Goal: Complete application form

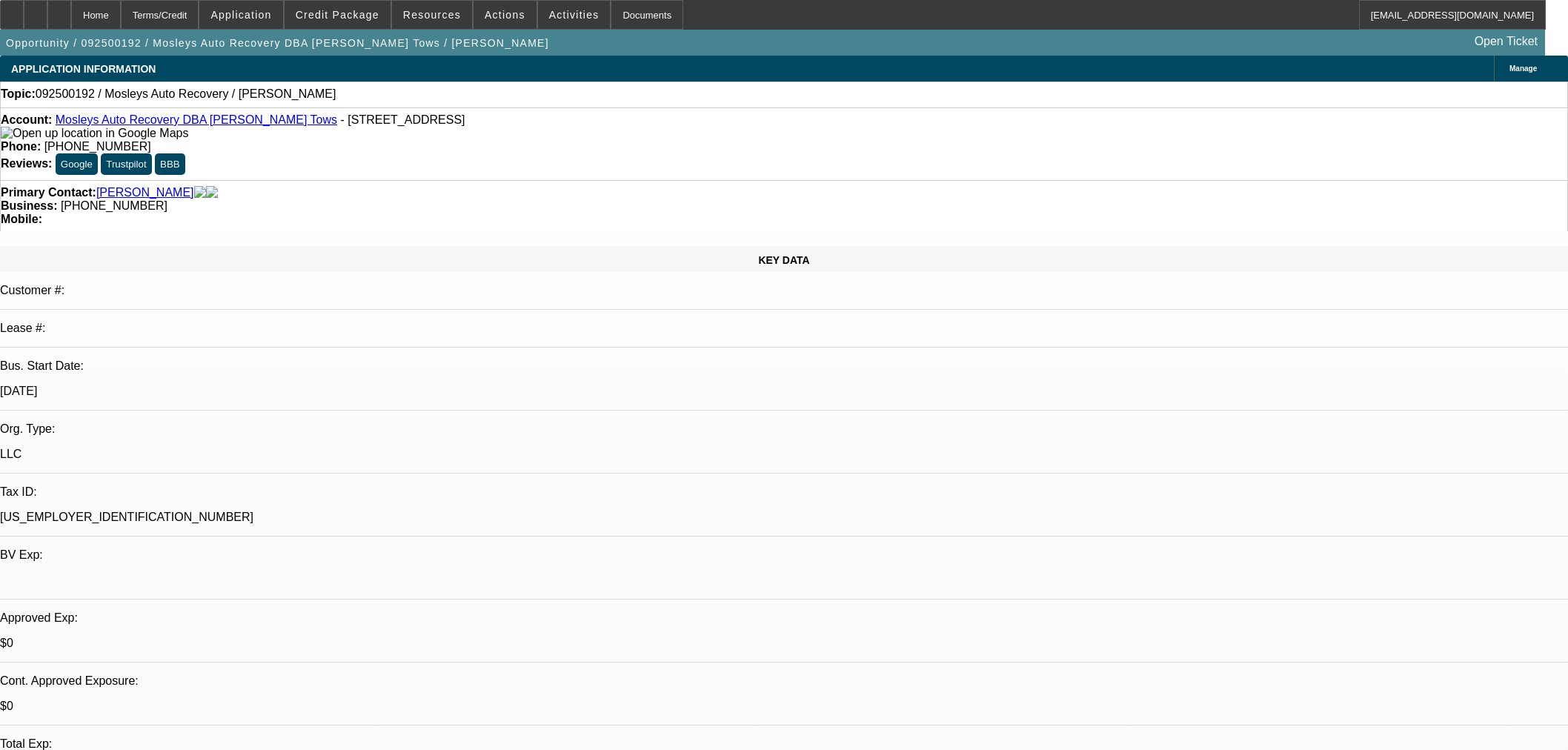
select select "0"
select select "2"
select select "0.1"
select select "4"
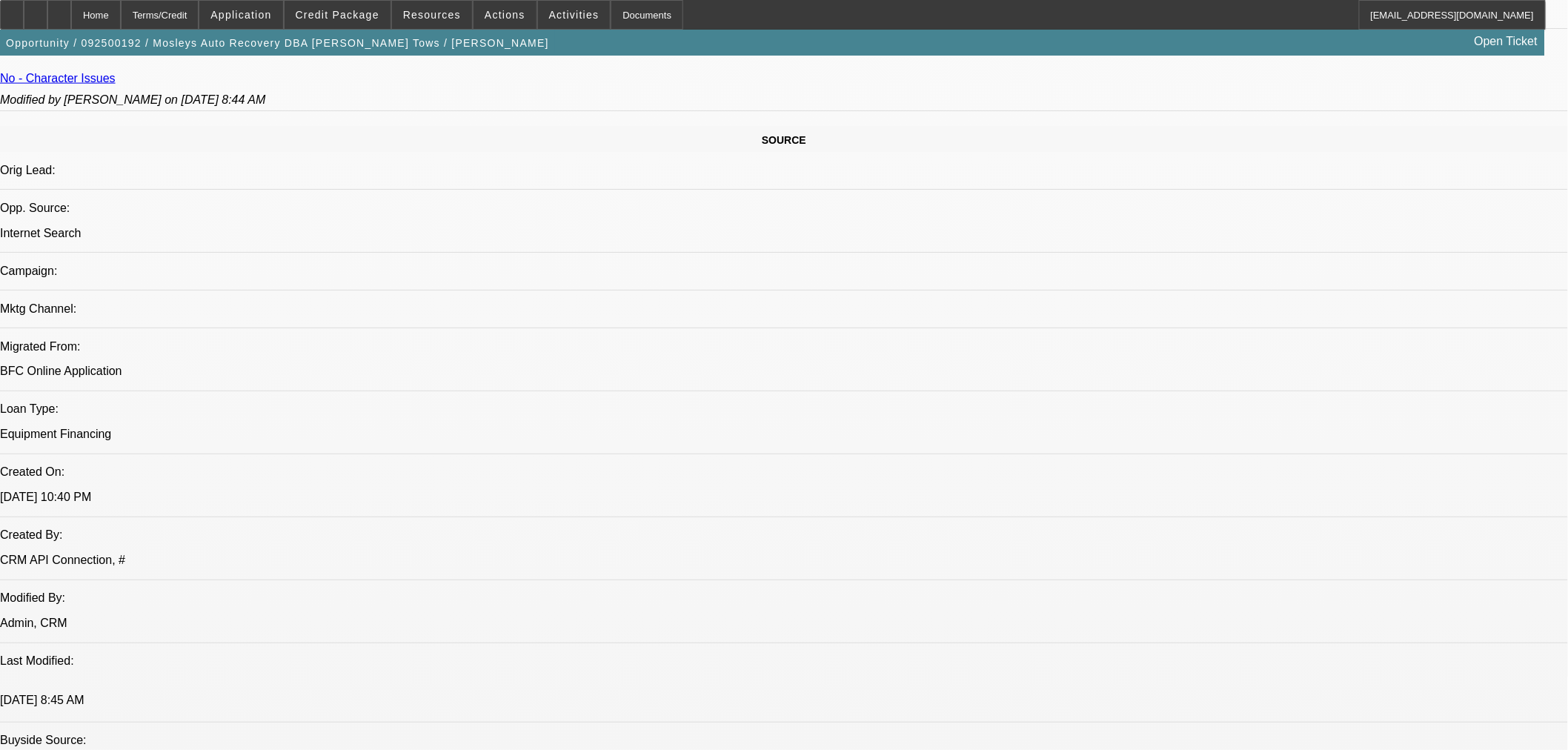
scroll to position [1098, 0]
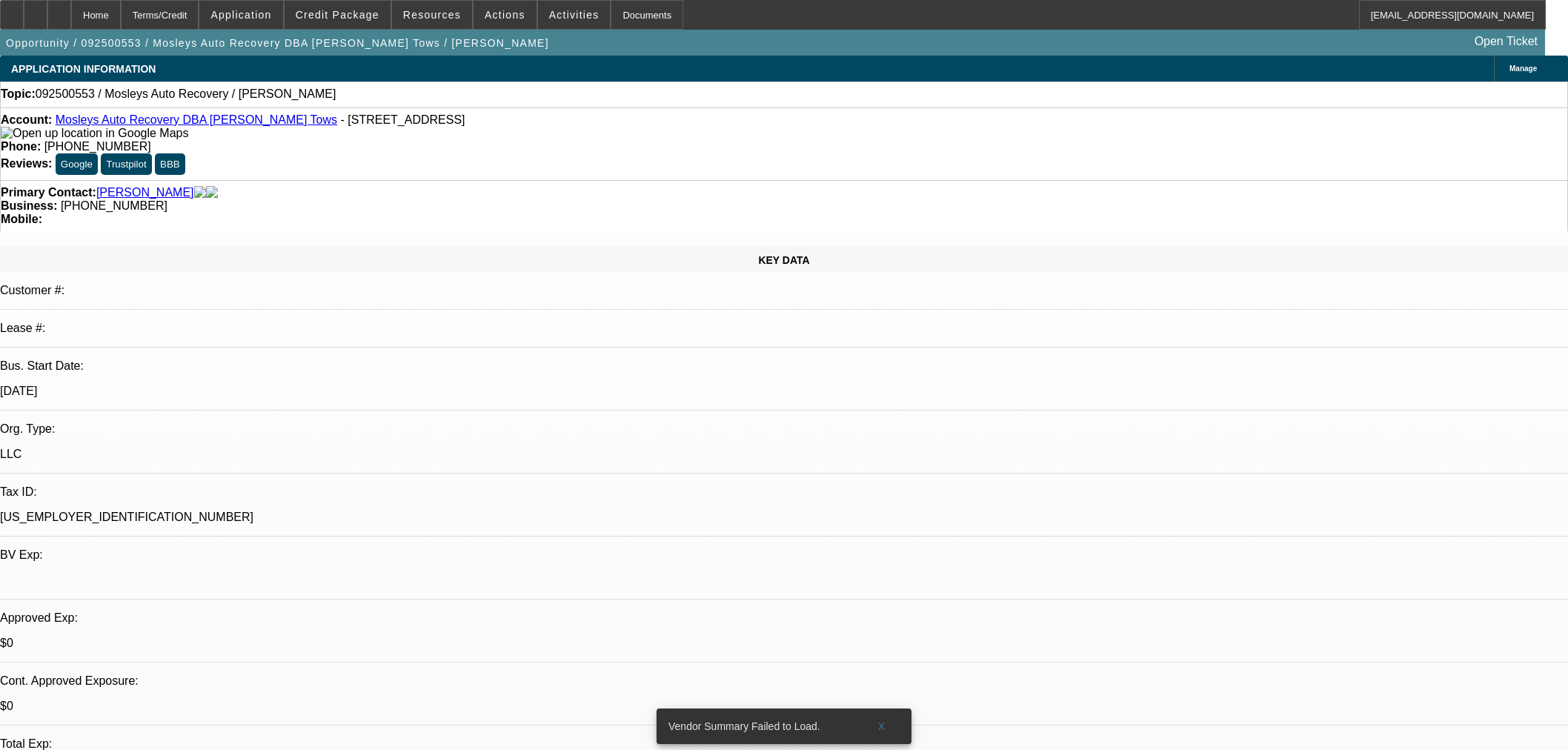
select select "0"
select select "2"
select select "0"
select select "6"
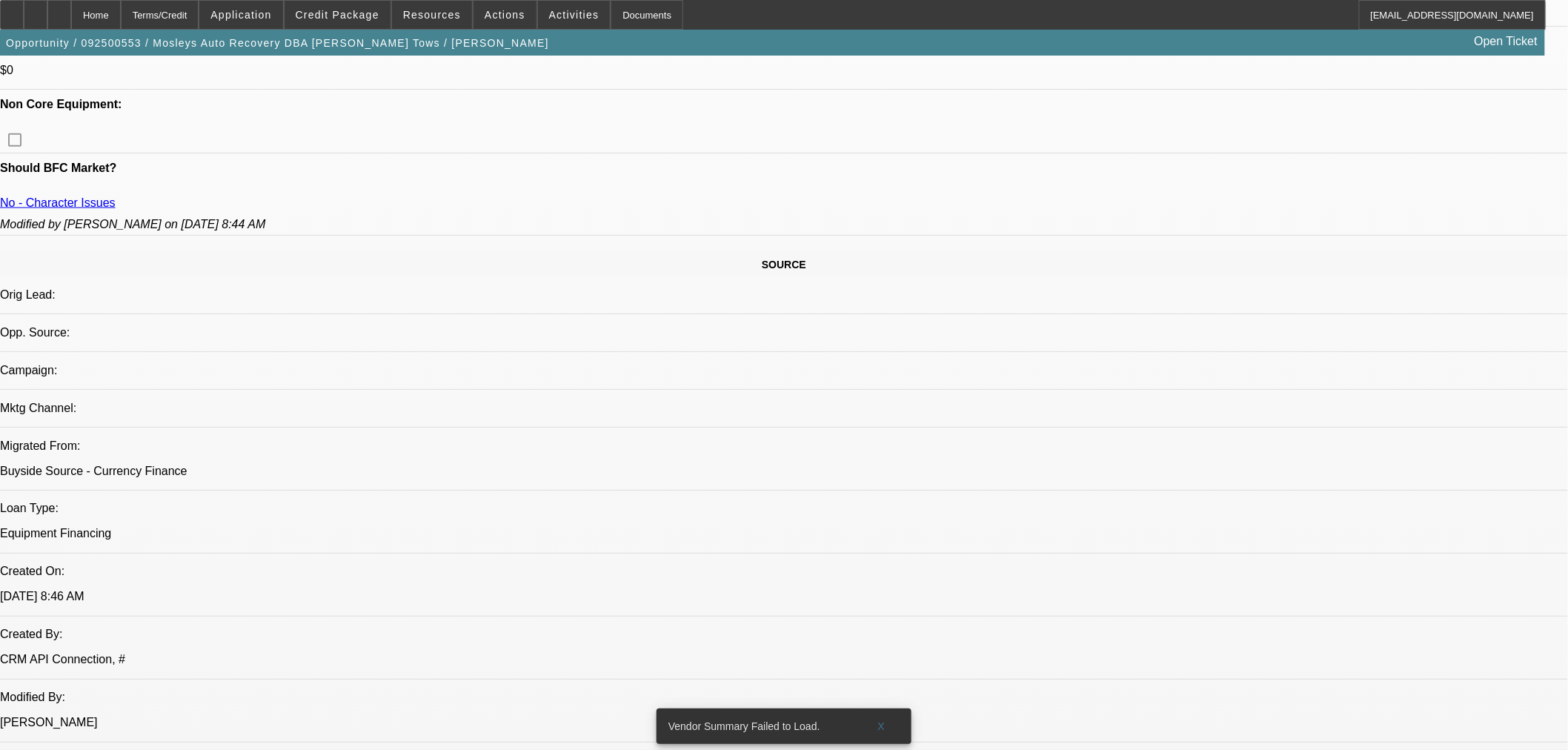
scroll to position [823, 0]
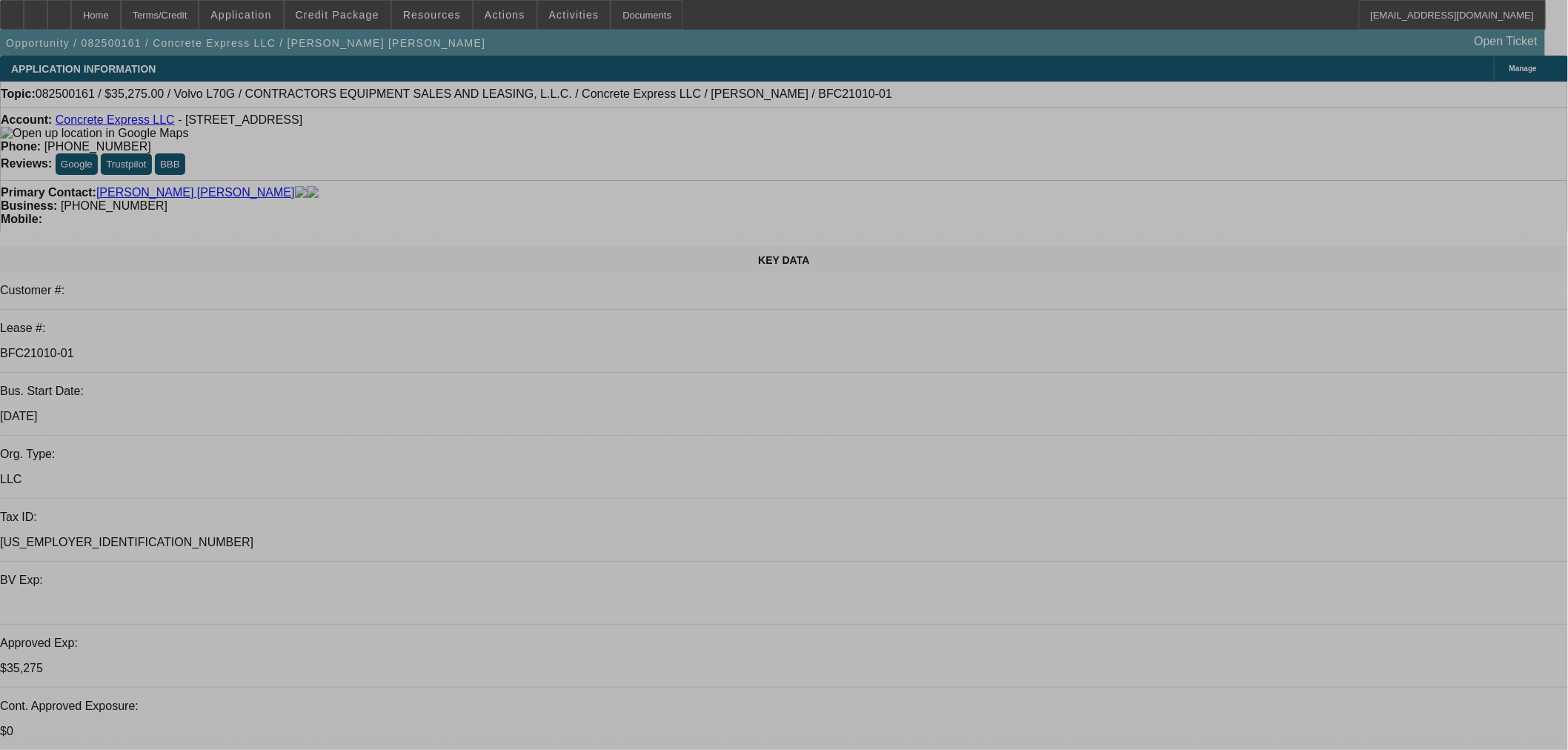
select select "0.15"
select select "2"
select select "0"
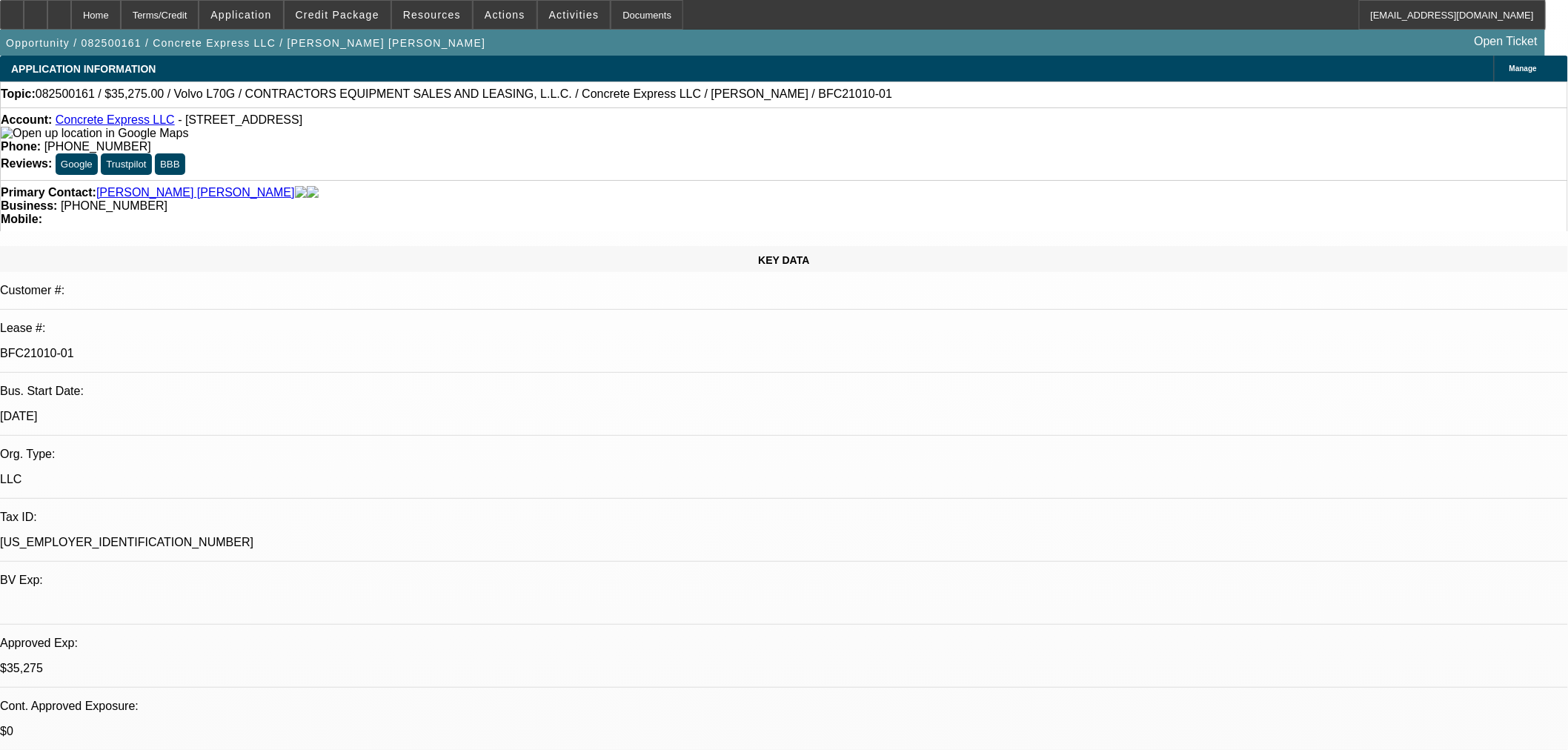
select select "6"
select select "0.15"
select select "2"
select select "0"
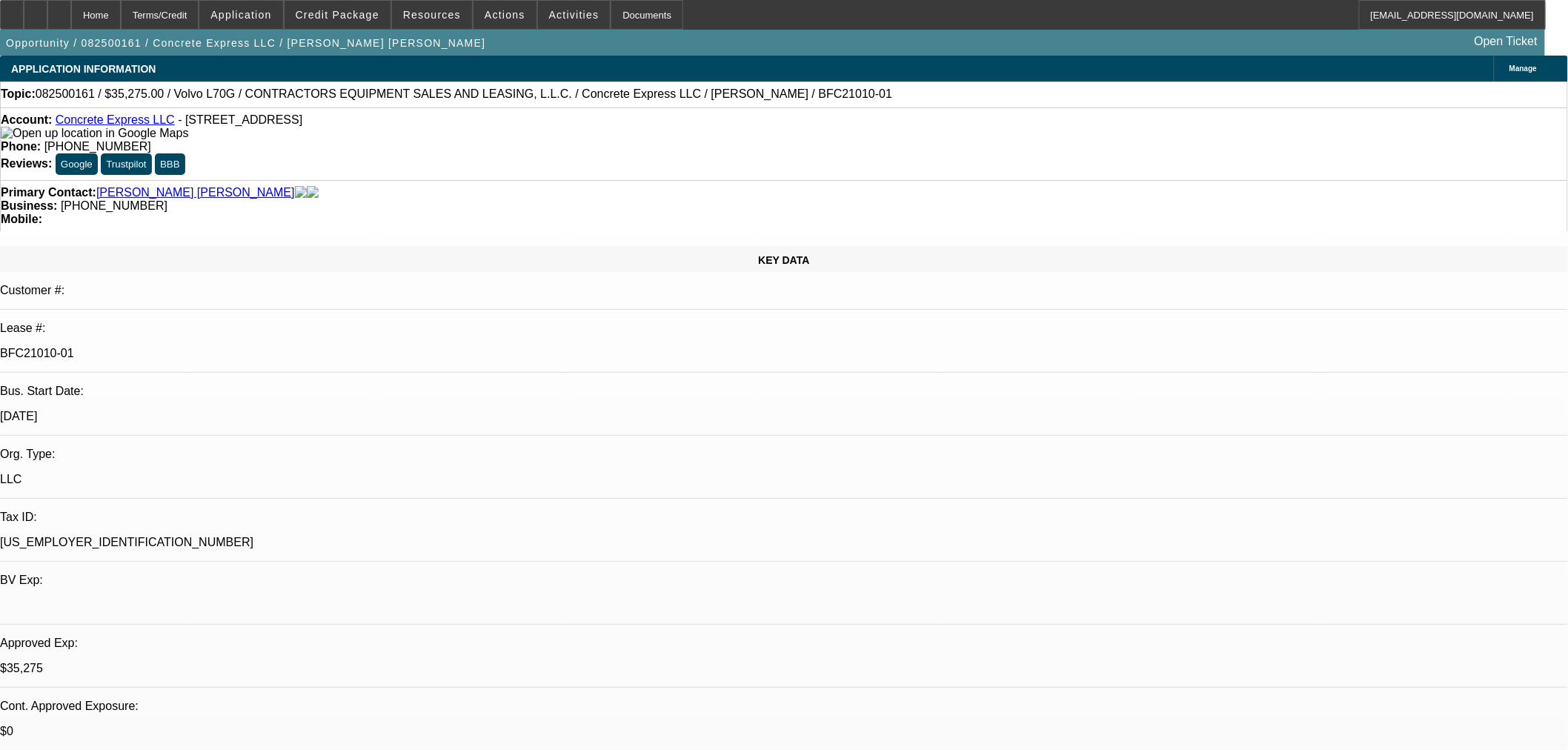
select select "6"
select select "0.2"
select select "2"
select select "0"
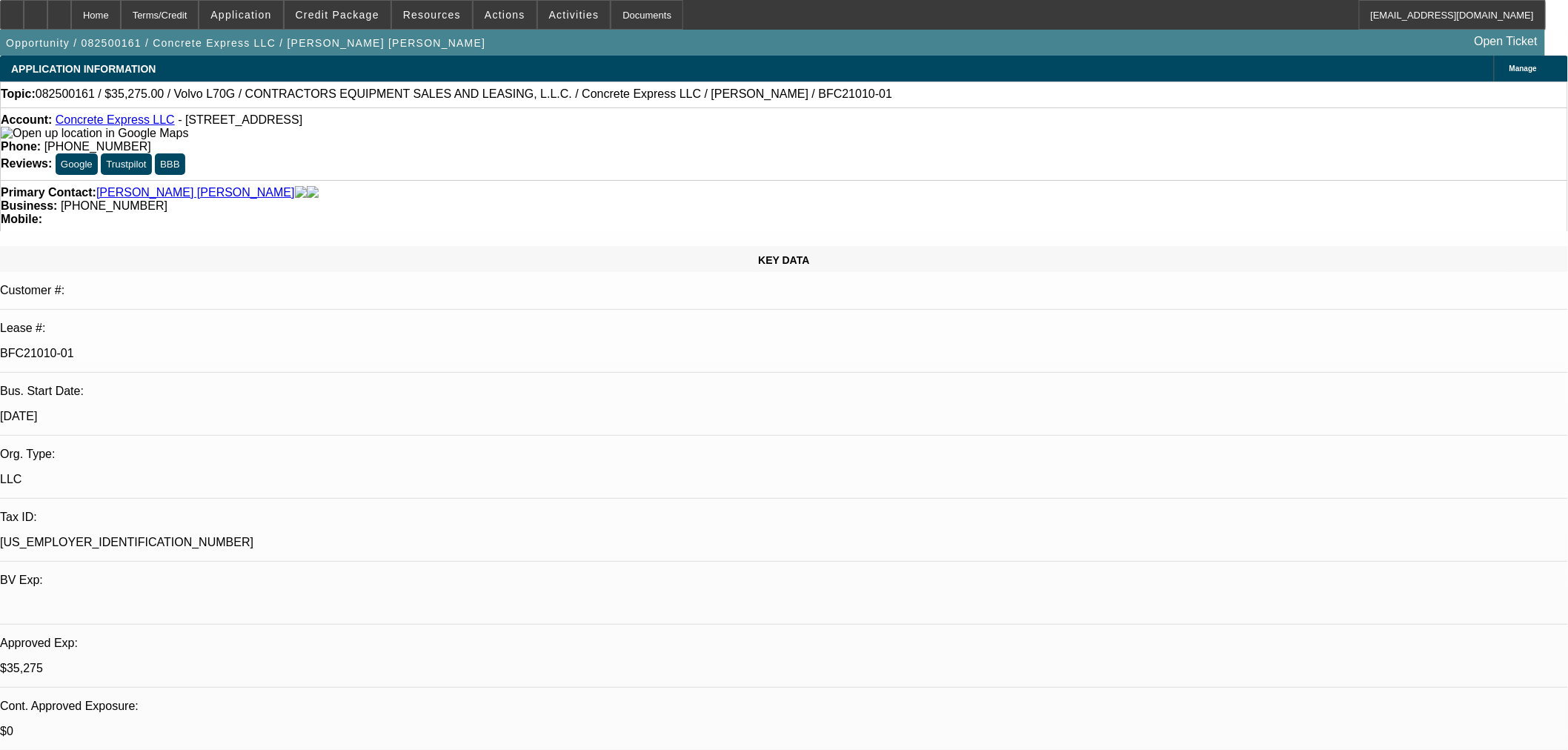
select select "6"
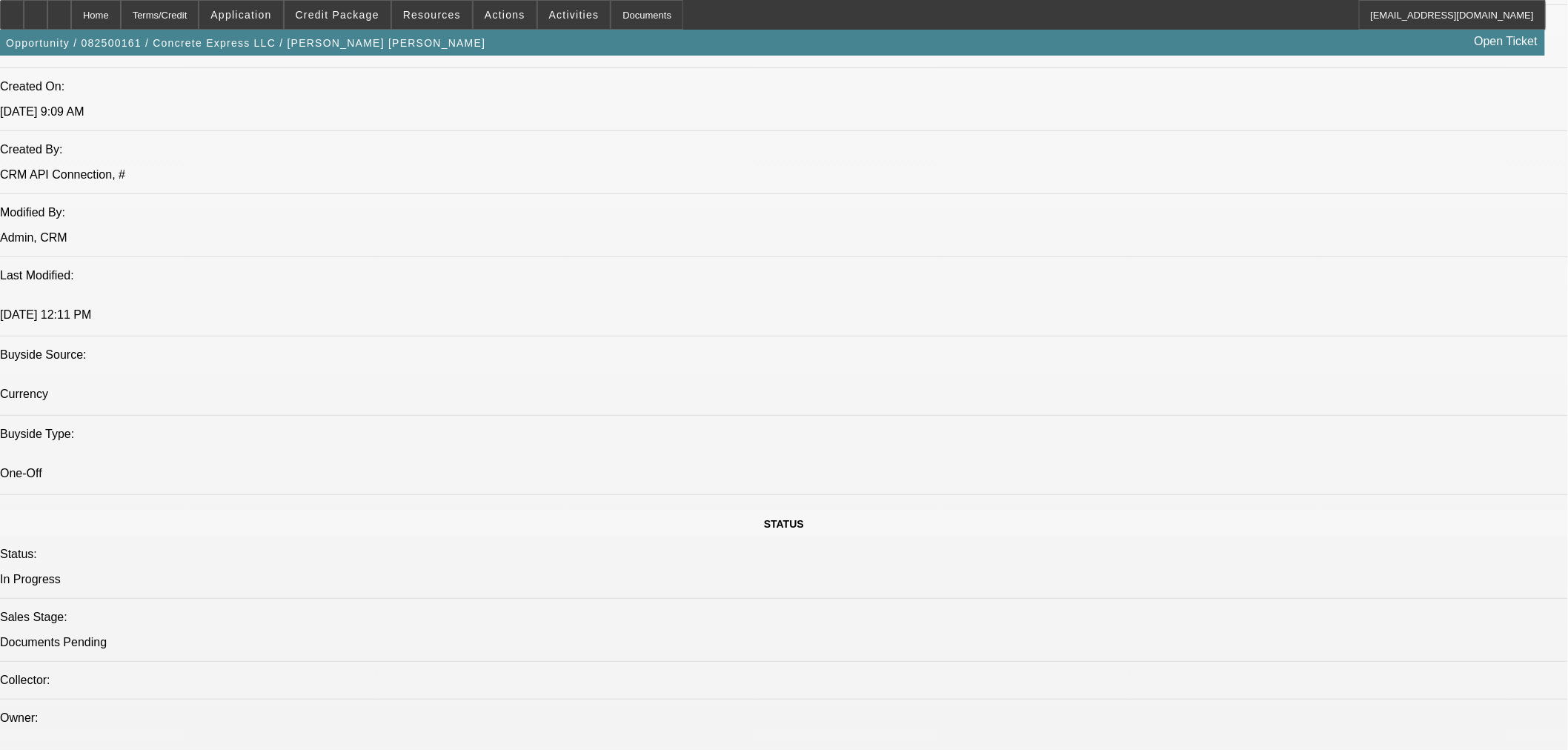
scroll to position [1098, 0]
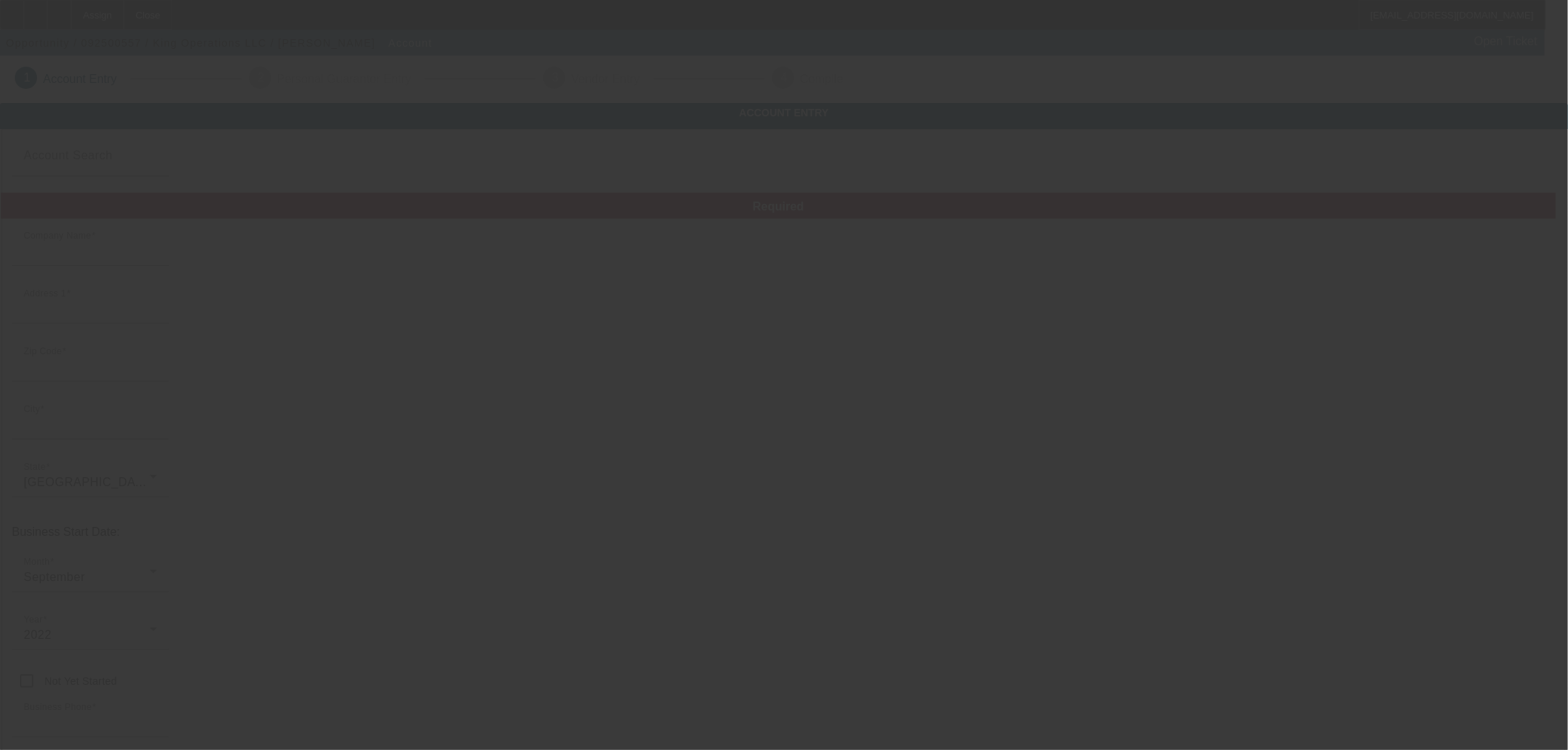
type input "King Operations LLC"
type input "300 Dean Rd"
type input "78070"
type input "Spring Branch"
type input "(210) 620-6948"
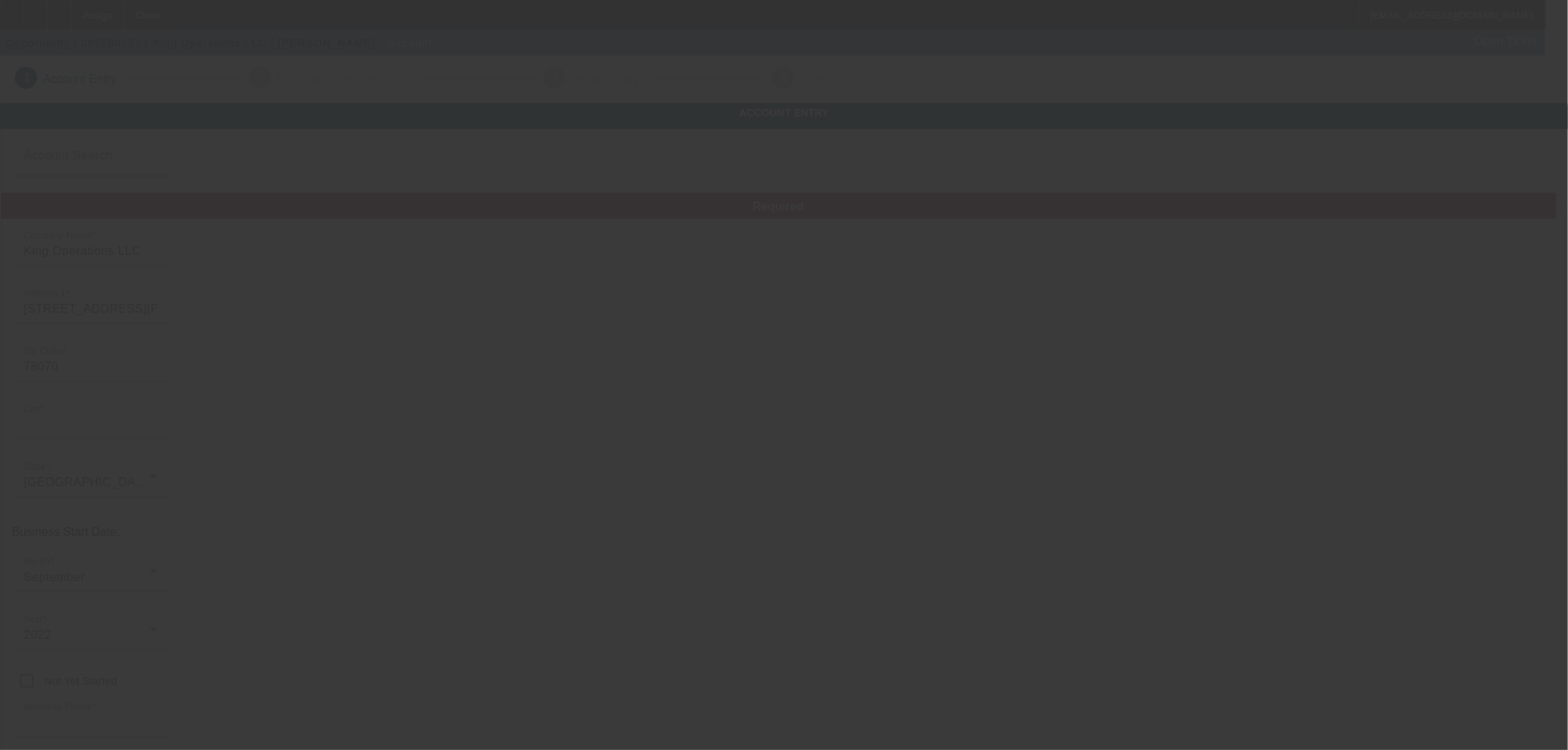
type input "Currency"
type input "grady@kingoperationsllc.com"
type input "Comal"
type input "88-4132128"
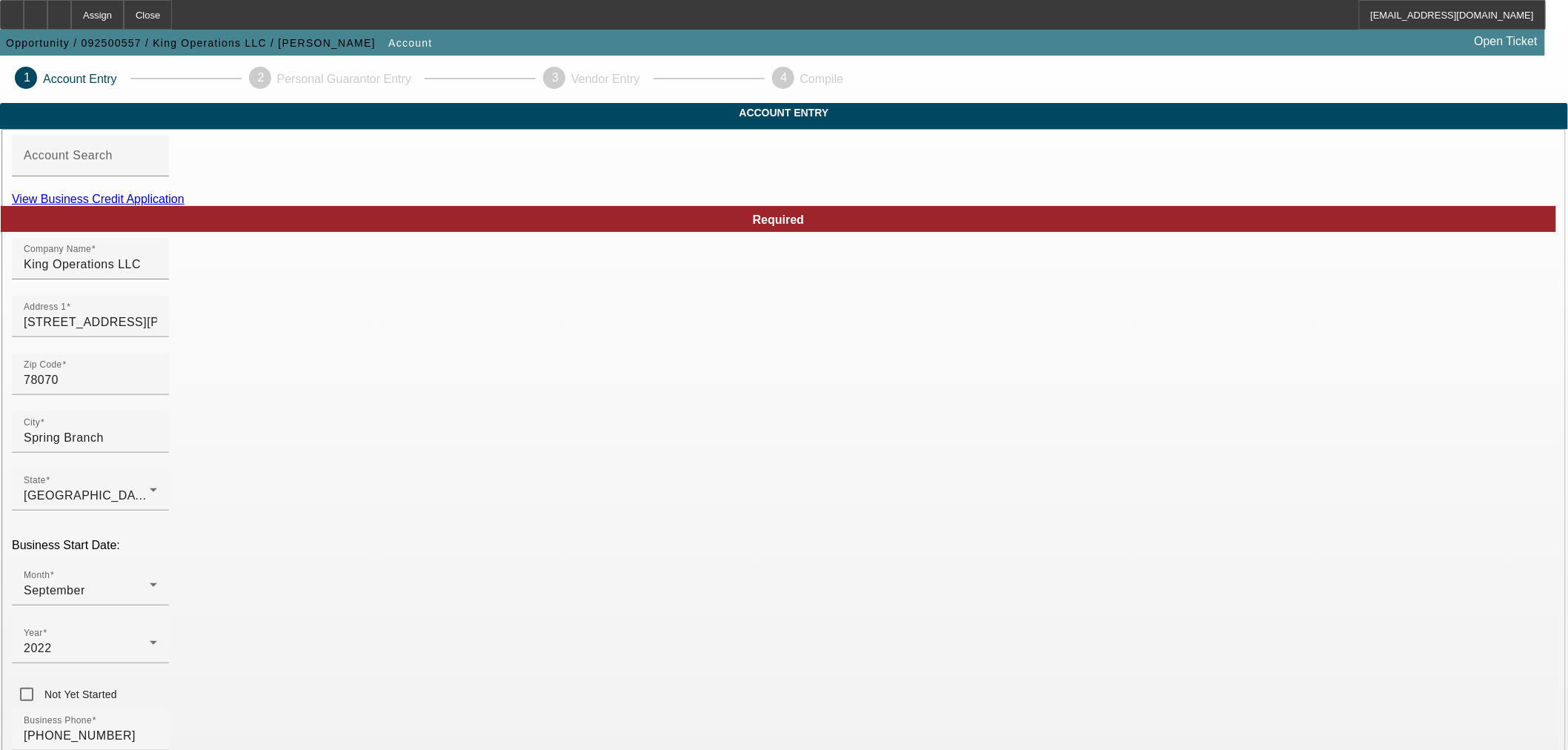
click at [185, 206] on link "View Business Credit Application" at bounding box center [98, 199] width 172 height 12
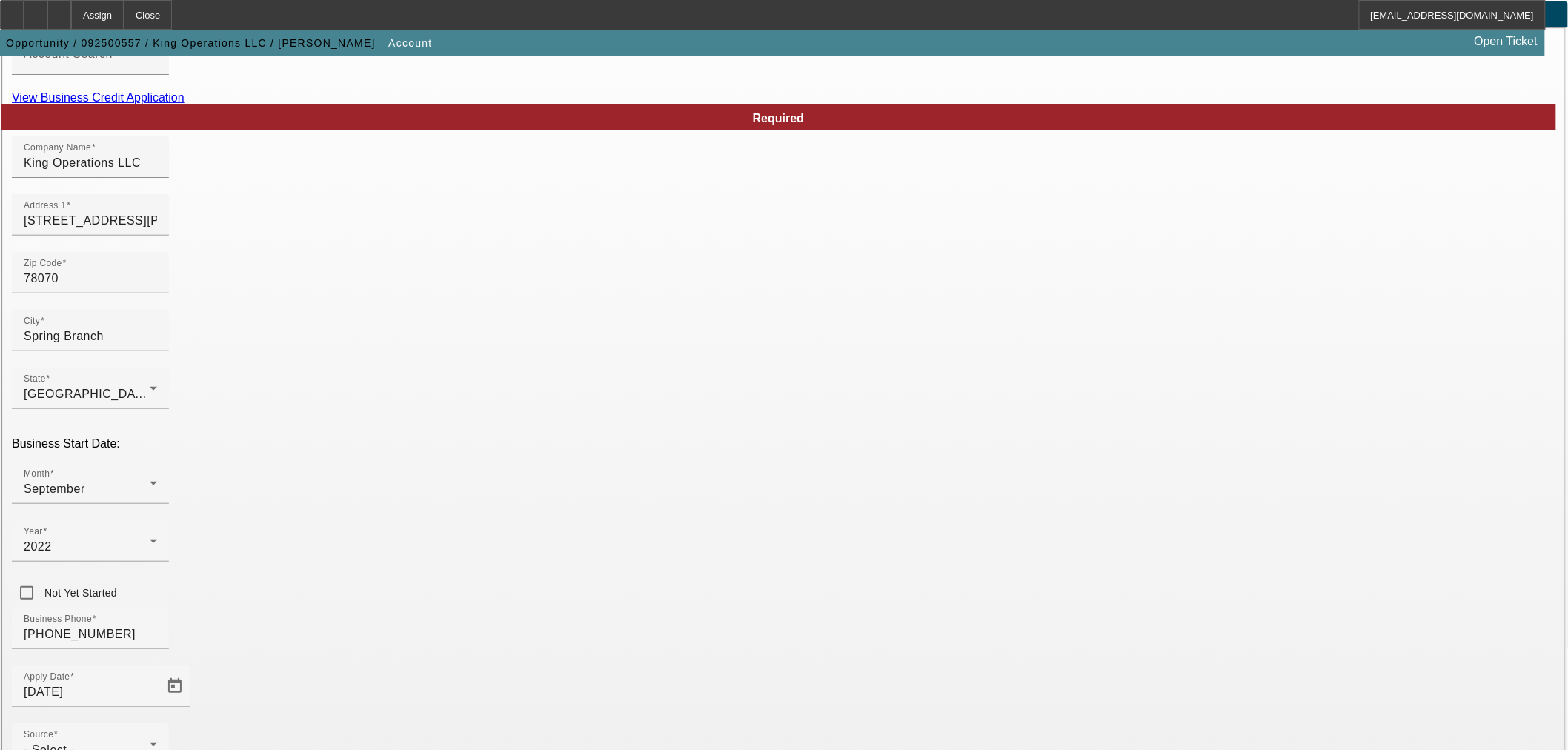
scroll to position [137, 0]
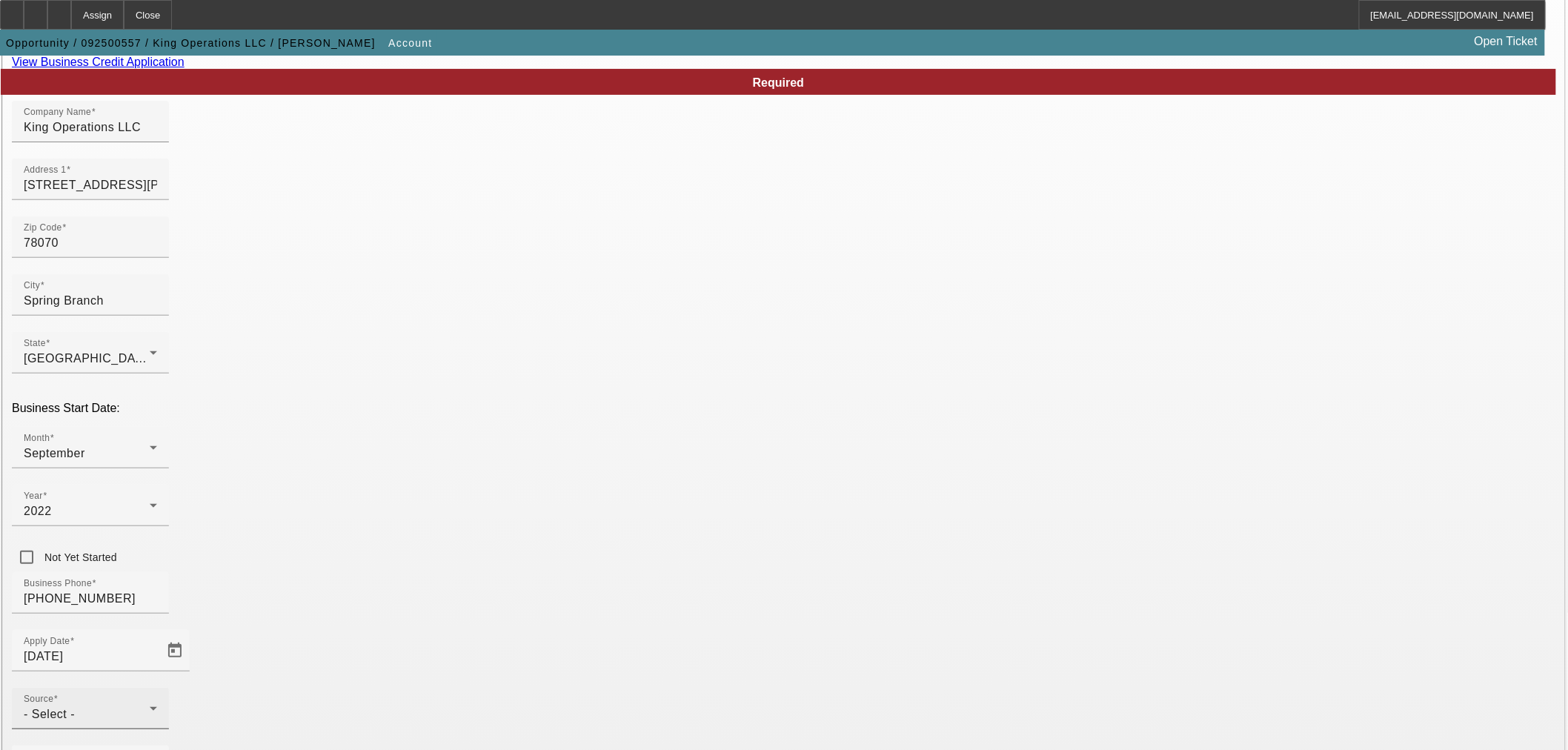
click at [157, 687] on div "Source - Select -" at bounding box center [90, 708] width 133 height 42
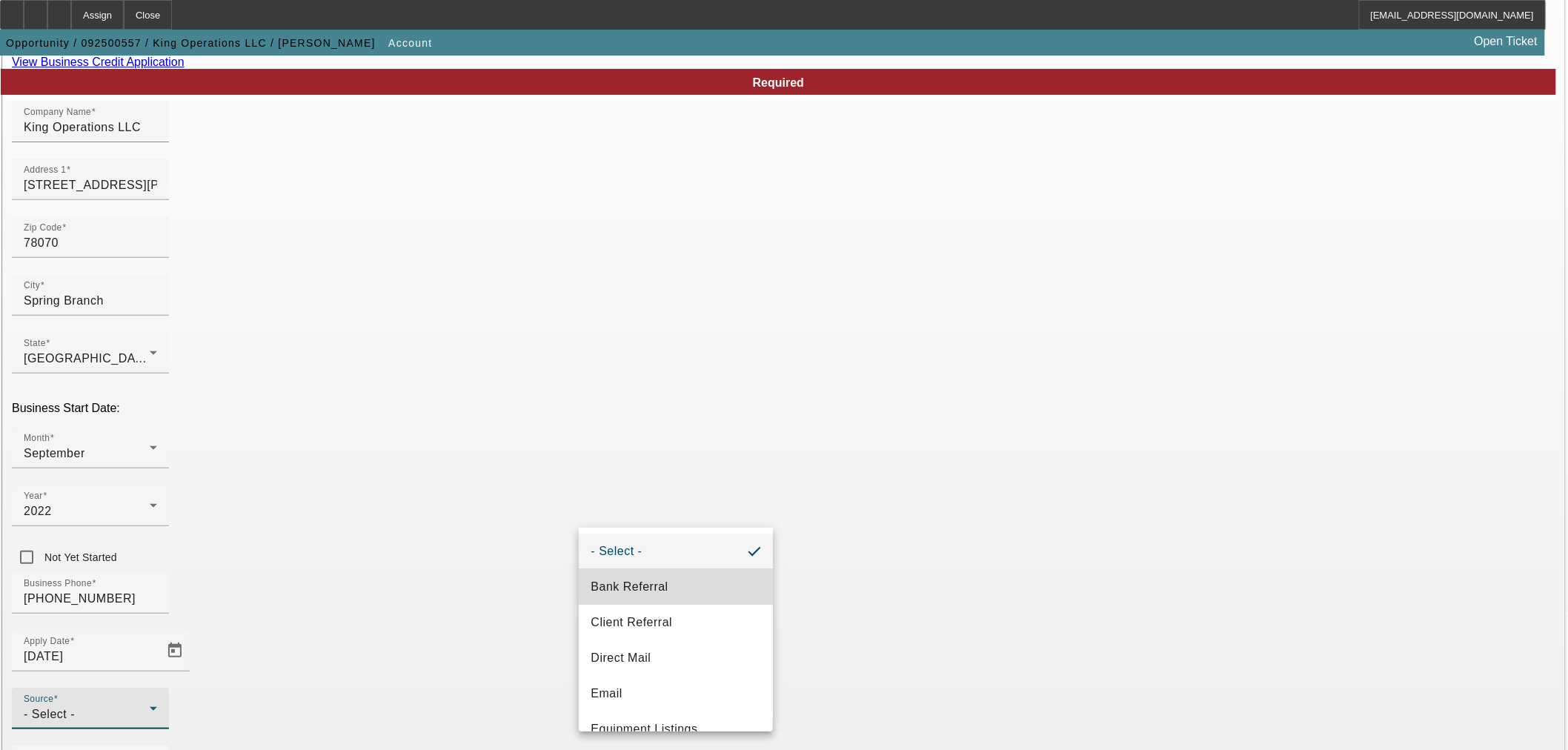
click at [690, 580] on mat-option "Bank Referral" at bounding box center [675, 586] width 194 height 36
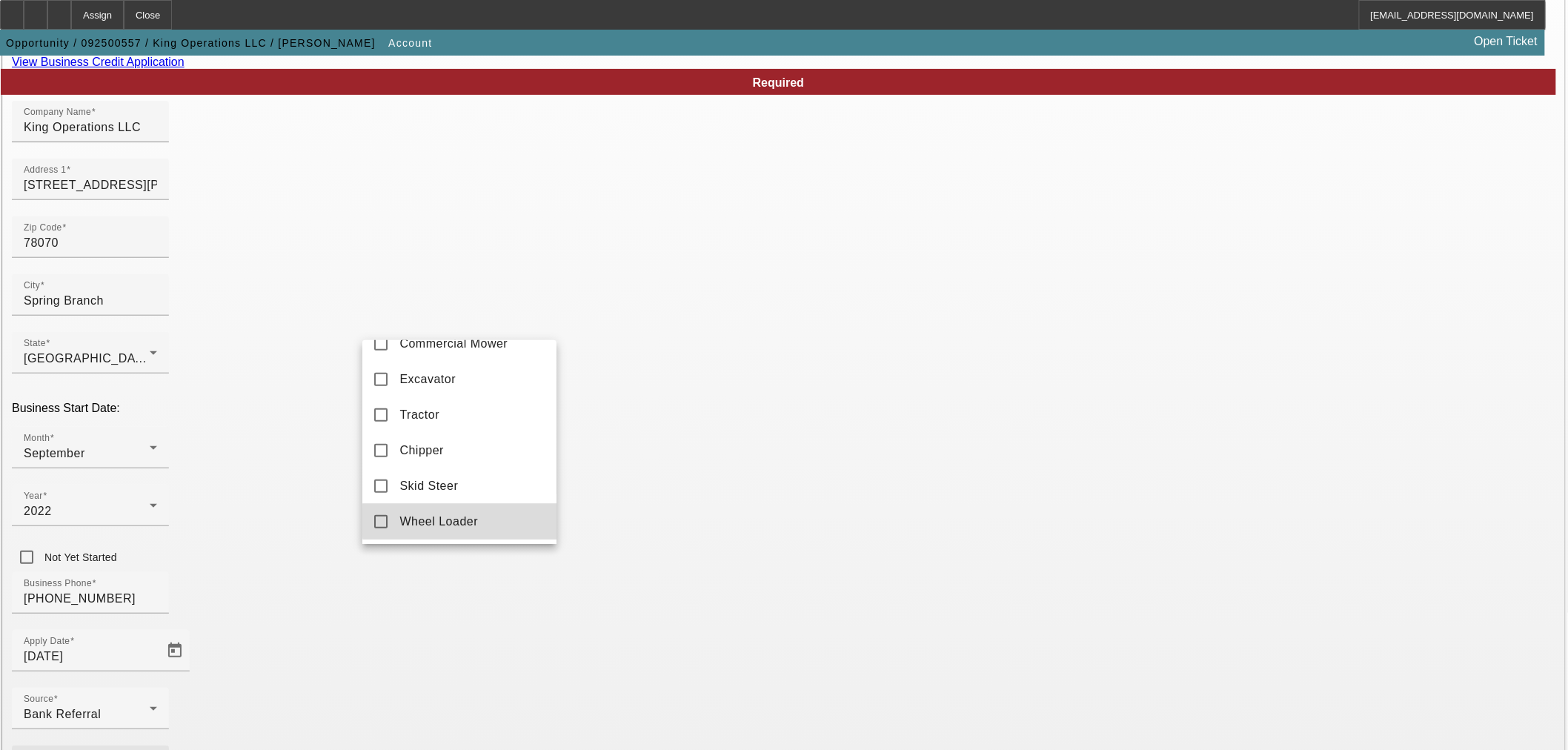
click at [470, 530] on span "Wheel Loader" at bounding box center [439, 522] width 78 height 17
click at [516, 619] on div at bounding box center [784, 375] width 1568 height 750
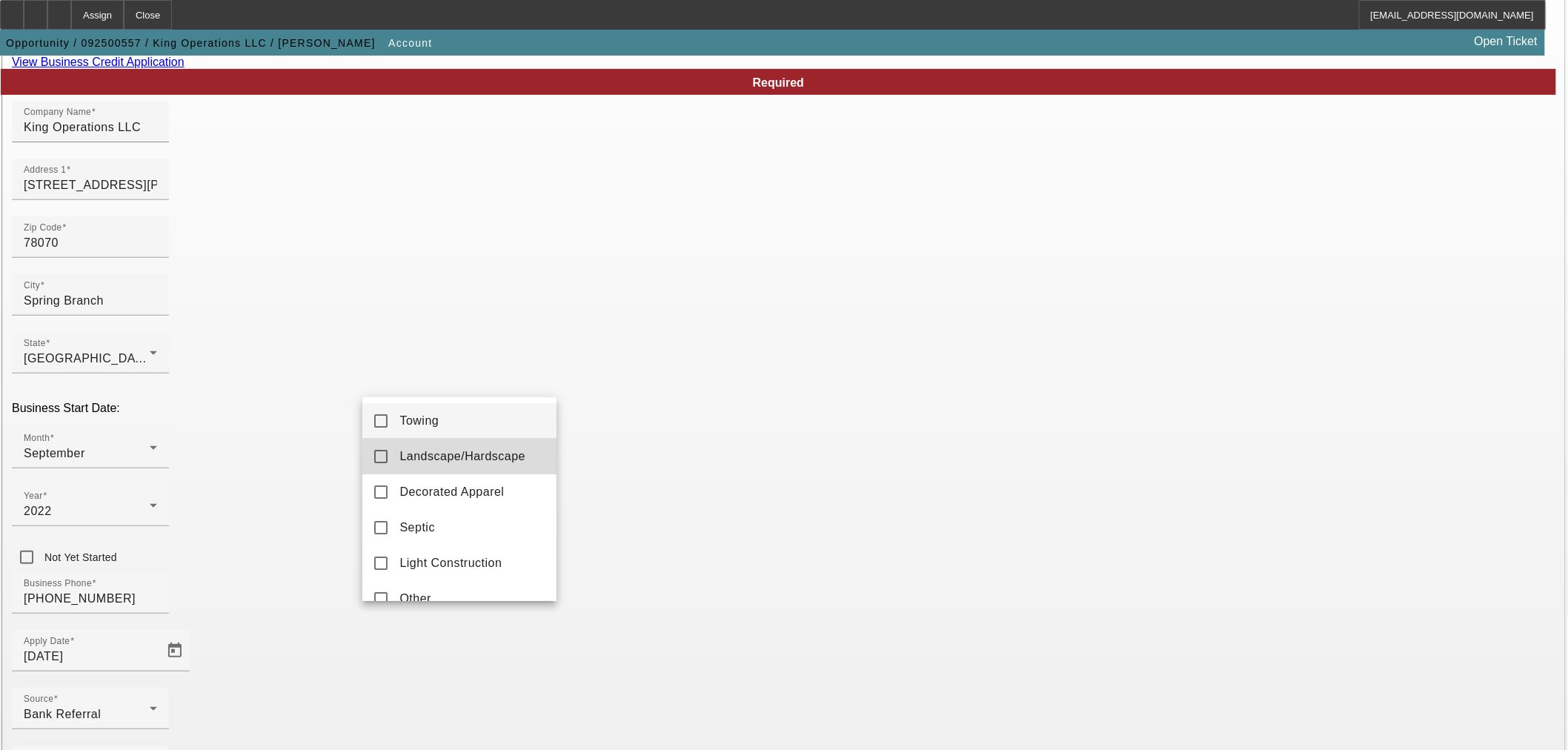
click at [498, 465] on mat-option "Landscape/Hardscape" at bounding box center [459, 456] width 194 height 36
click at [675, 598] on div at bounding box center [784, 375] width 1568 height 750
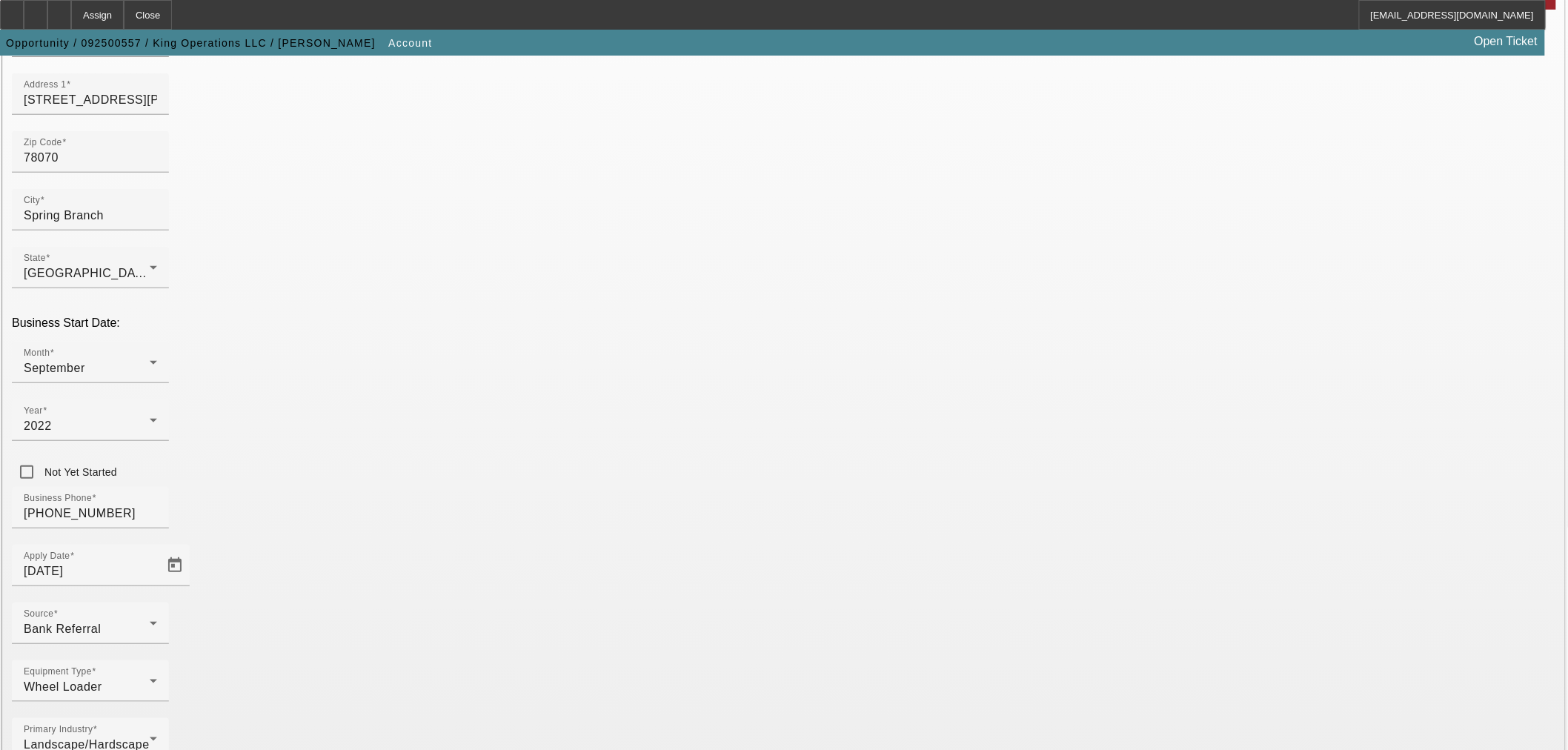
scroll to position [275, 0]
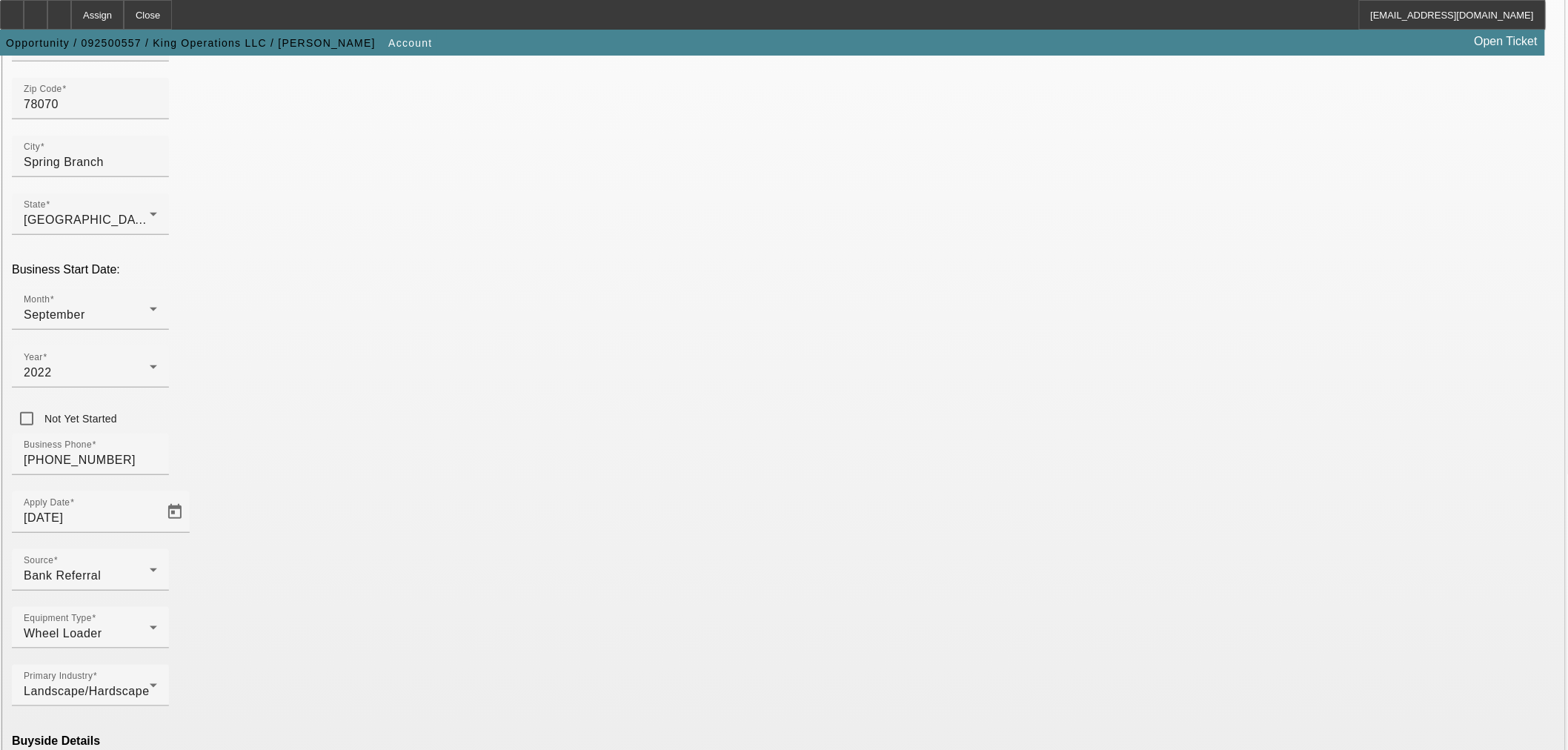
click at [455, 618] on mat-option "Ineligible" at bounding box center [459, 620] width 194 height 36
click at [706, 704] on mat-option "Currency" at bounding box center [675, 708] width 194 height 36
type input "Currency"
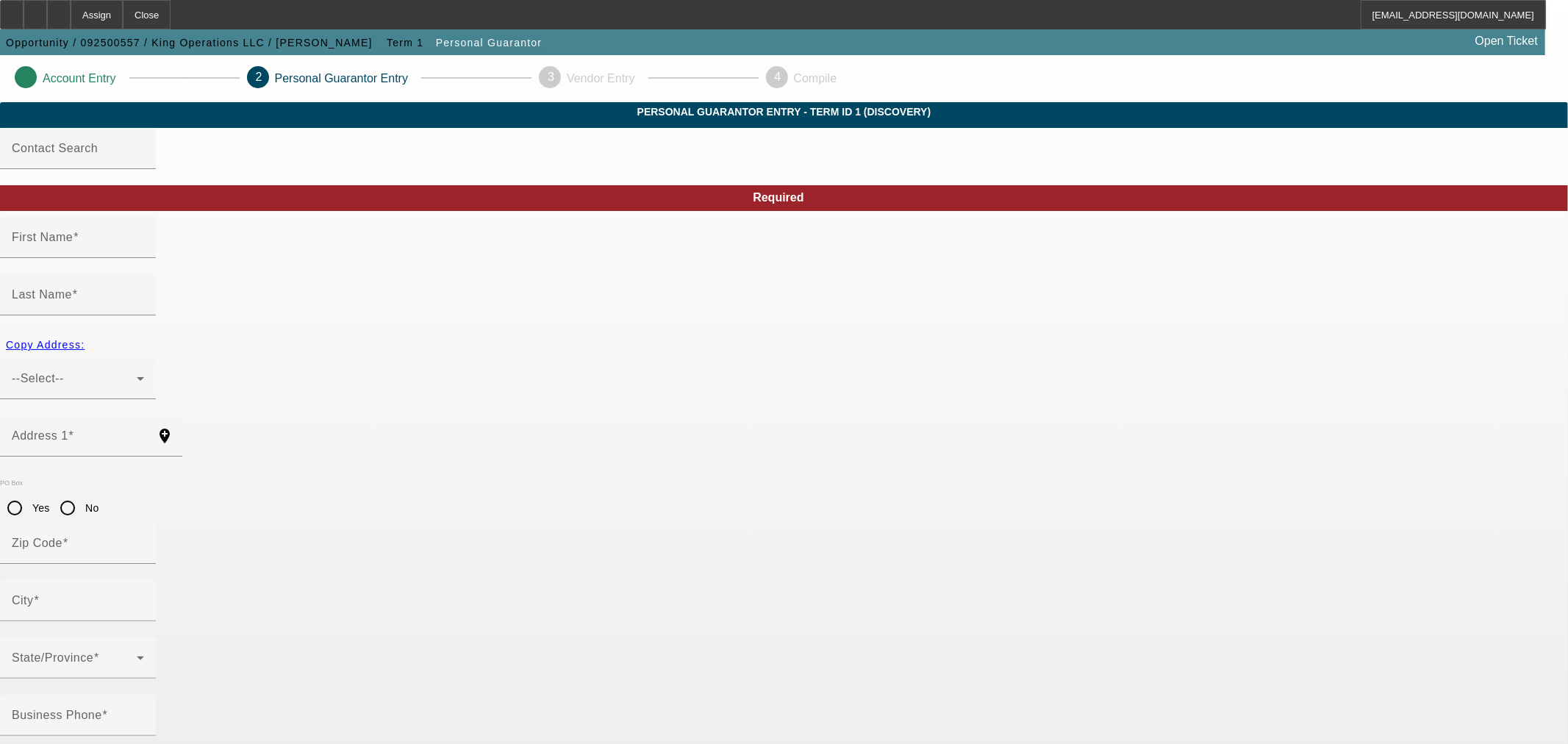
type input "Grady"
type input "King"
type input "300 Dean Rd"
radio input "true"
type input "78070"
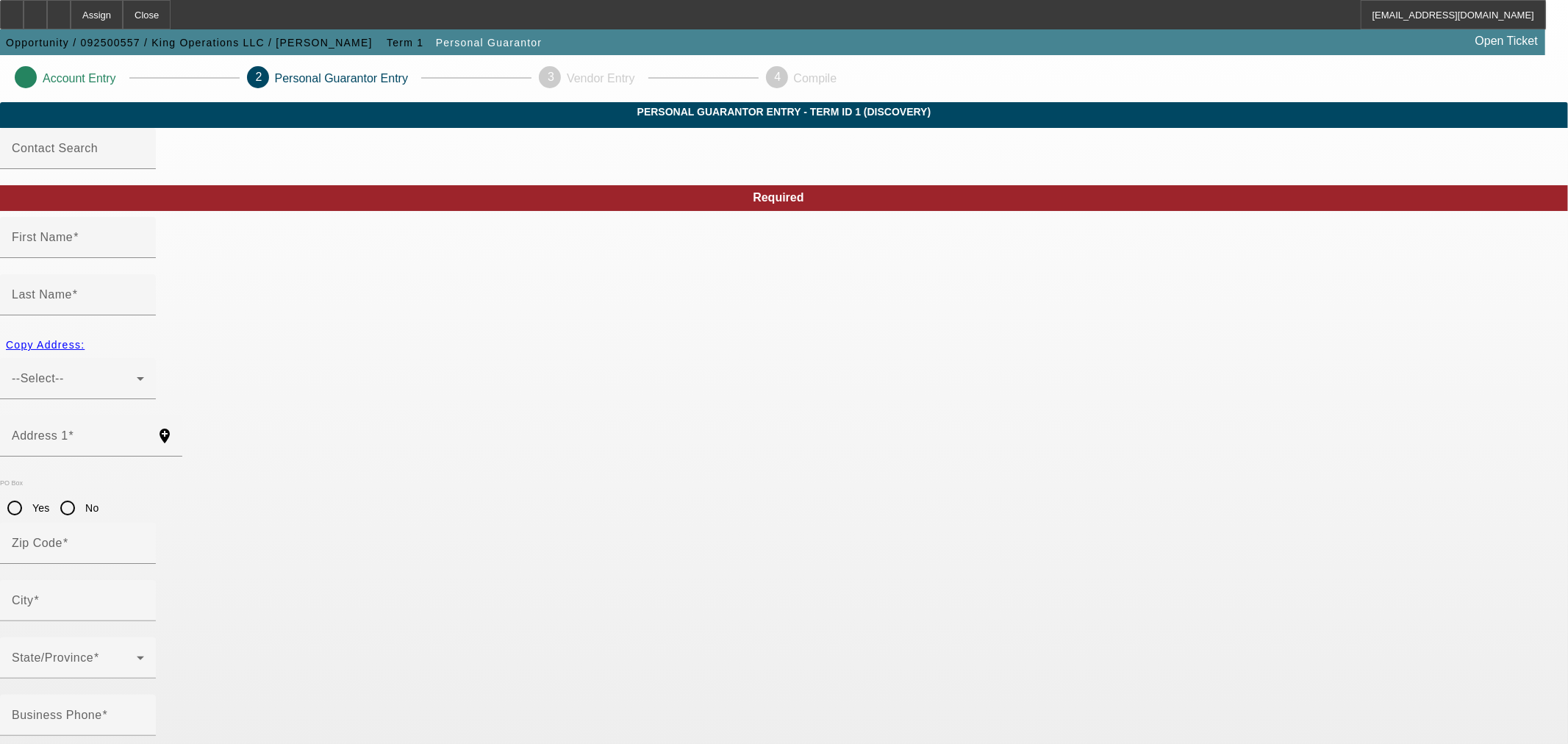
type input "Spring Branch"
type input "(210) 620-6948"
type input "100"
type input "634-88-5473"
type input "grady@kingoperationsllc.com"
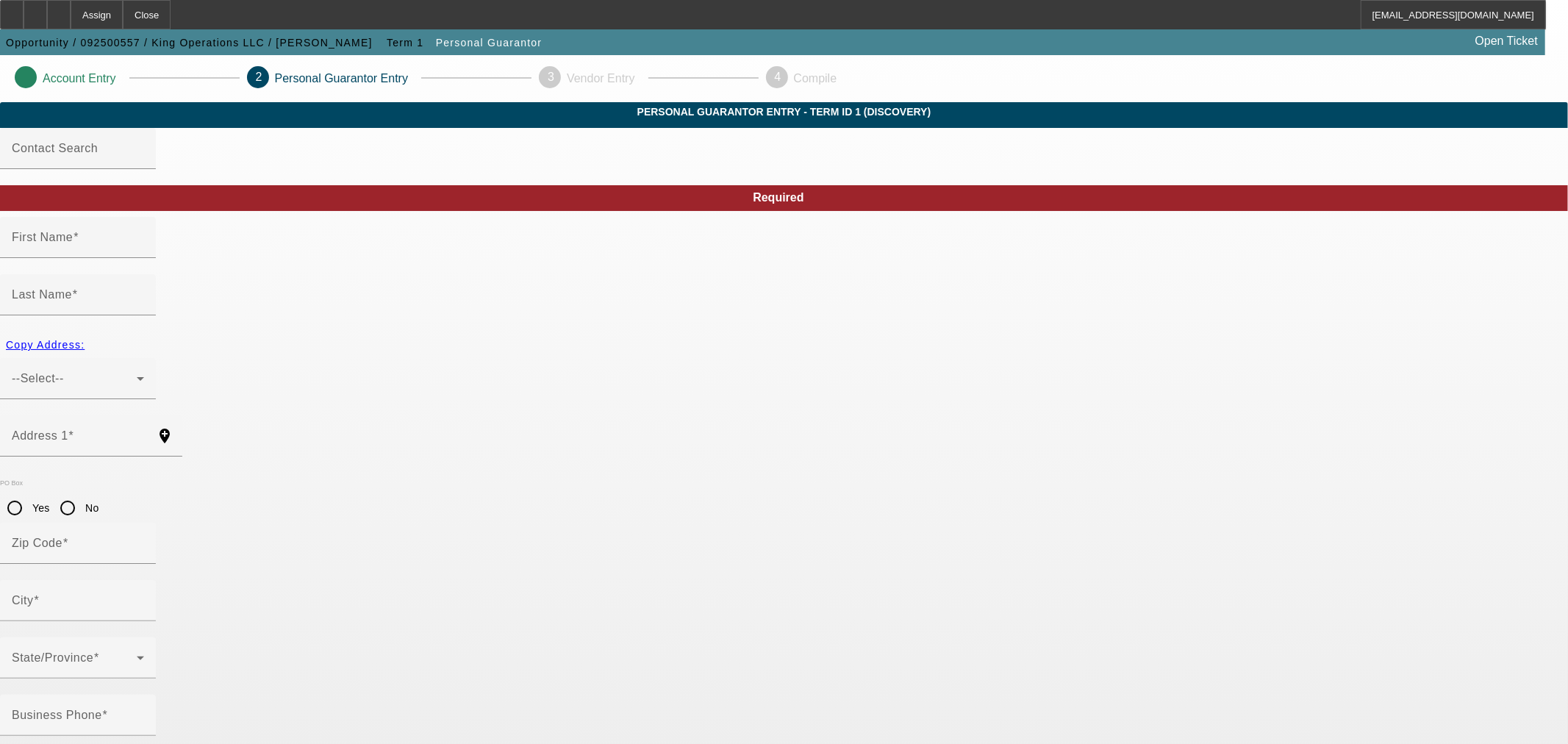
type input "Joshua"
type input "(210) 620-6948"
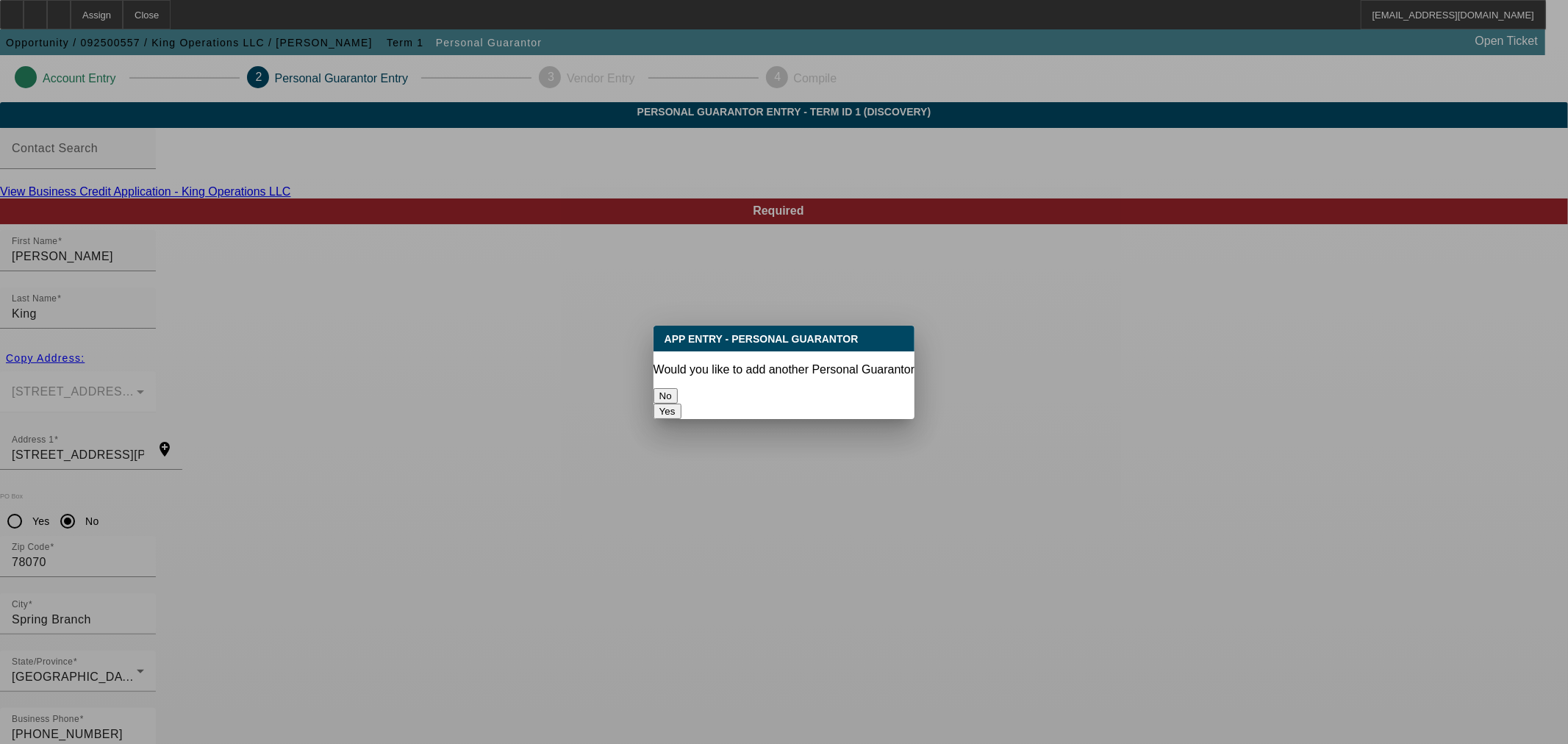
click at [677, 388] on button "No" at bounding box center [665, 396] width 24 height 16
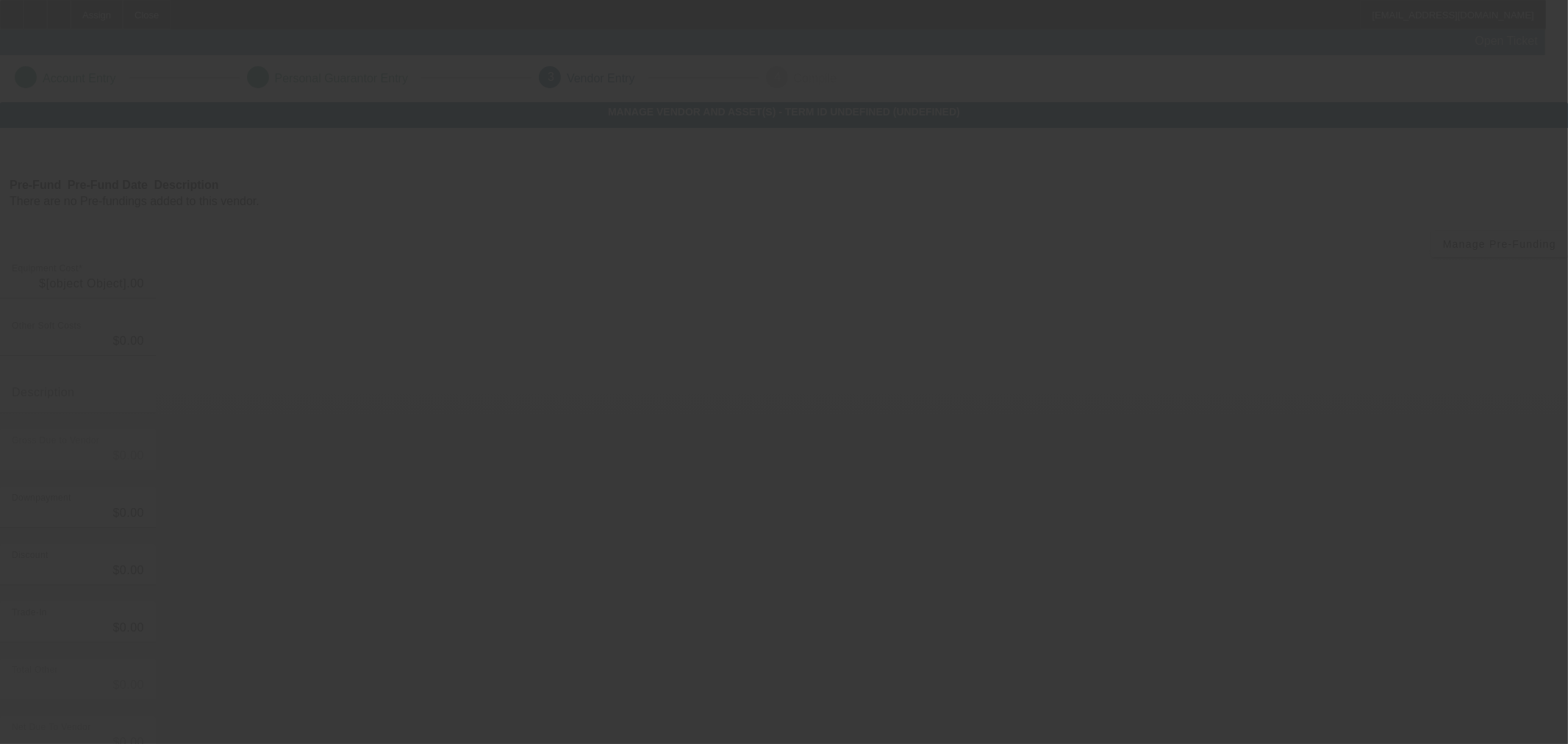
type input "$140,000.00"
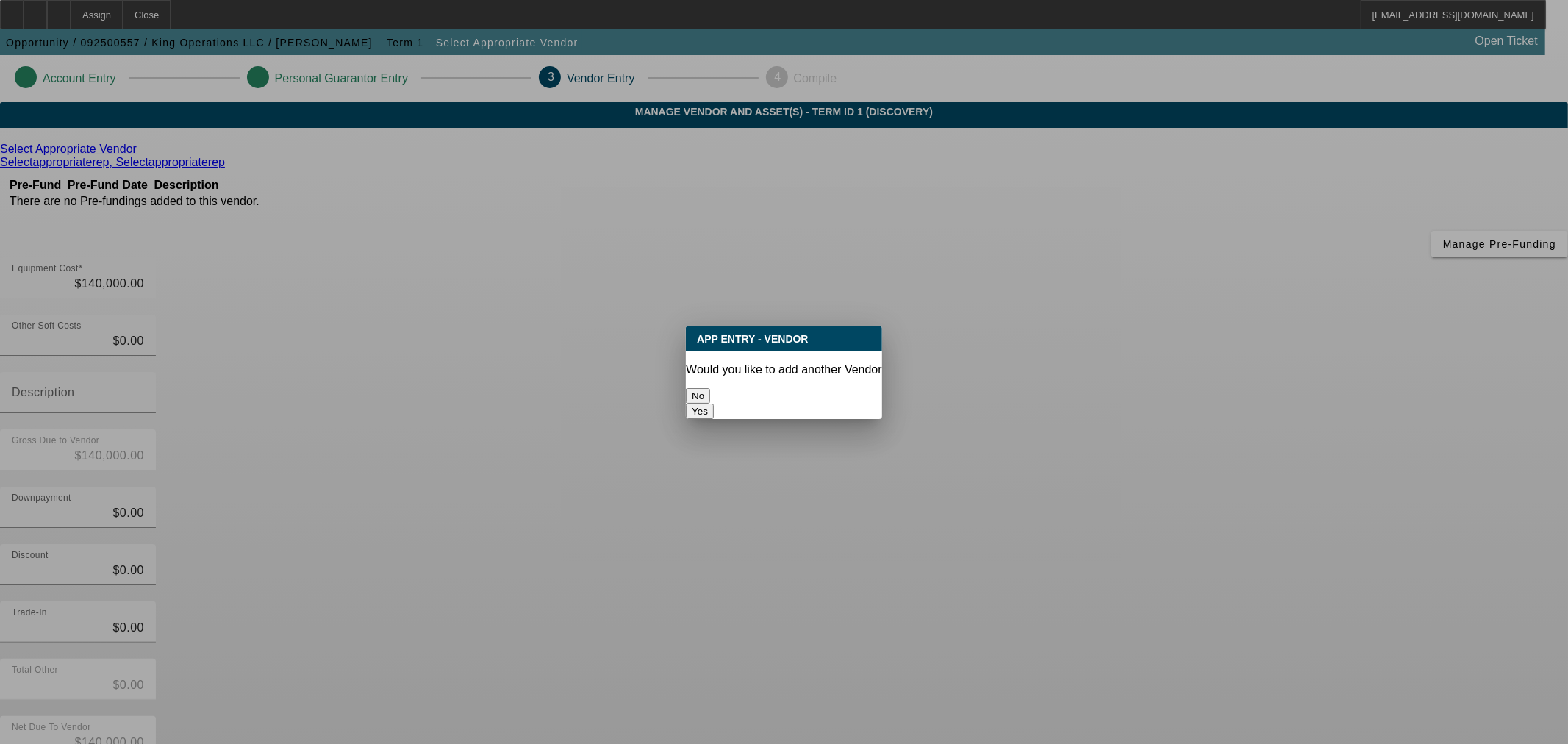
drag, startPoint x: 817, startPoint y: 391, endPoint x: 754, endPoint y: 476, distance: 105.8
click at [754, 476] on div "App Entry - Vendor Would you like to add another Vendor No Yes" at bounding box center [784, 372] width 1568 height 744
click at [710, 388] on button "No" at bounding box center [698, 396] width 24 height 16
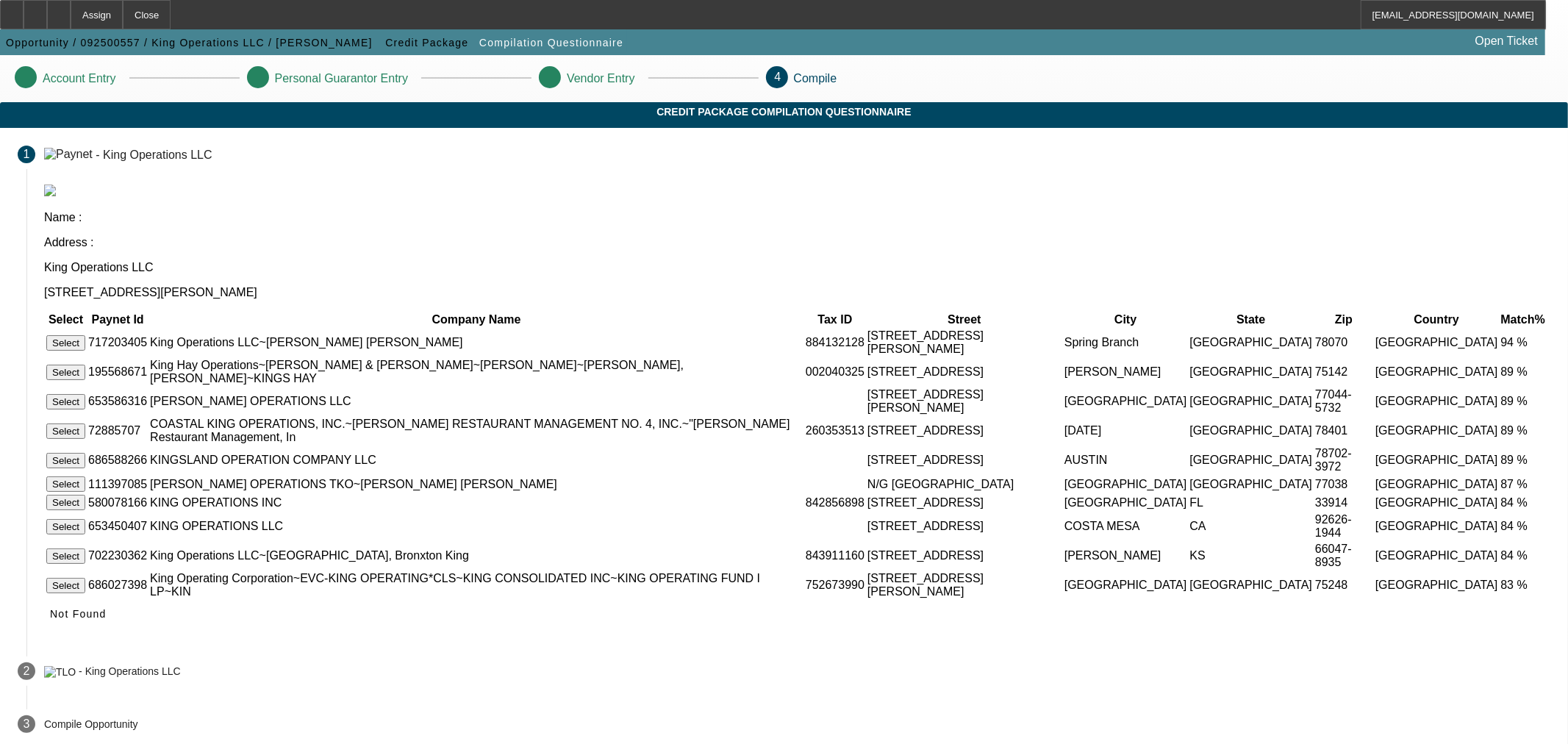
click at [86, 335] on button "Select" at bounding box center [66, 343] width 39 height 16
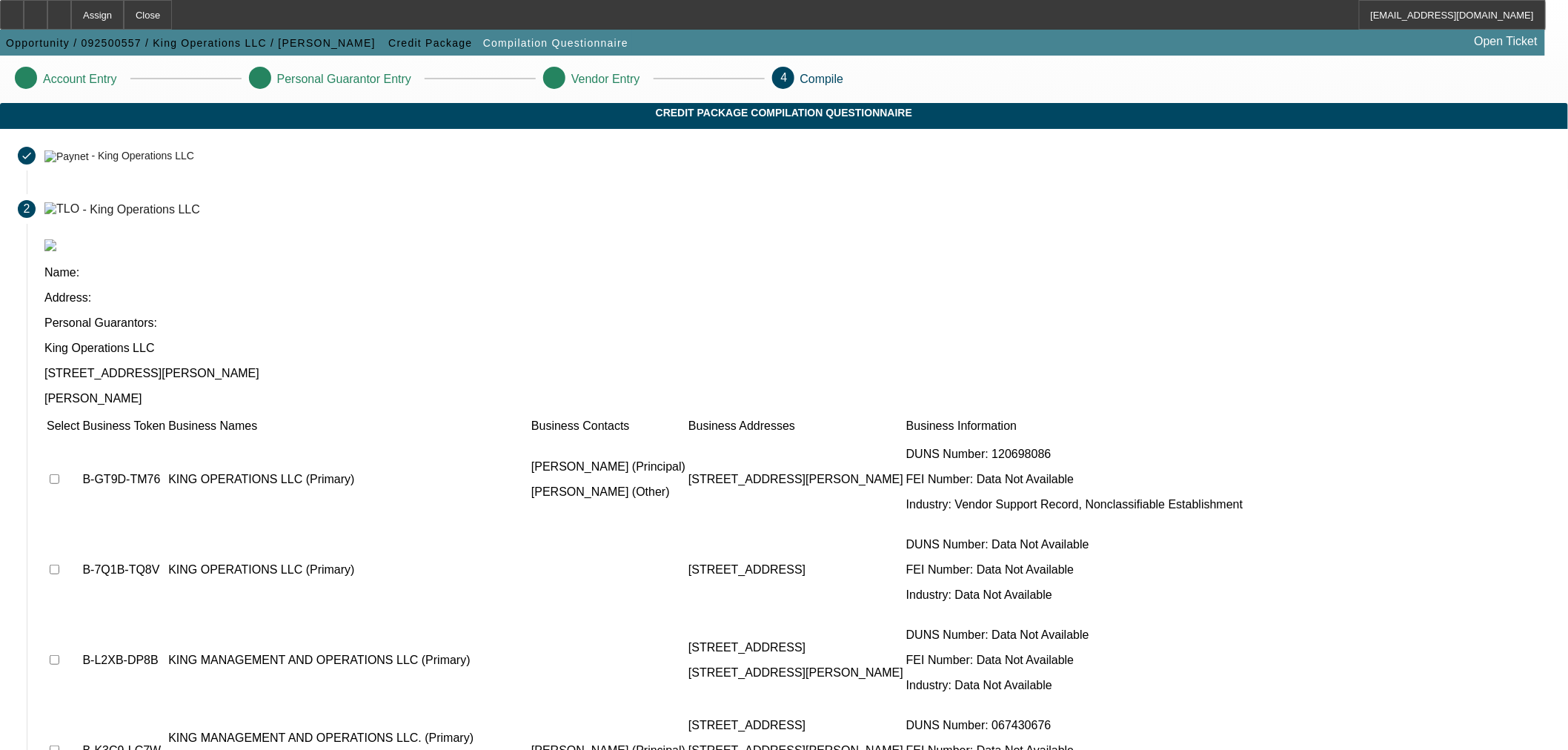
click at [59, 474] on input "checkbox" at bounding box center [54, 478] width 10 height 10
checkbox input "true"
click at [59, 564] on input "checkbox" at bounding box center [54, 569] width 10 height 10
checkbox input "true"
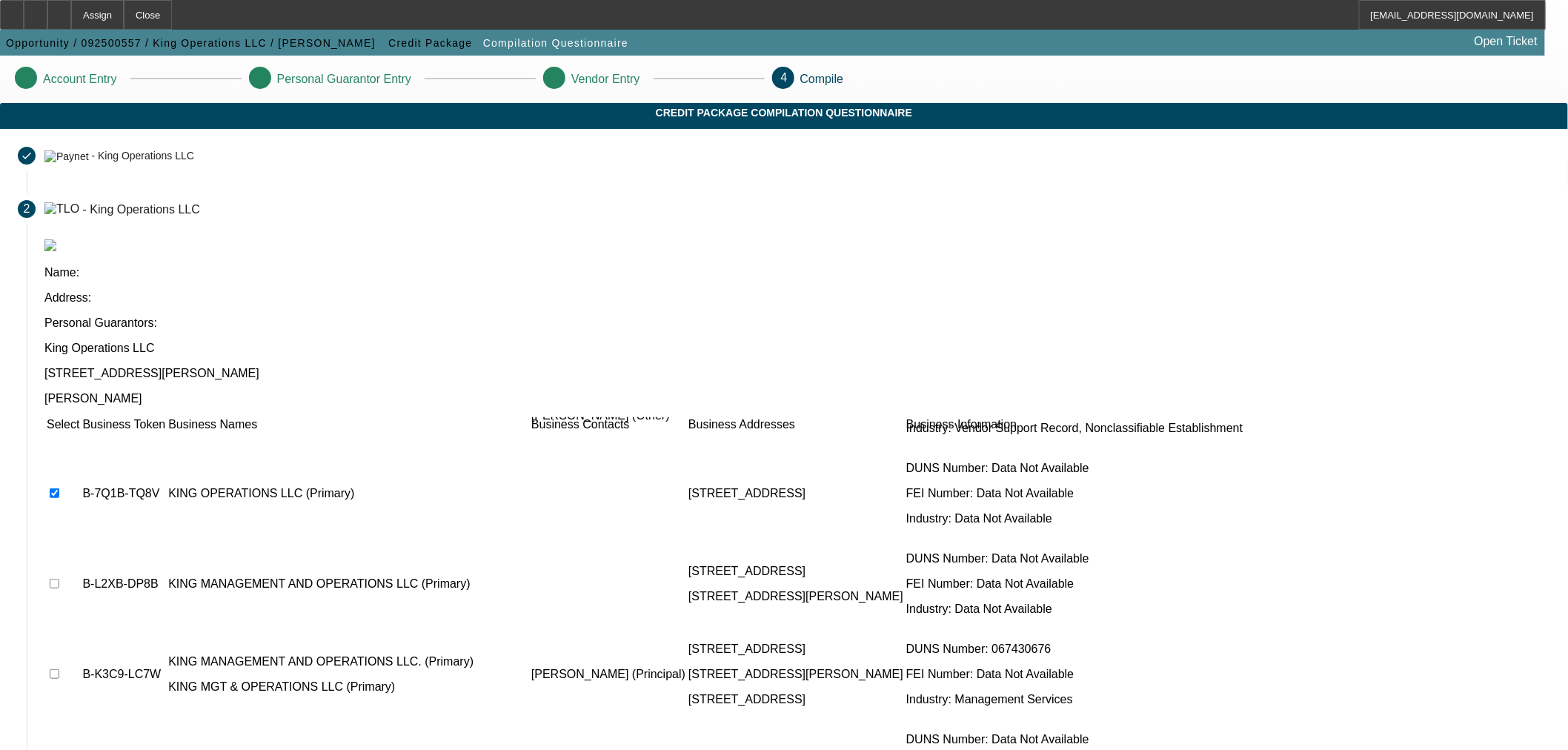
scroll to position [67, 0]
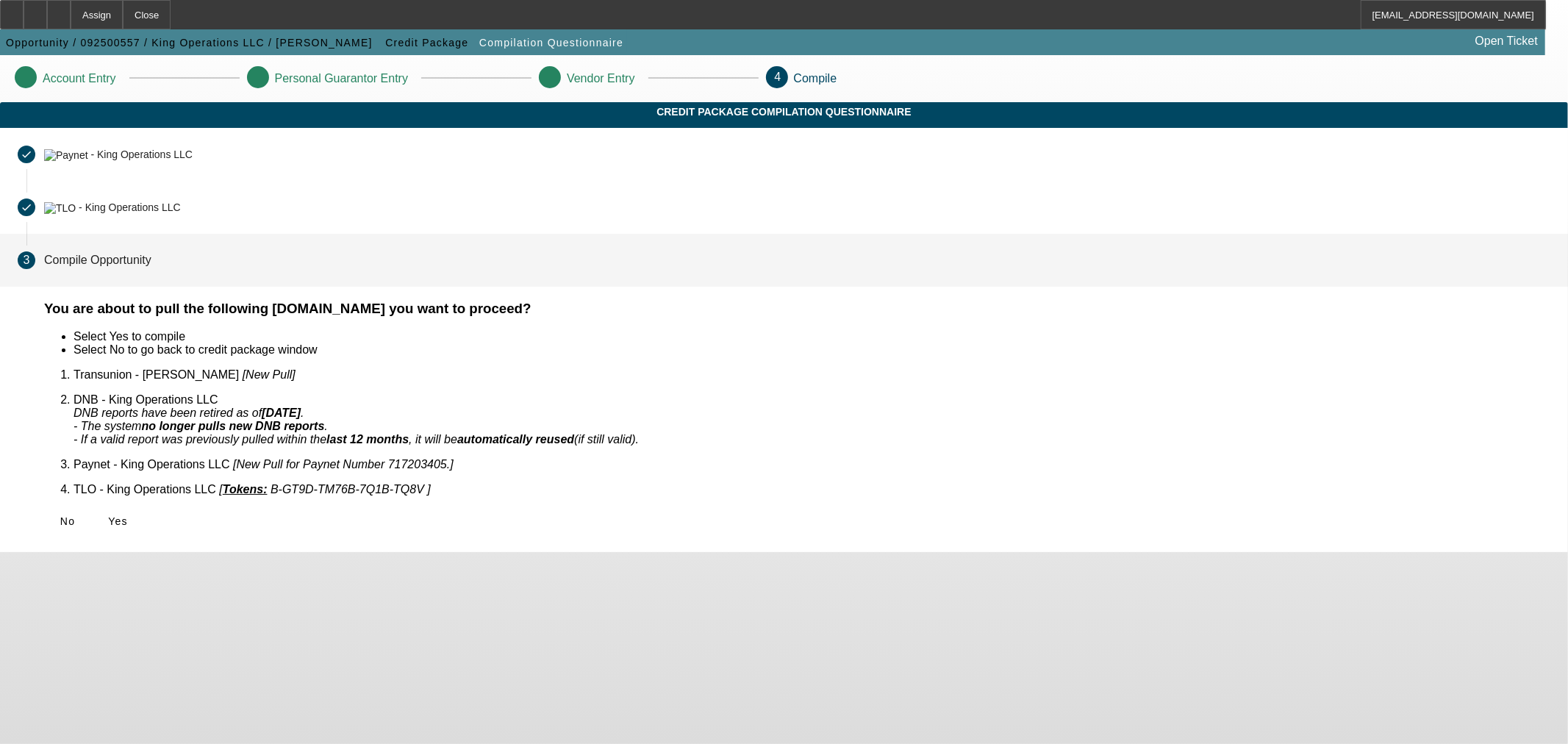
click at [128, 515] on span "Yes" at bounding box center [117, 521] width 20 height 12
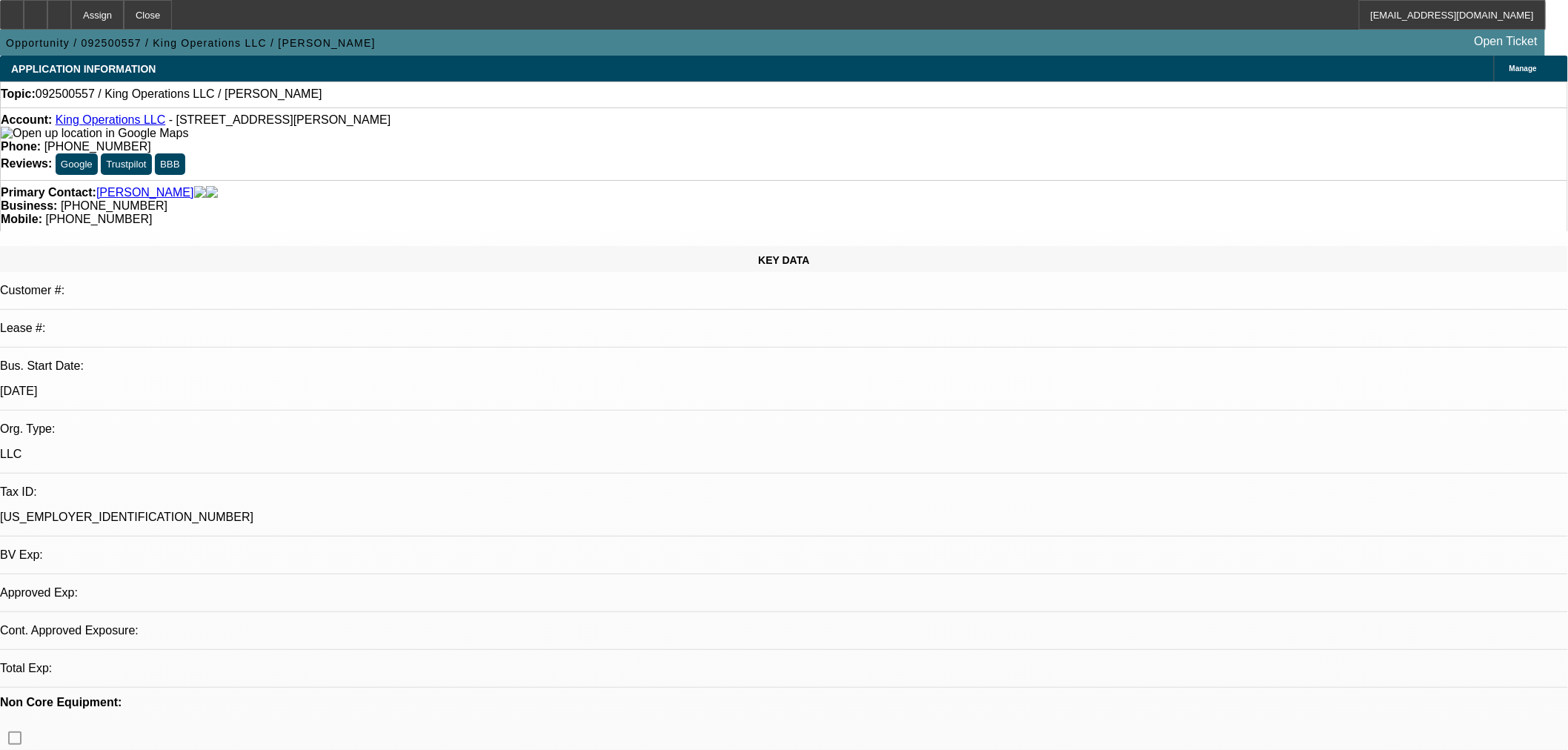
select select "0"
select select "2"
select select "0"
select select "6"
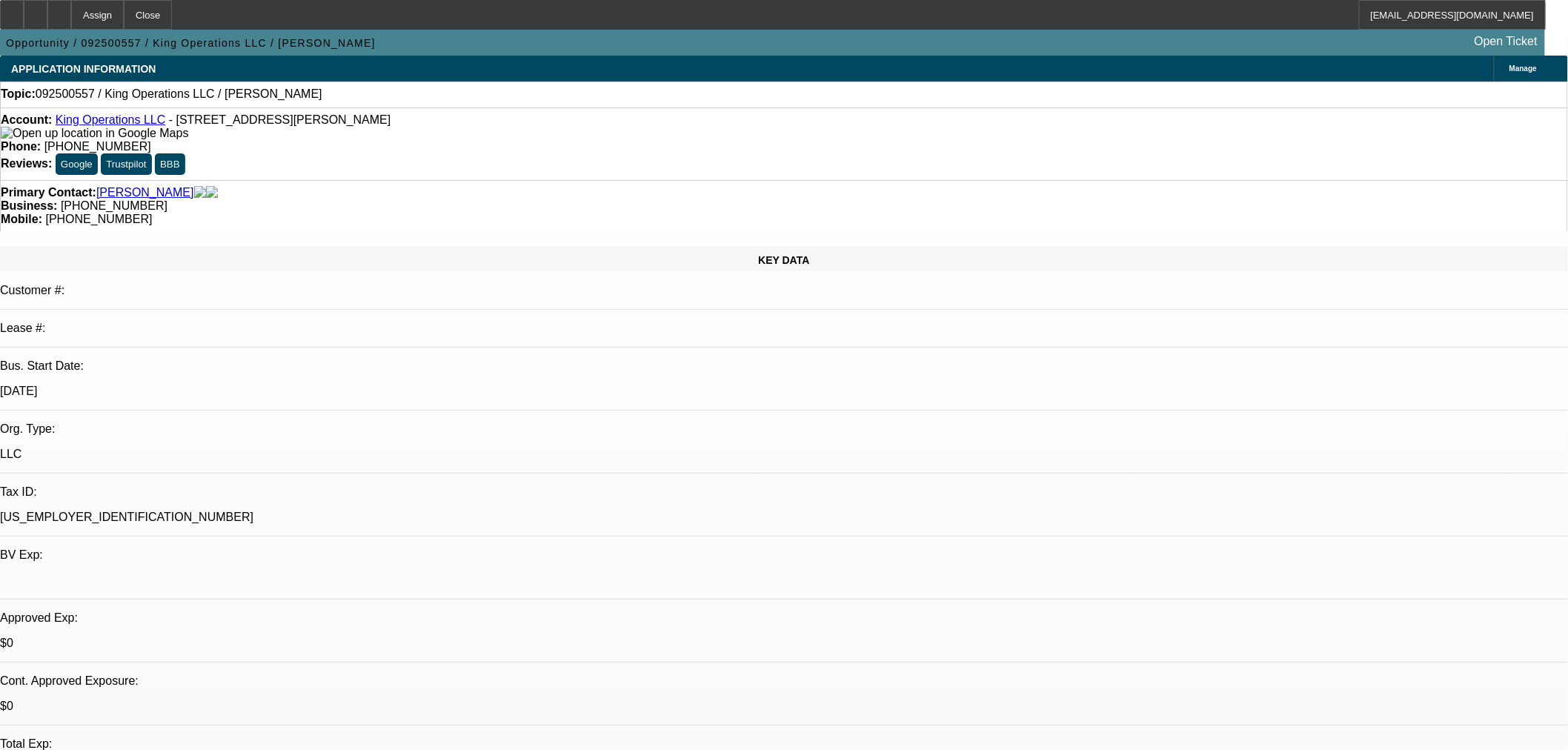
drag, startPoint x: 1227, startPoint y: 470, endPoint x: 1174, endPoint y: 406, distance: 83.1
copy tr "Pg is a commercial land clearing for local companies. Pg needs this machine so …"
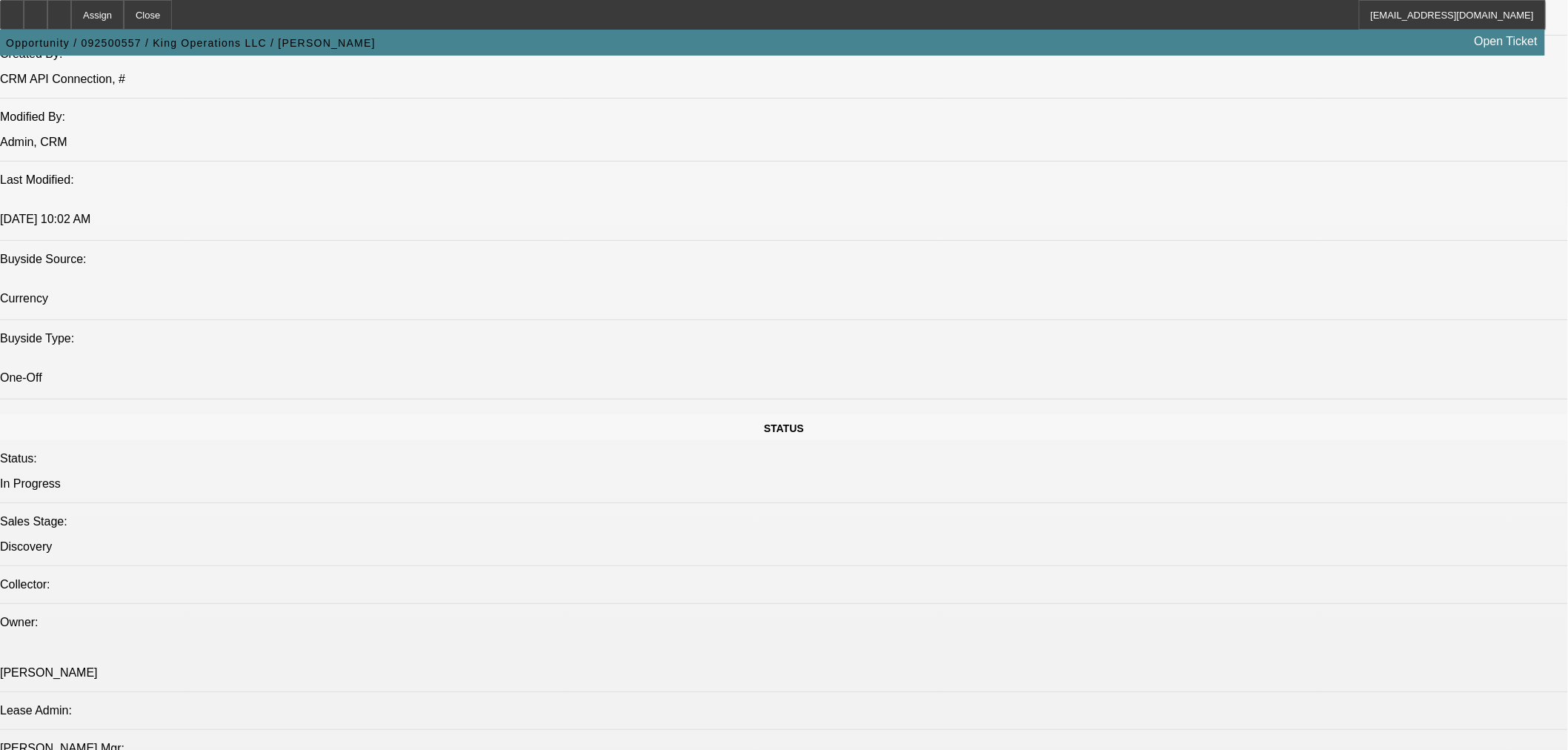
scroll to position [1373, 0]
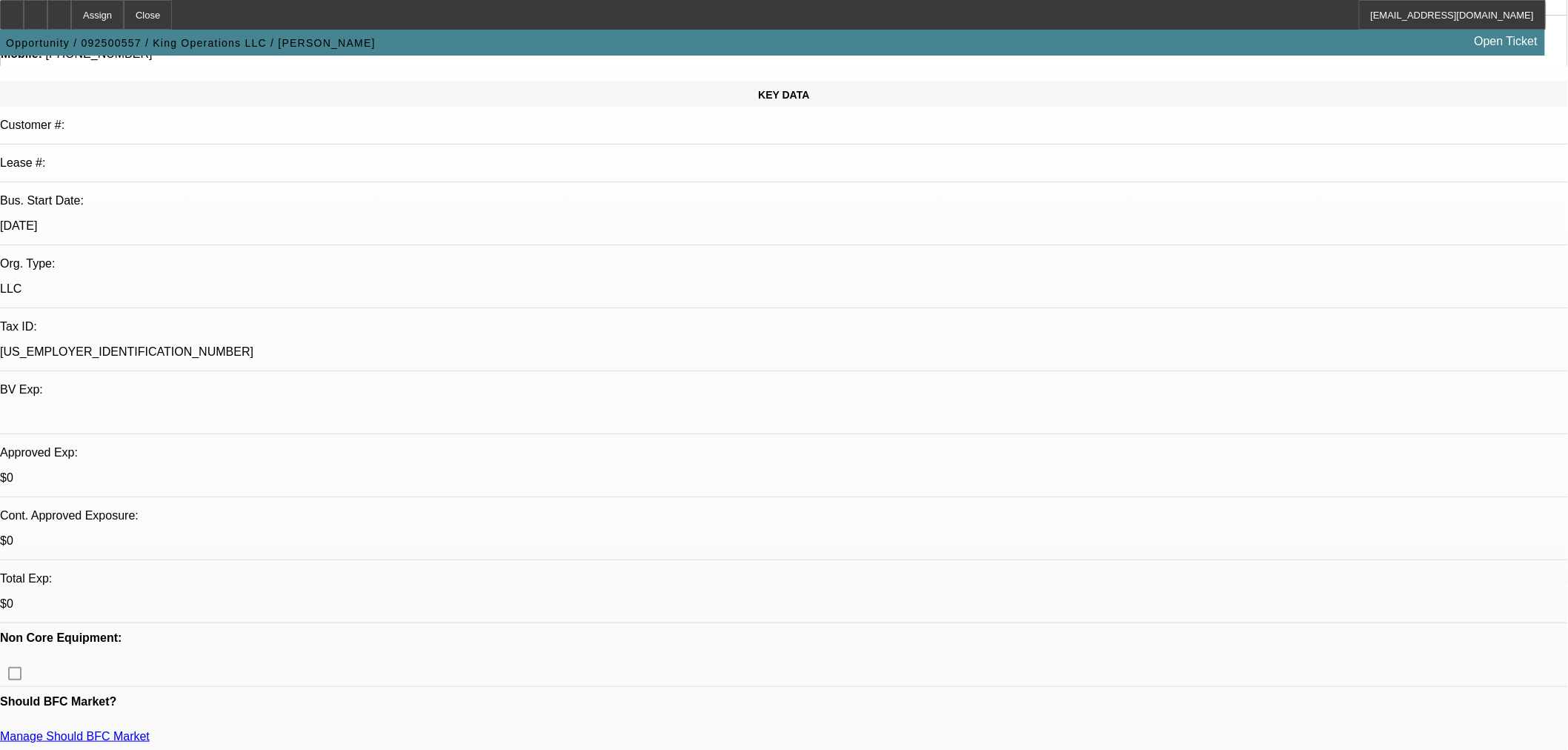
scroll to position [0, 0]
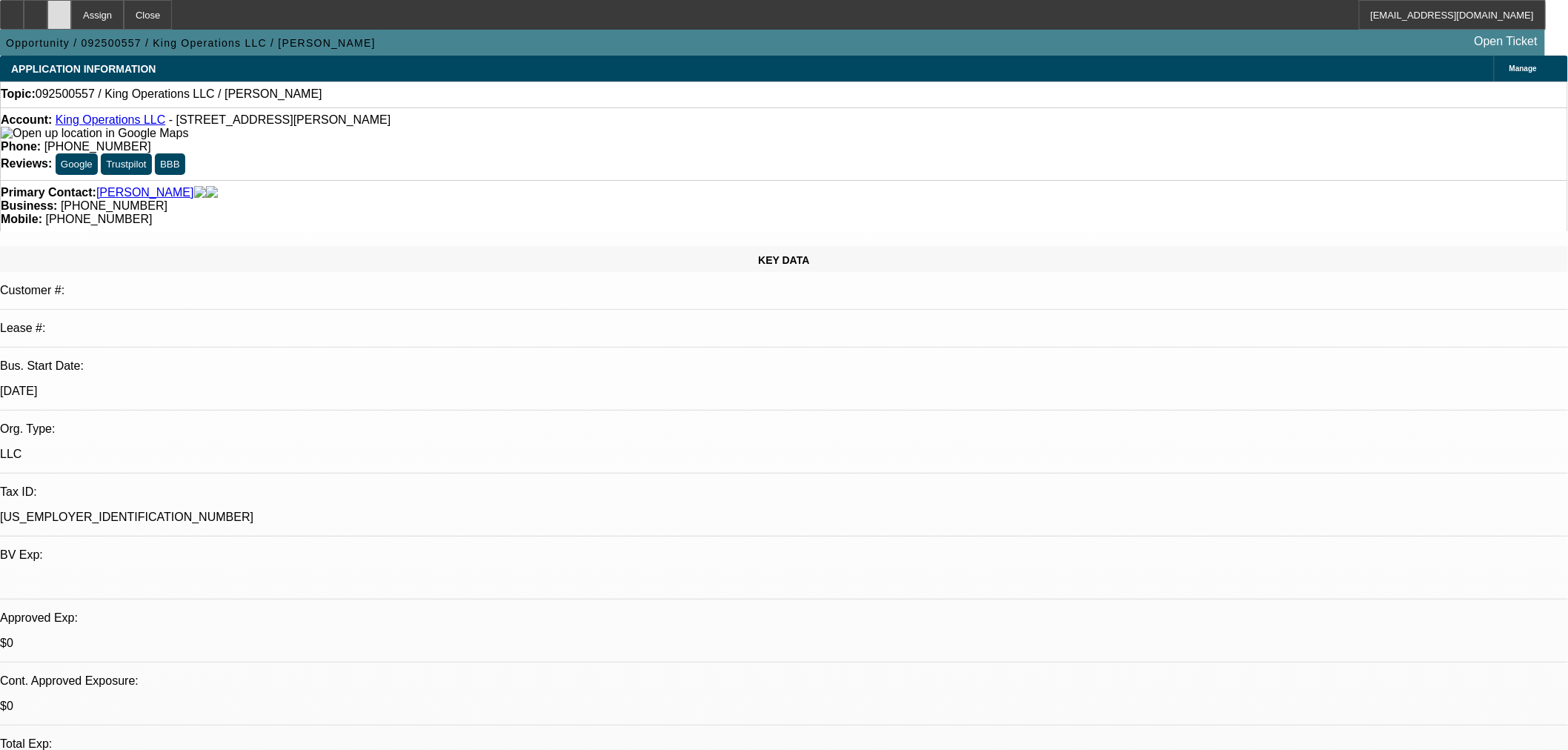
click at [59, 10] on icon at bounding box center [59, 10] width 0 height 0
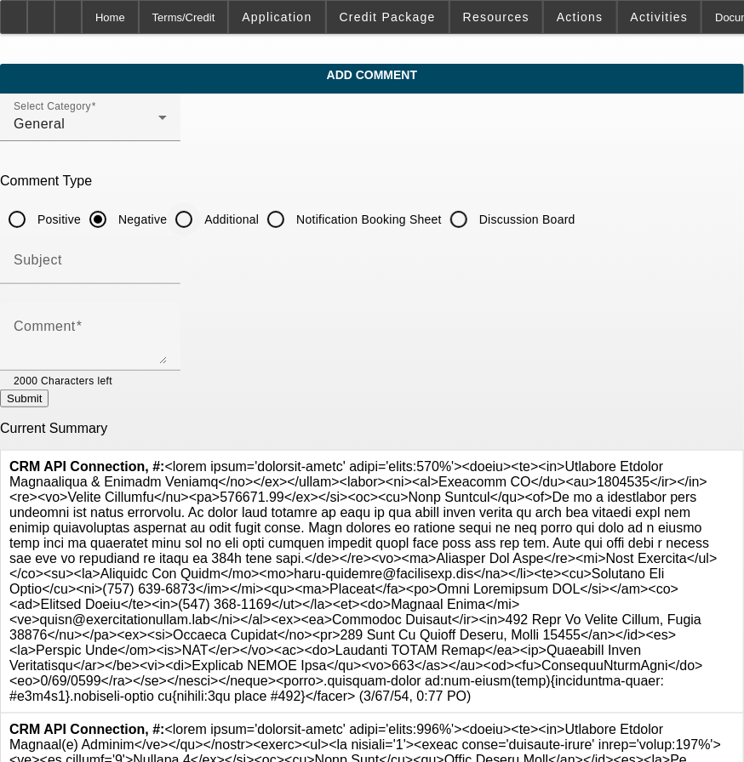
click at [201, 211] on input "Additional" at bounding box center [184, 219] width 34 height 34
radio input "true"
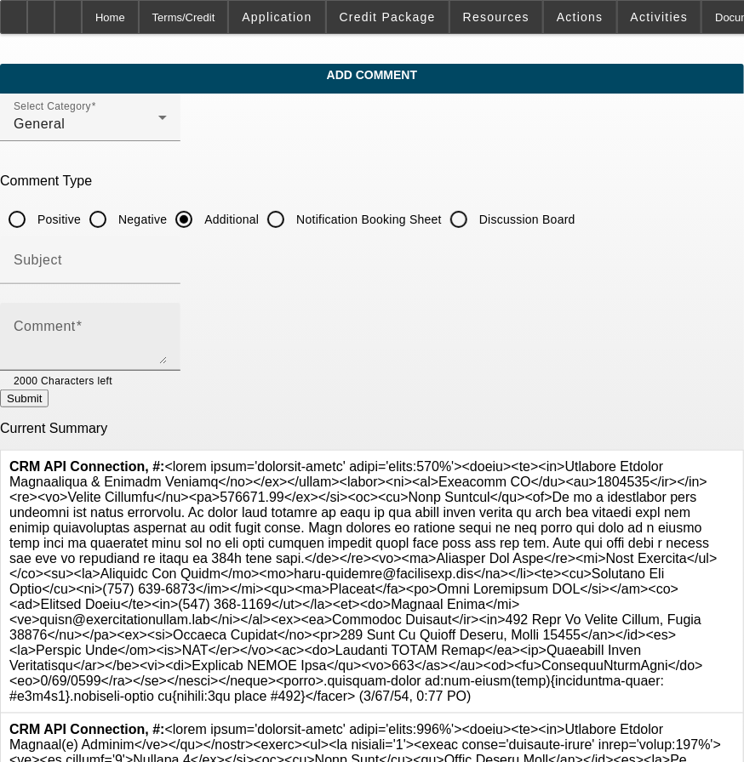
click at [167, 303] on div "Comment" at bounding box center [90, 337] width 153 height 68
paste textarea "Pg is a commercial land clearing for local companies. Pg needs this machine so …"
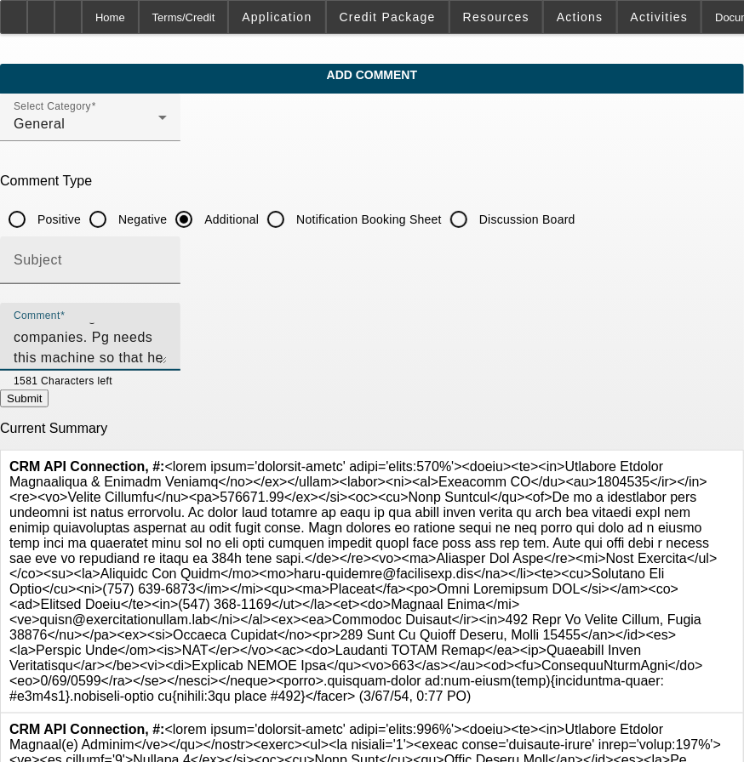
type textarea "Pg is a commercial land clearing for local companies. Pg needs this machine so …"
click at [167, 262] on input "Subject" at bounding box center [90, 267] width 153 height 20
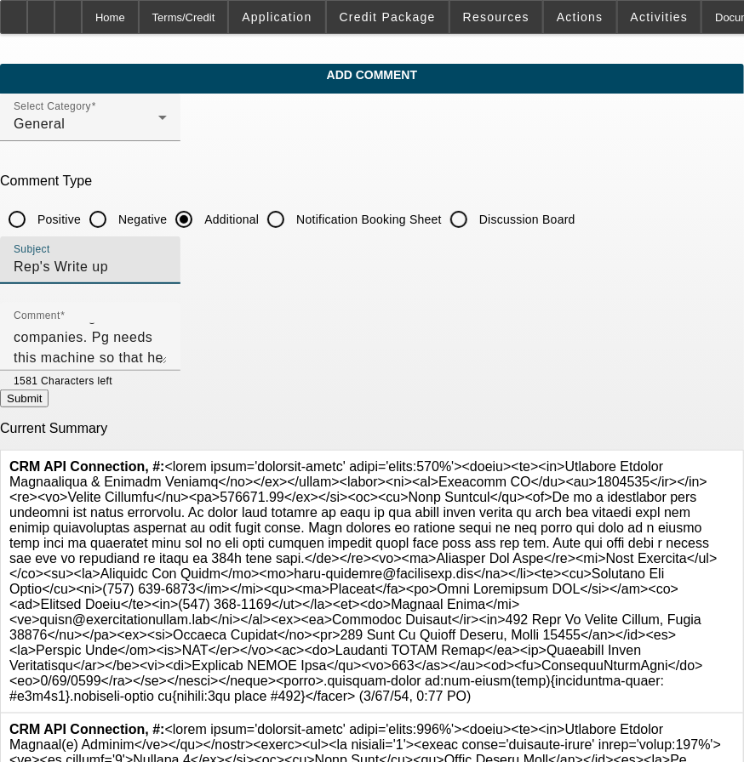
type input "Rep's Write up"
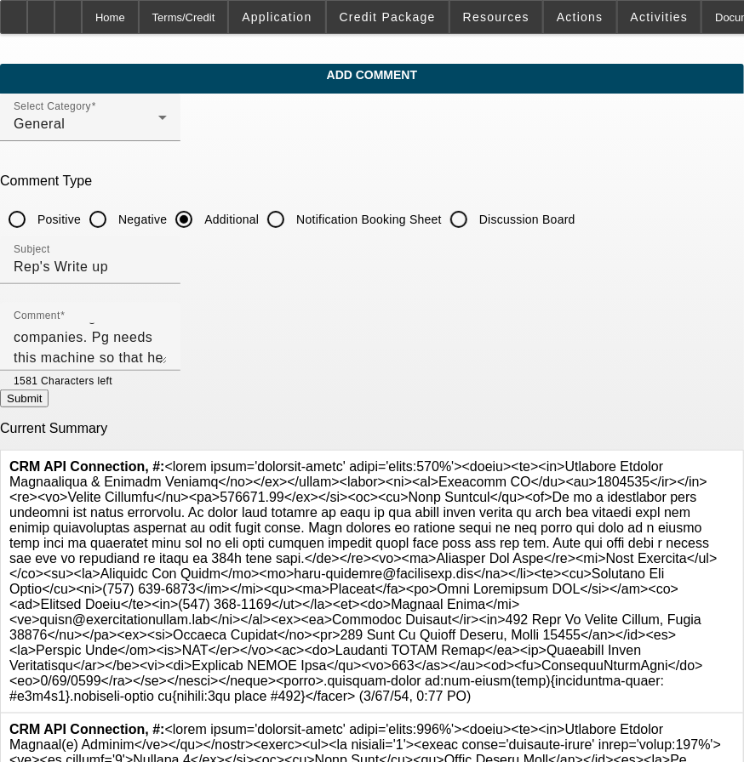
click at [48, 404] on button "Submit" at bounding box center [24, 399] width 48 height 18
radio input "true"
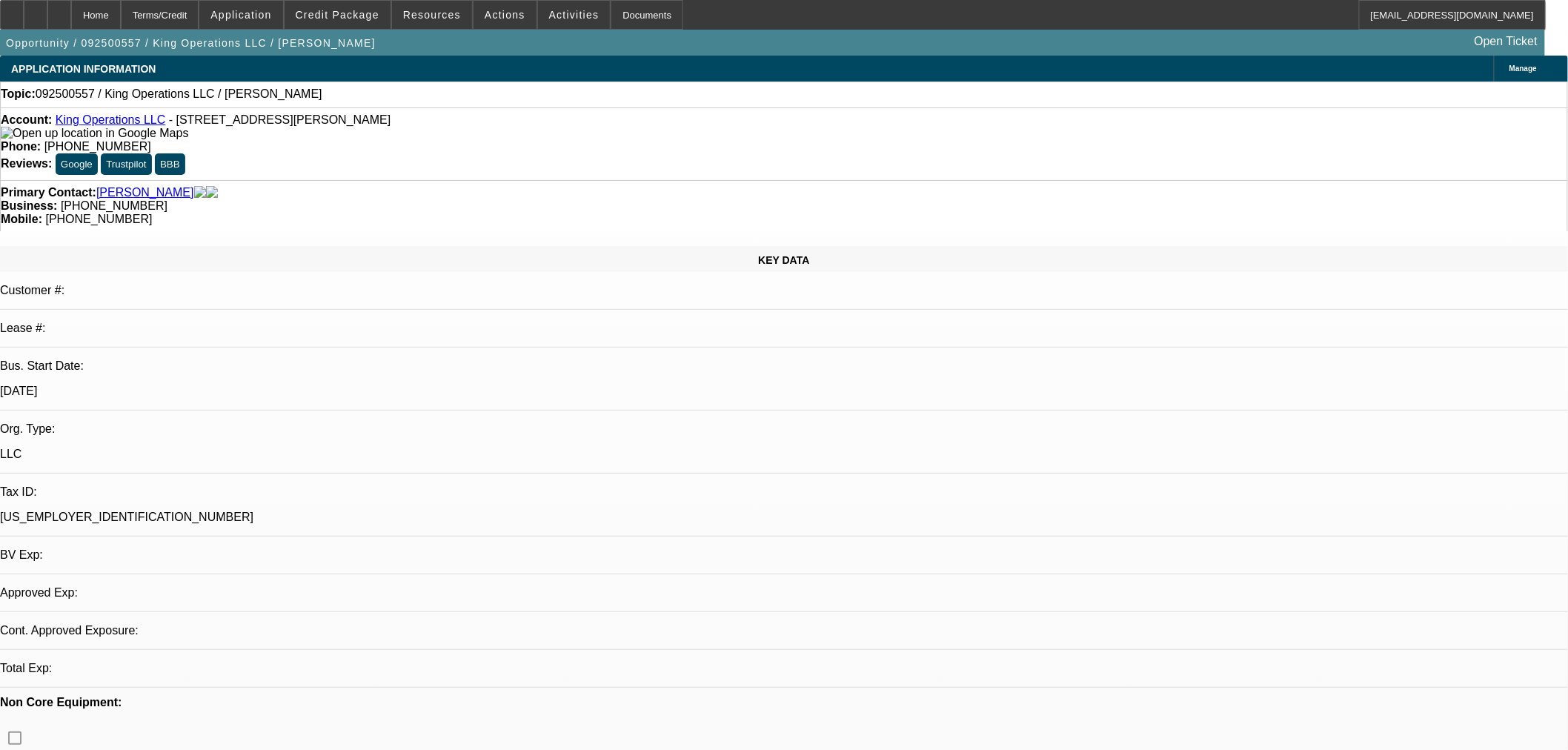
select select "0"
select select "2"
select select "0"
select select "6"
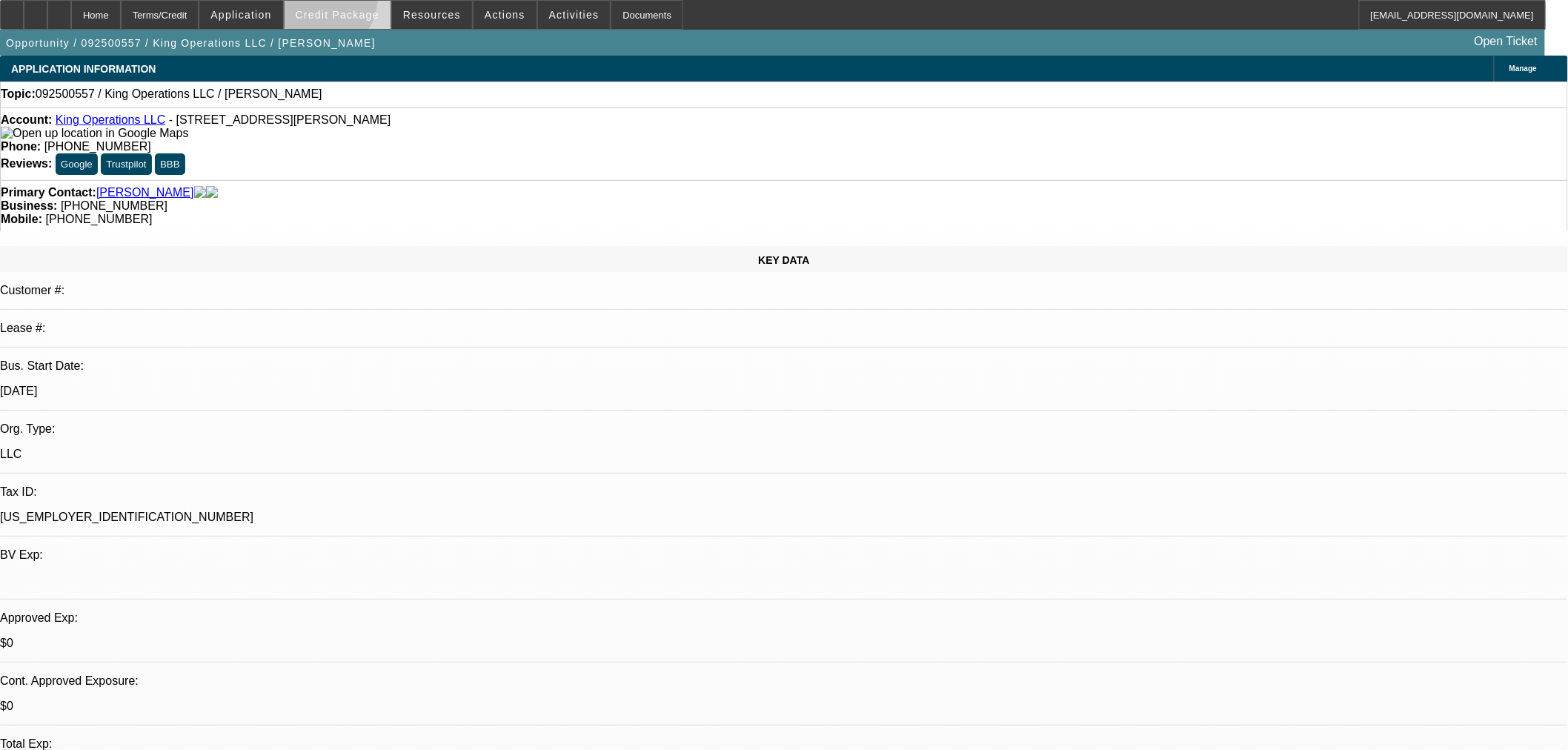
click at [340, 0] on span at bounding box center [338, 15] width 106 height 36
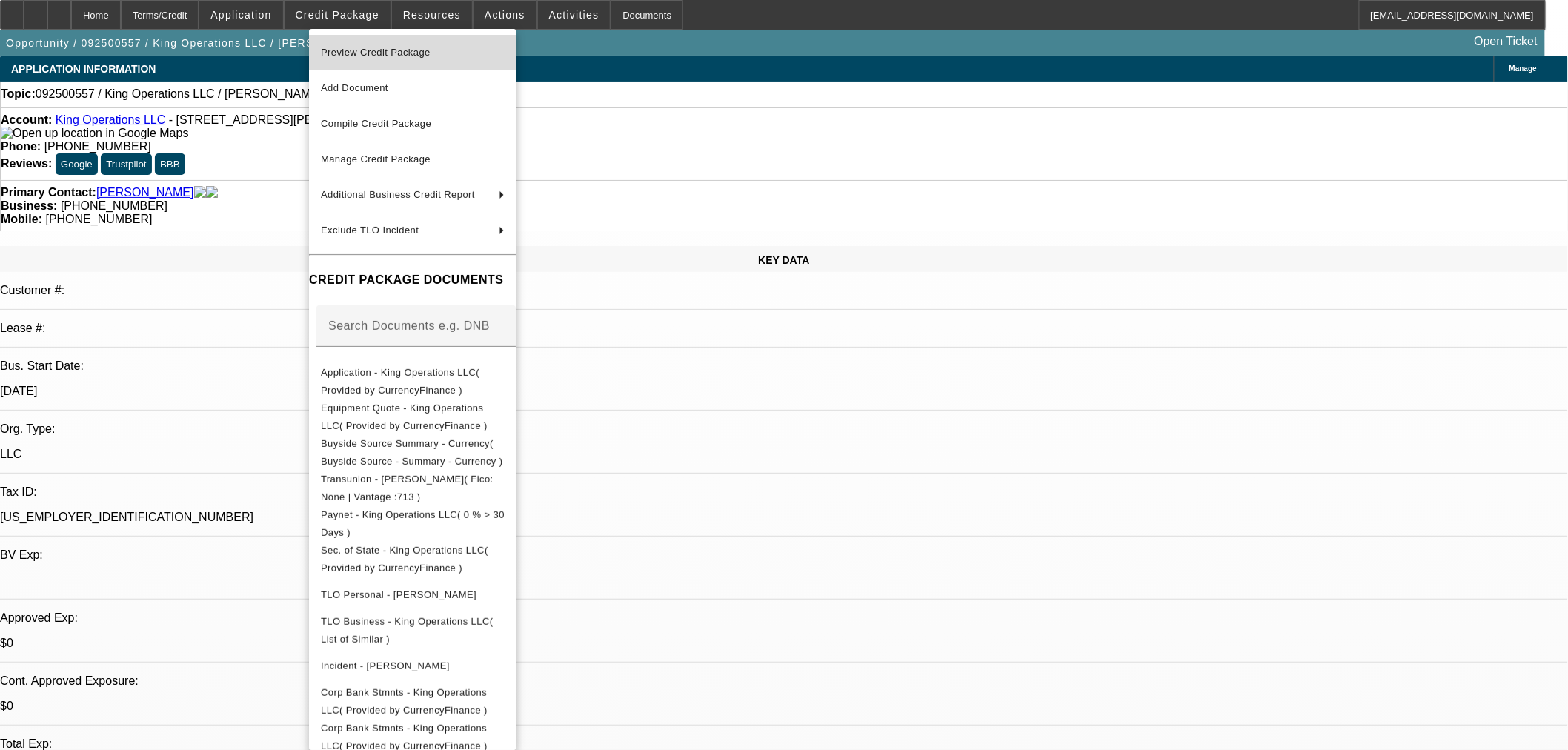
click at [400, 52] on span "Preview Credit Package" at bounding box center [375, 52] width 110 height 11
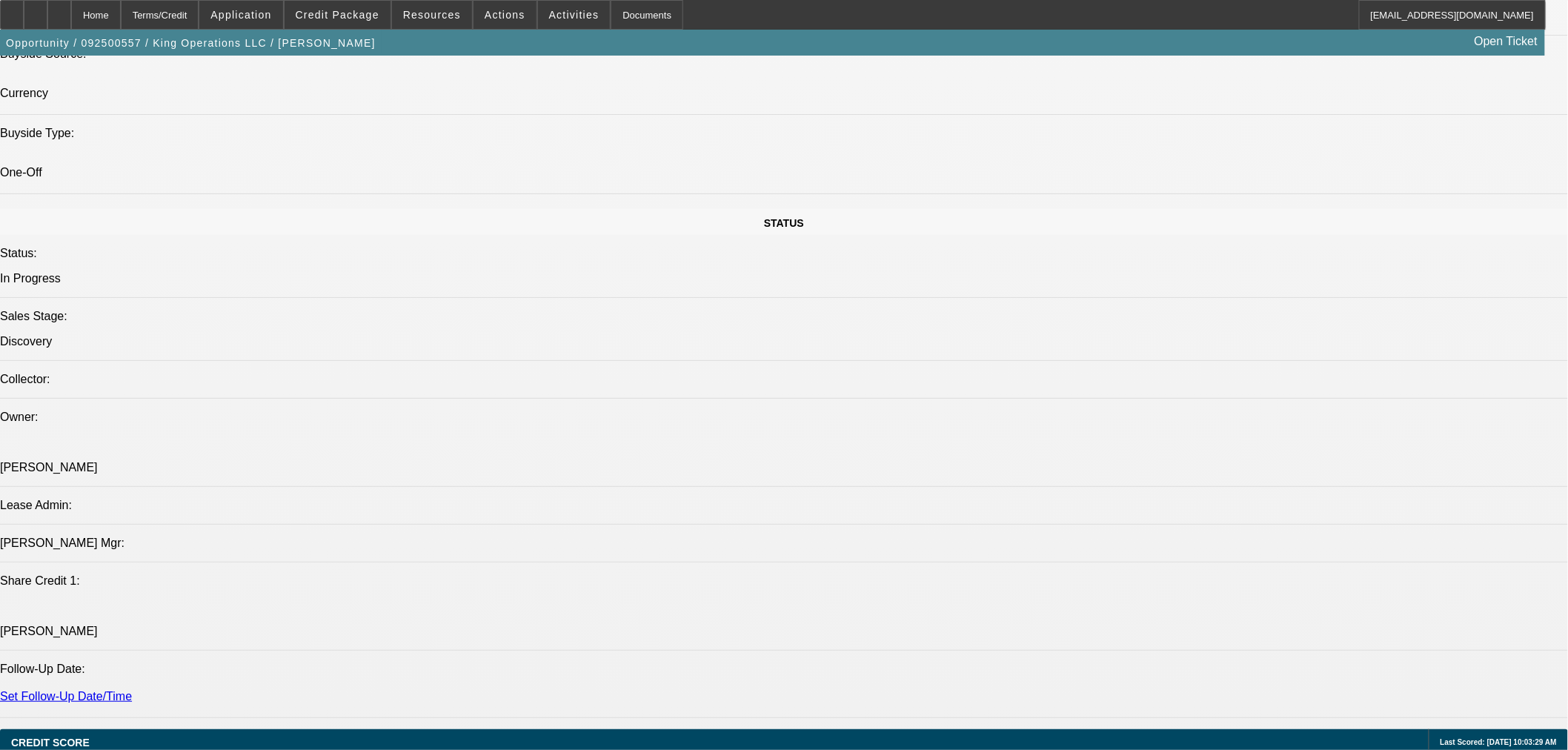
scroll to position [1646, 0]
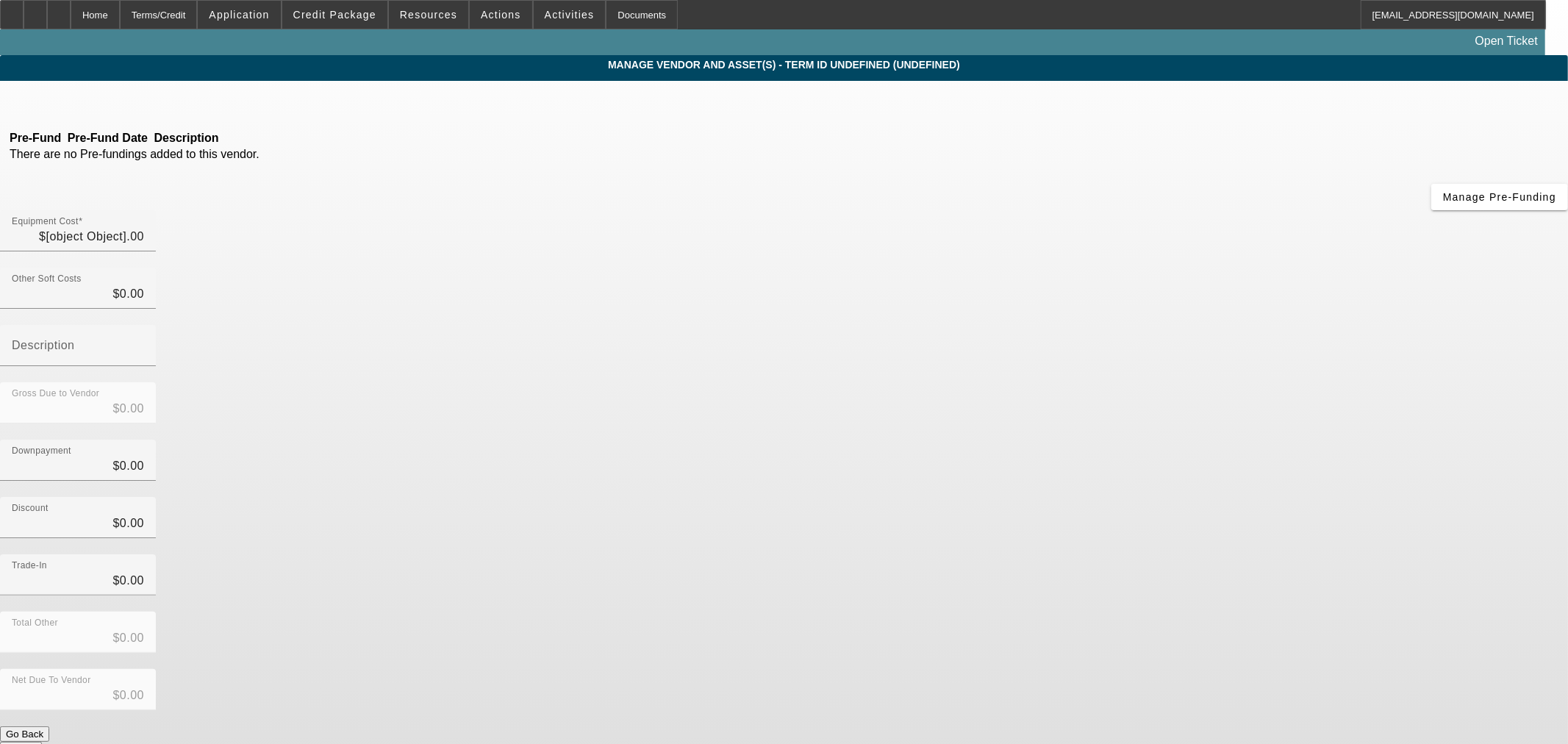
type input "$140,000.00"
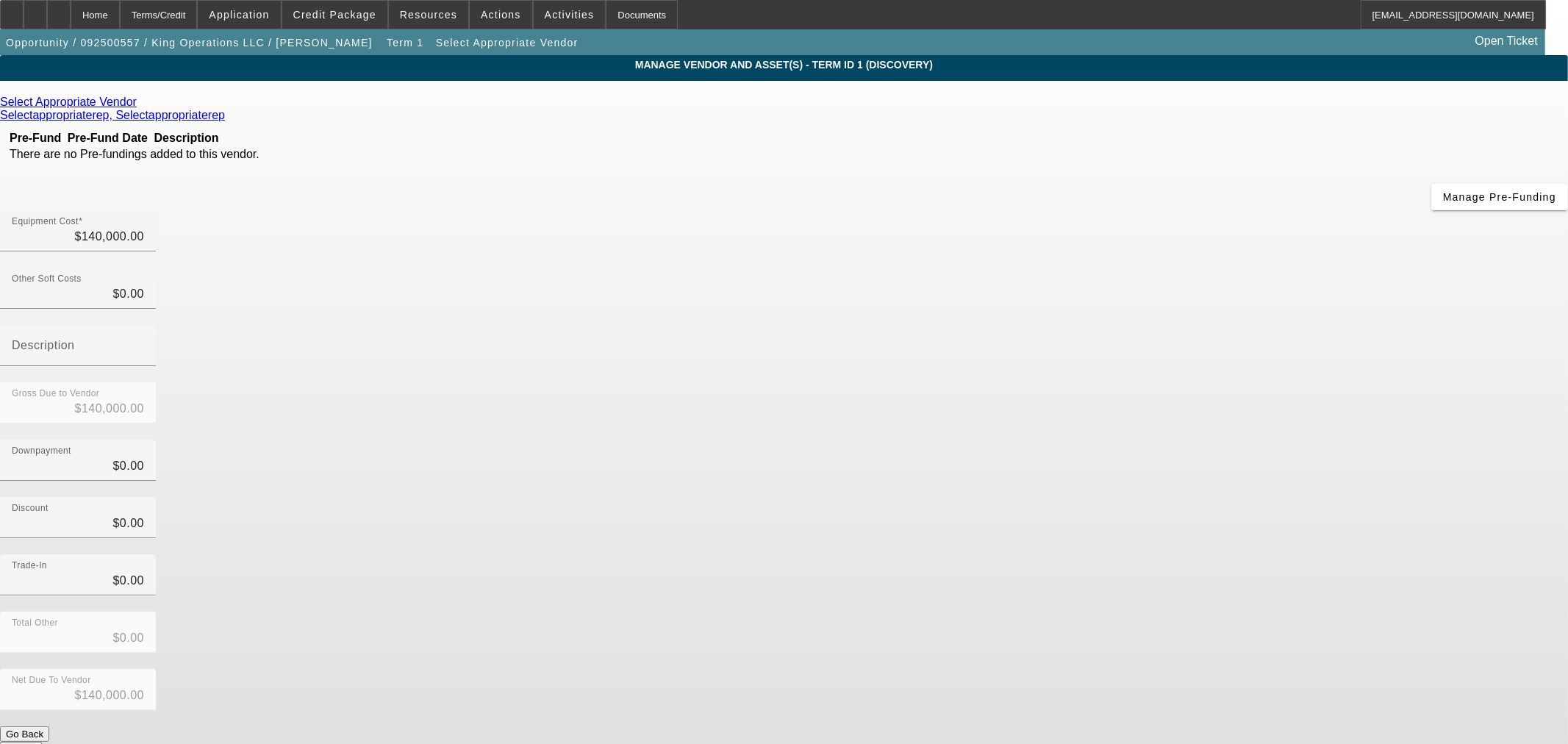
click at [140, 106] on icon at bounding box center [140, 102] width 0 height 12
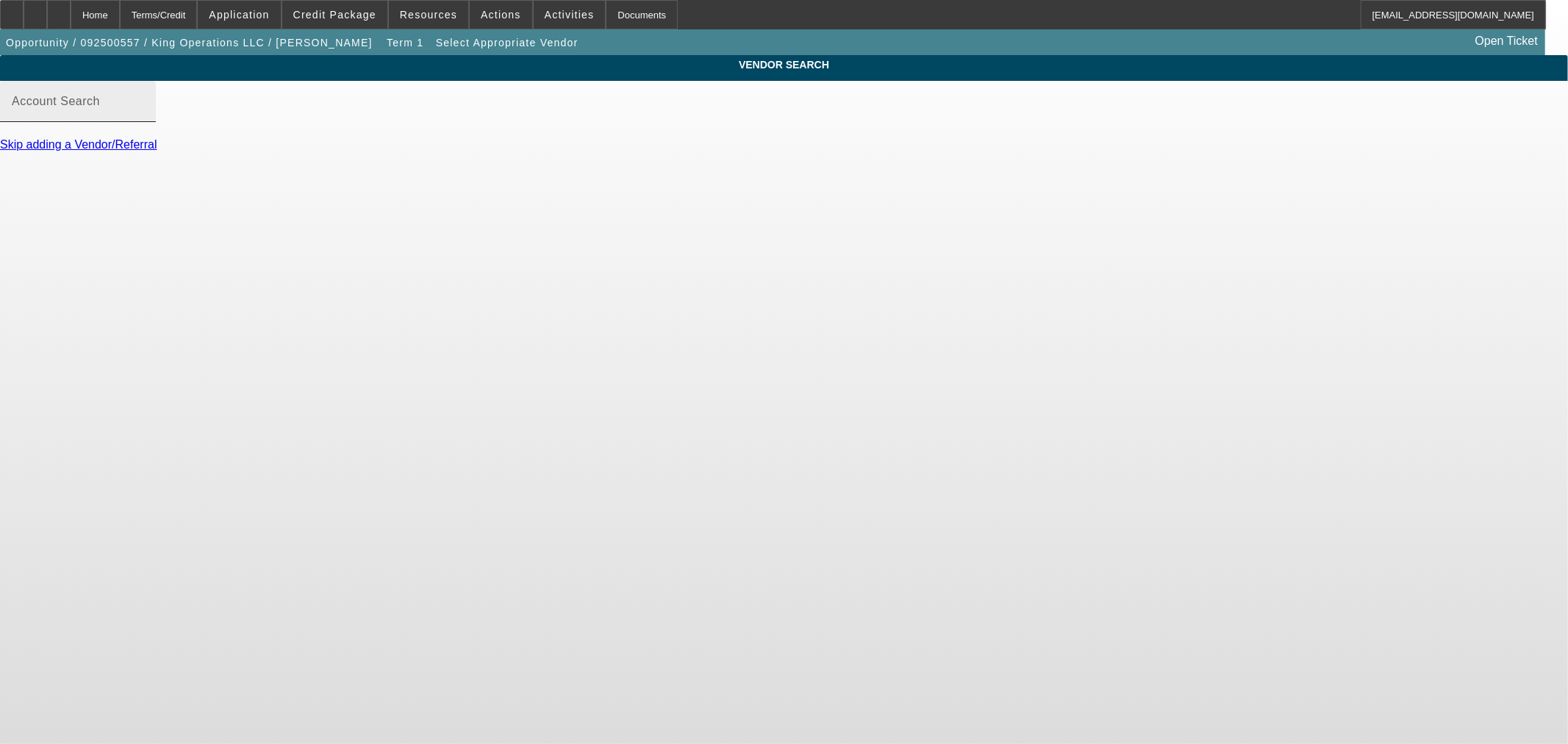
click at [144, 116] on input "Account Search" at bounding box center [78, 107] width 132 height 17
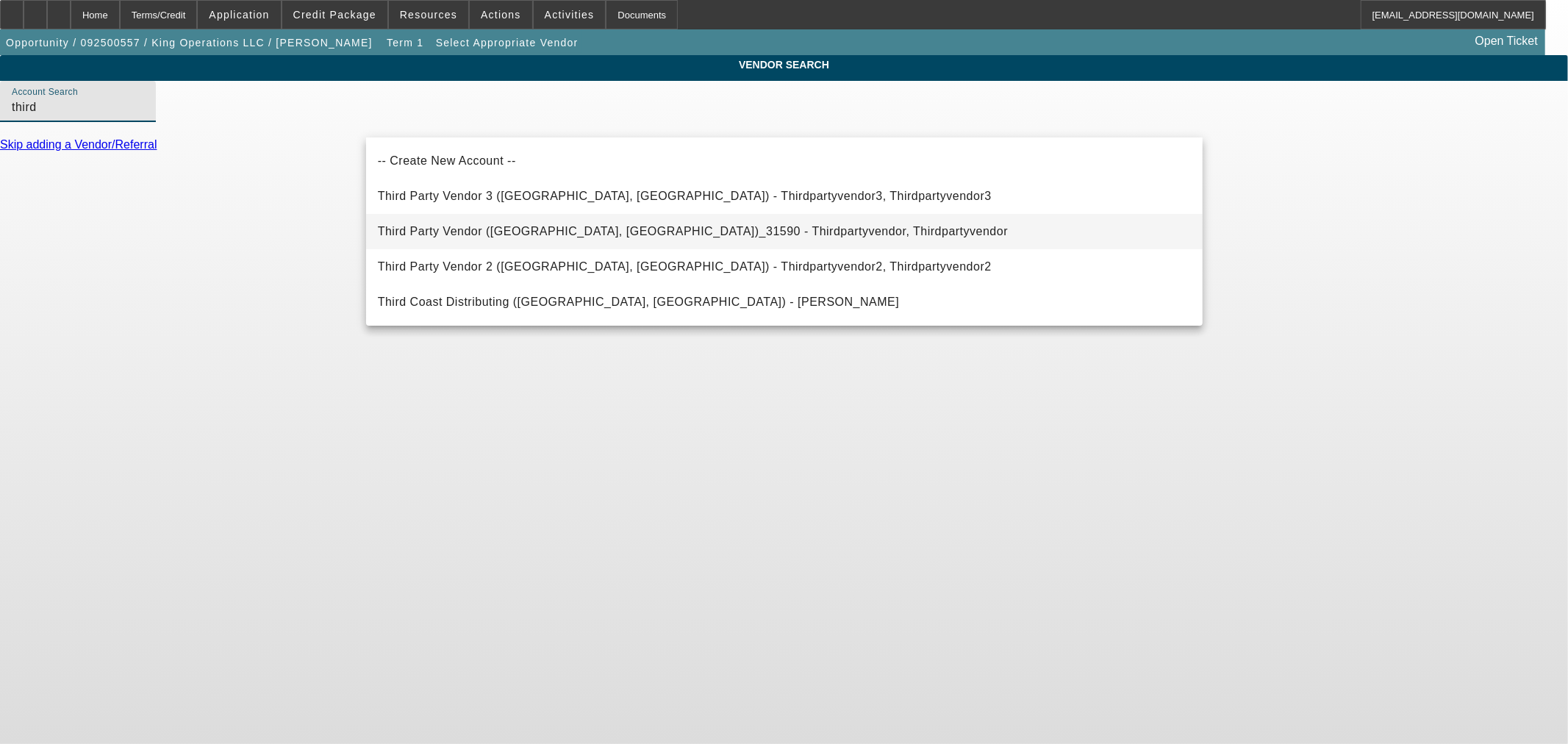
click at [549, 220] on mat-option "Third Party Vendor (Northbrook, IL)_31590 - Thirdpartyvendor, Thirdpartyvendor" at bounding box center [784, 232] width 836 height 35
type input "Third Party Vendor (Northbrook, IL)_31590 - Thirdpartyvendor, Thirdpartyvendor"
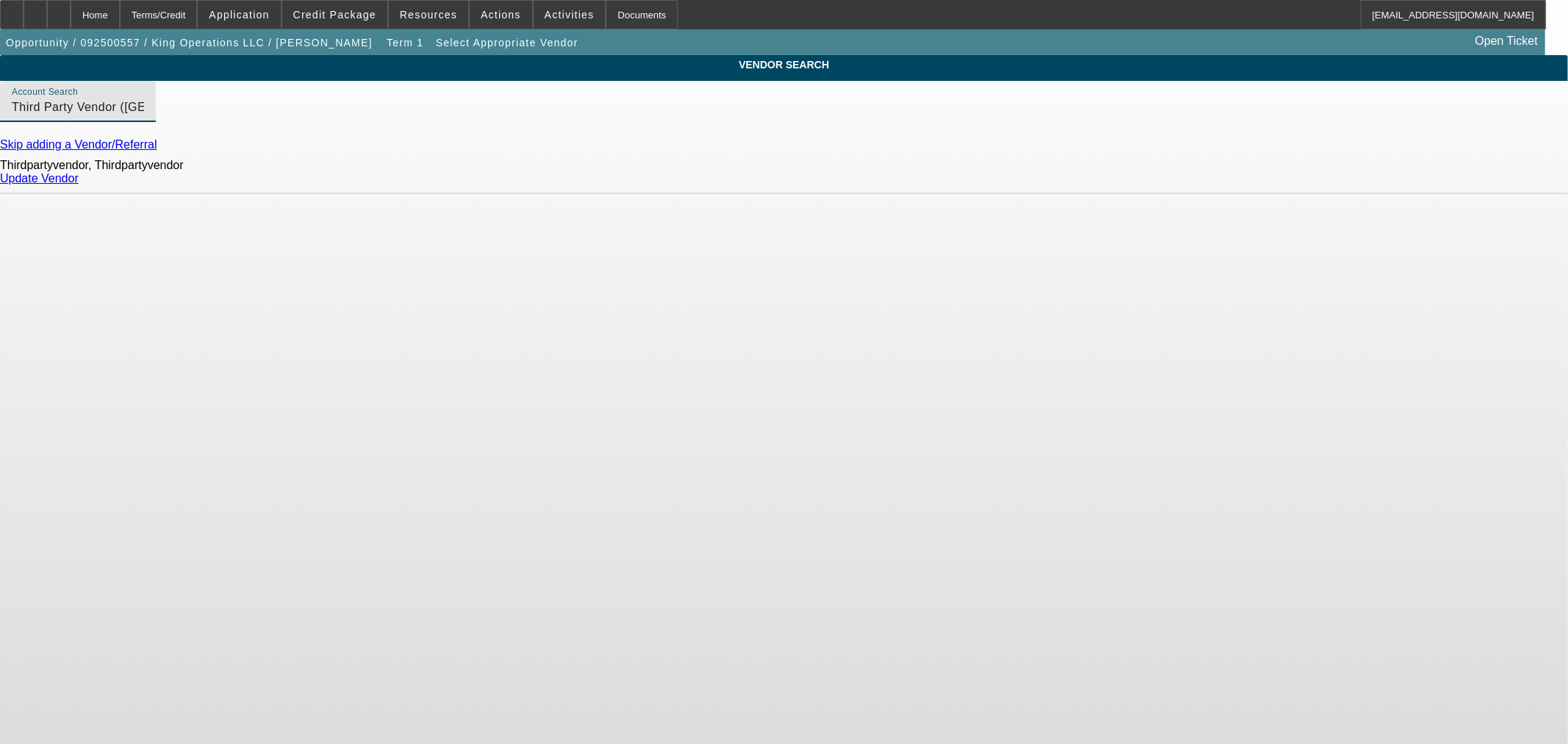
click at [79, 185] on link "Update Vendor" at bounding box center [39, 178] width 79 height 12
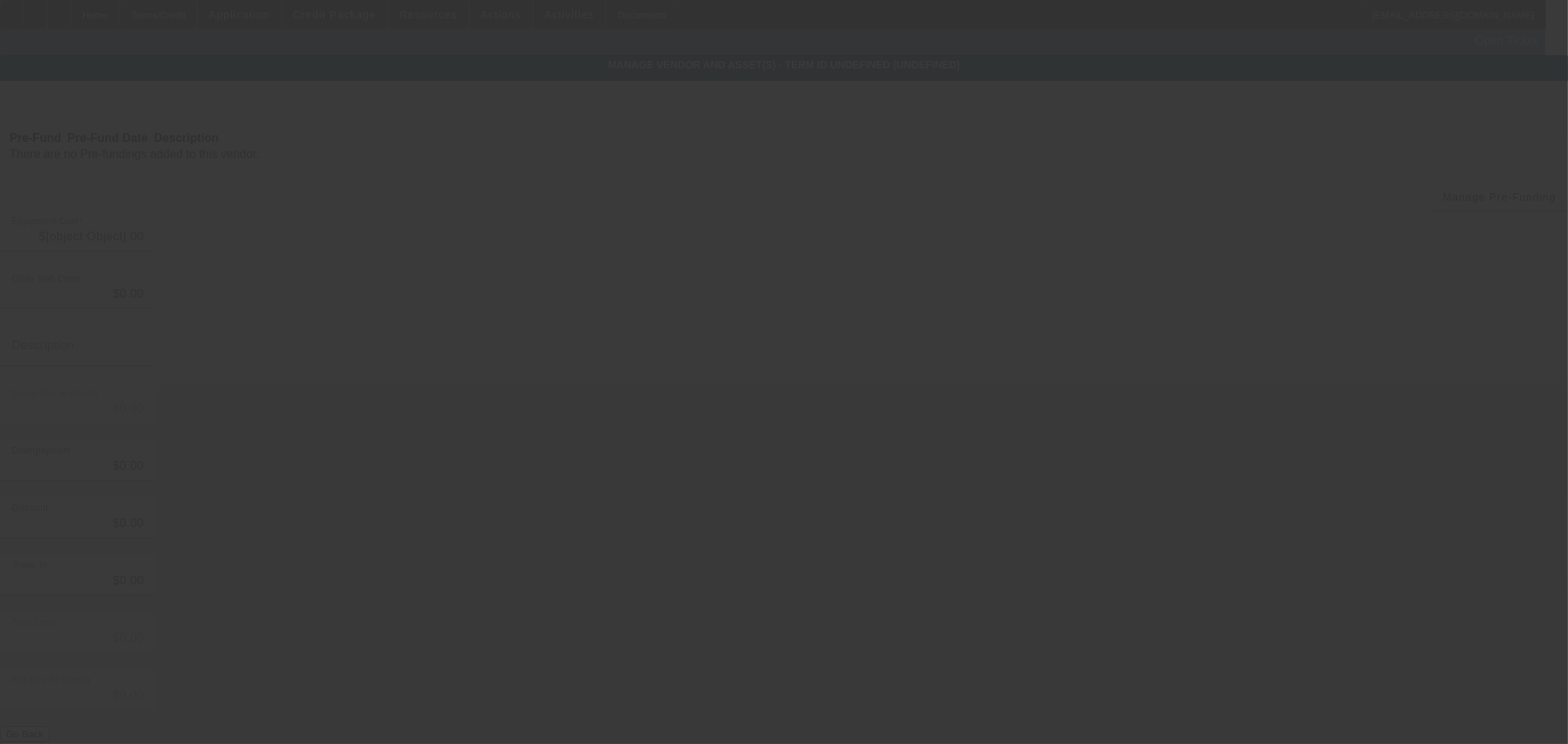
type input "$140,000.00"
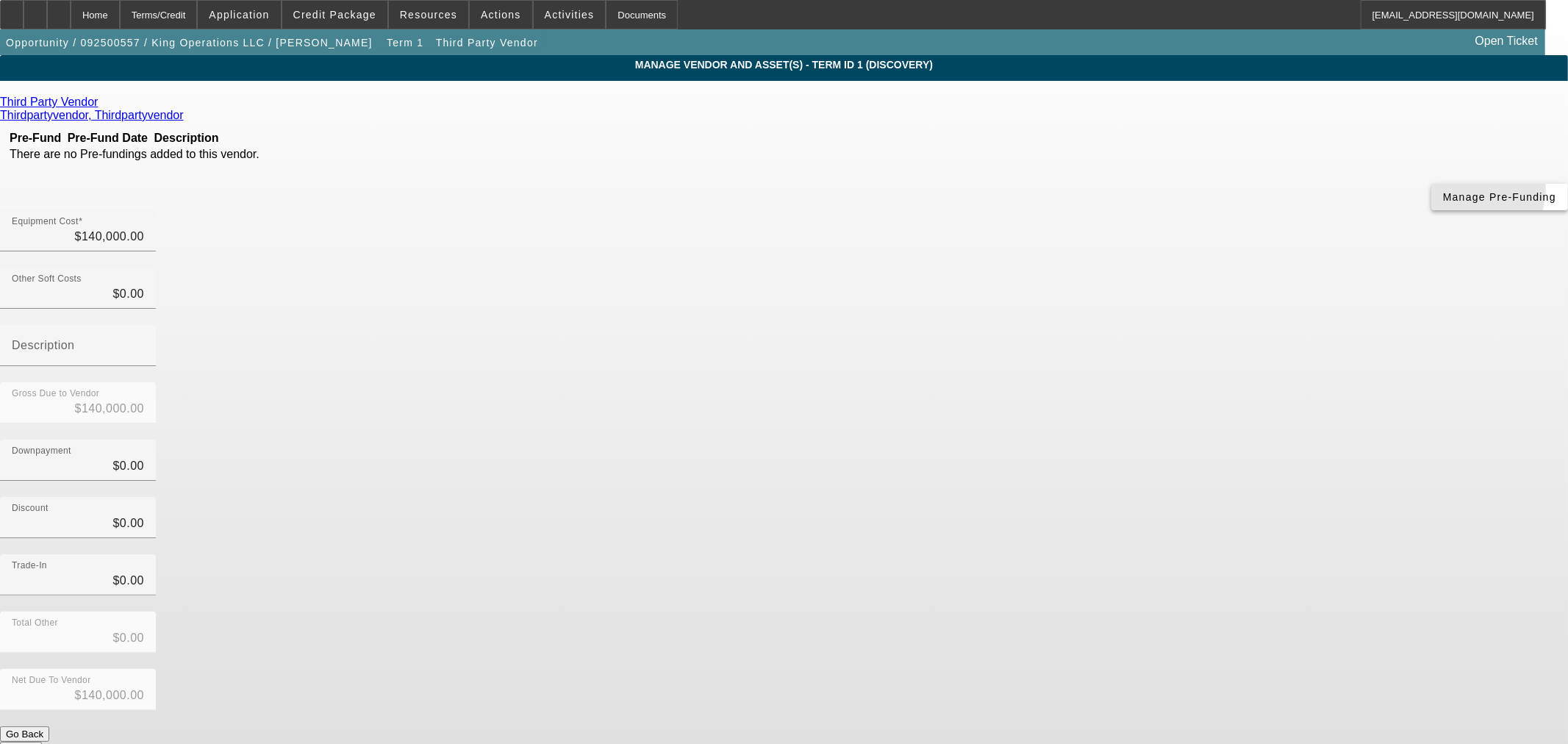
click at [1443, 203] on span "Manage Pre-Funding" at bounding box center [1499, 197] width 113 height 12
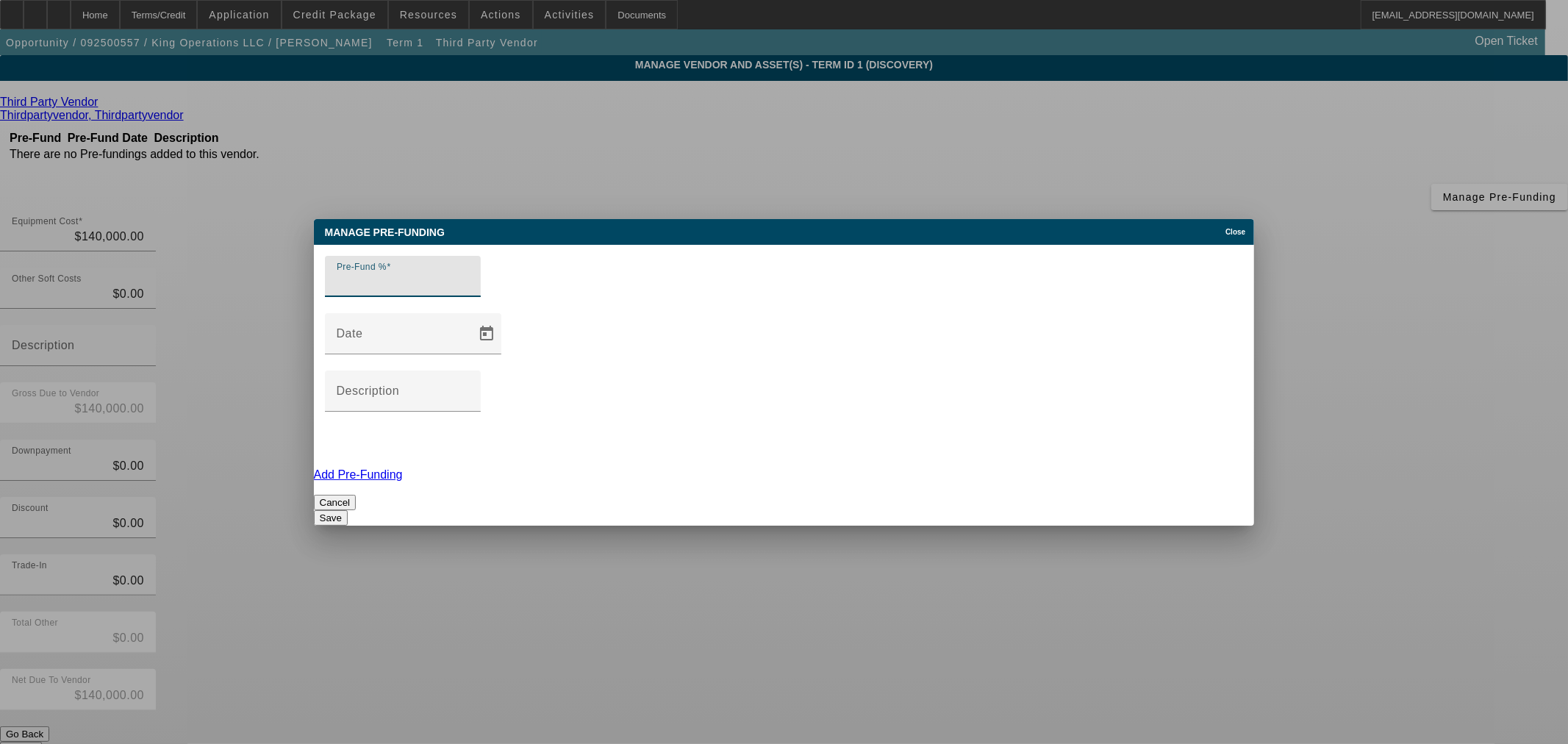
click at [416, 291] on input "Pre-Fund %" at bounding box center [403, 282] width 132 height 17
type input "0"
click at [347, 510] on button "Save" at bounding box center [330, 518] width 34 height 16
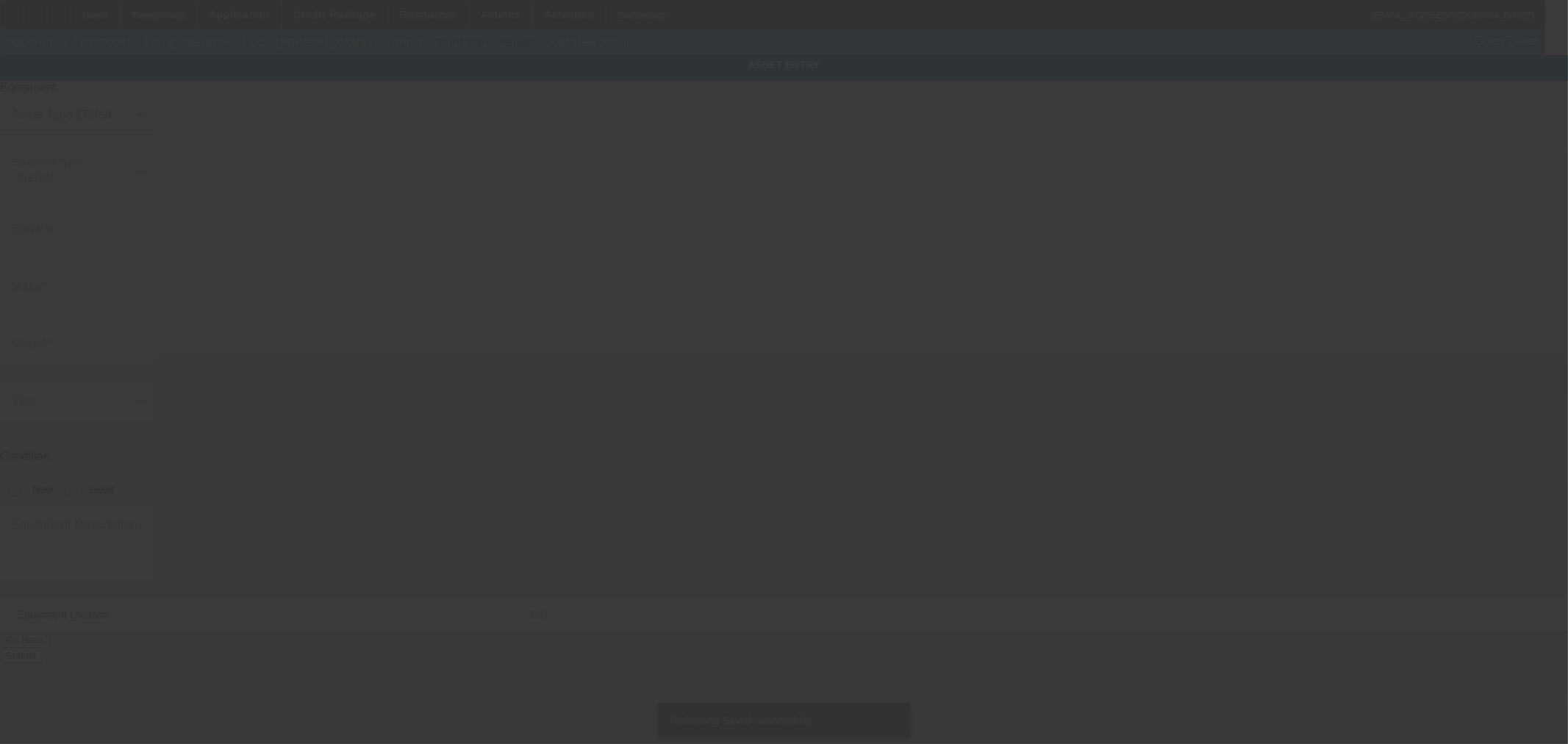
type input "300 Dean Rd"
type input "Spring Branch"
type input "78070"
type input "Comal"
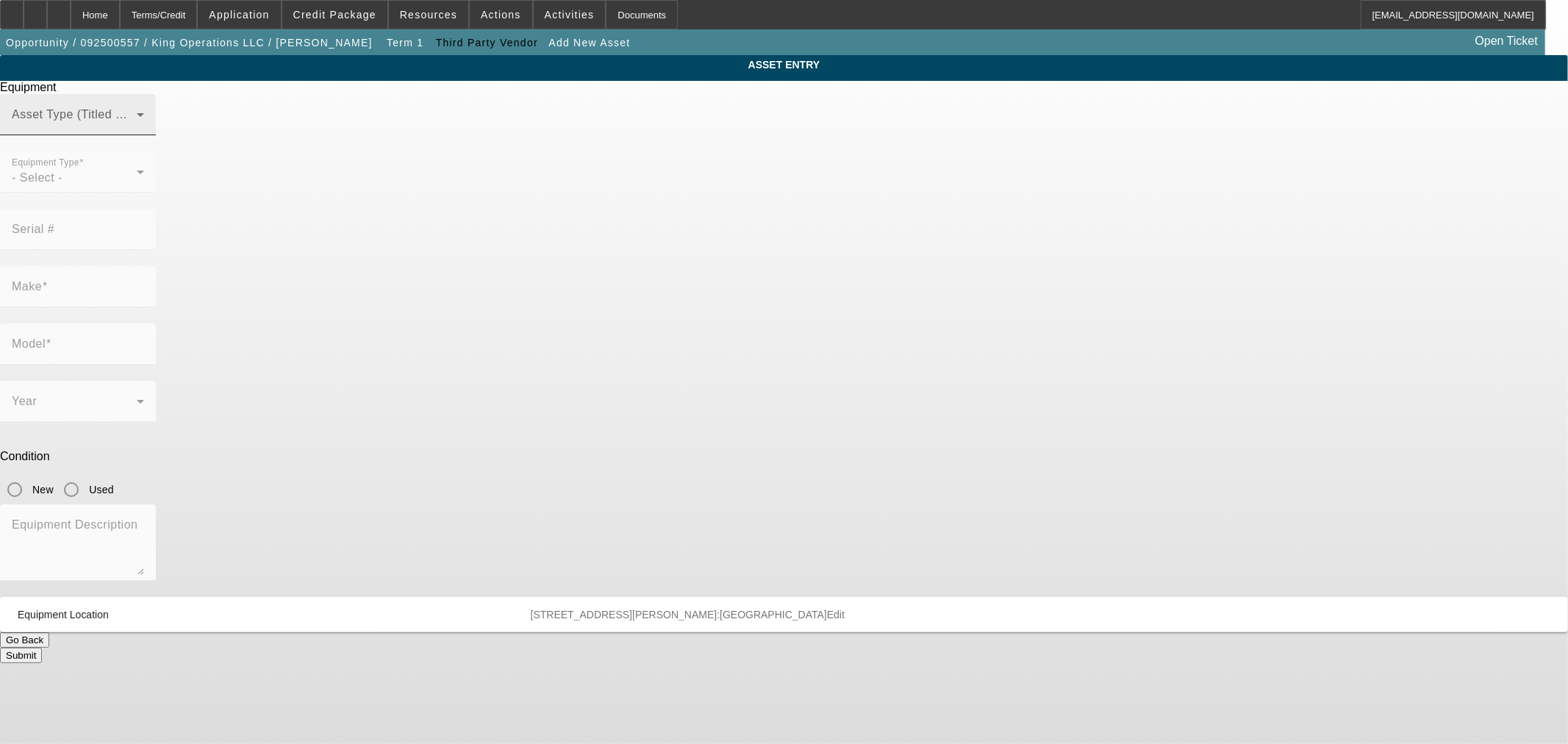
click at [136, 130] on span at bounding box center [74, 120] width 125 height 17
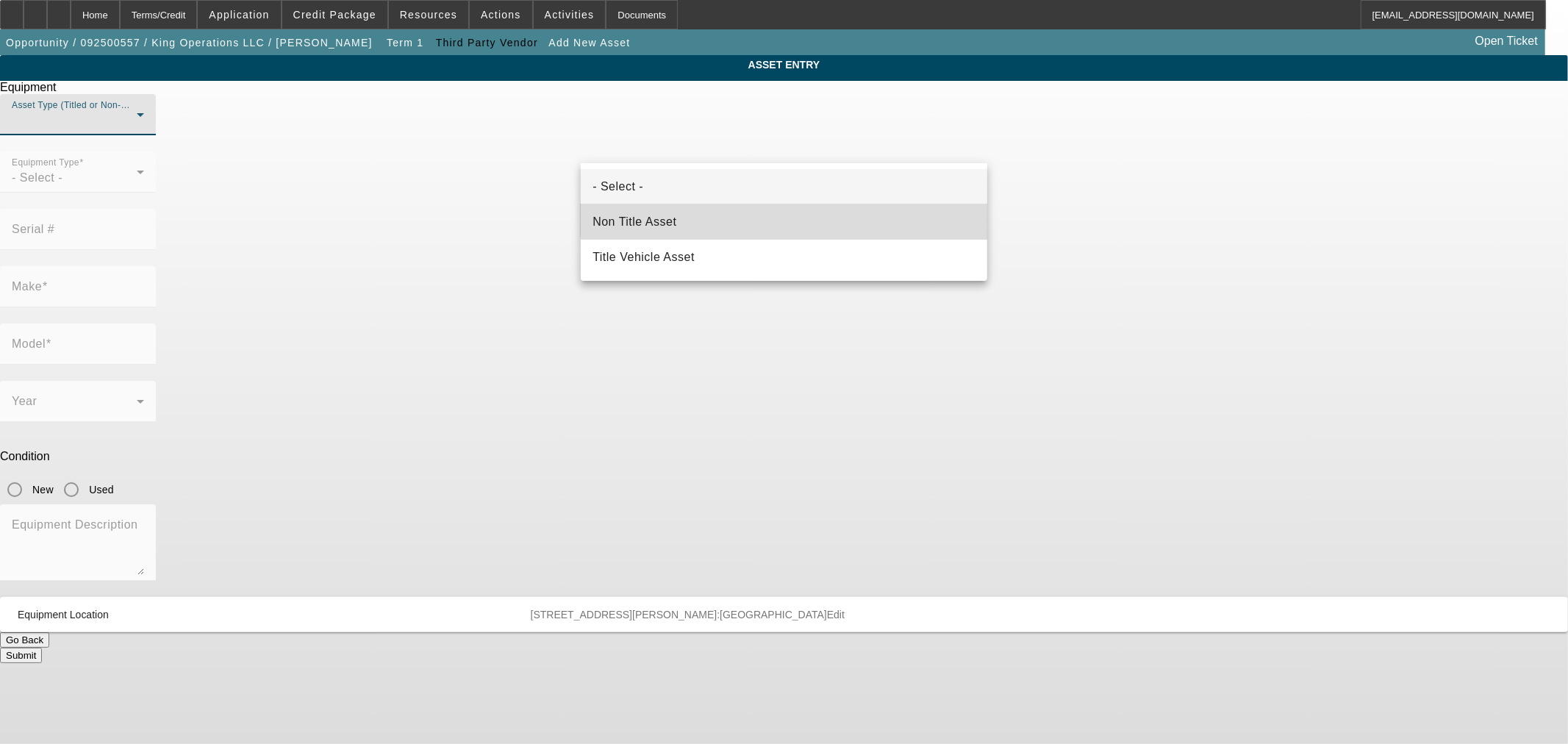
drag, startPoint x: 791, startPoint y: 216, endPoint x: 733, endPoint y: 215, distance: 58.0
click at [790, 216] on mat-option "Non Title Asset" at bounding box center [784, 222] width 406 height 35
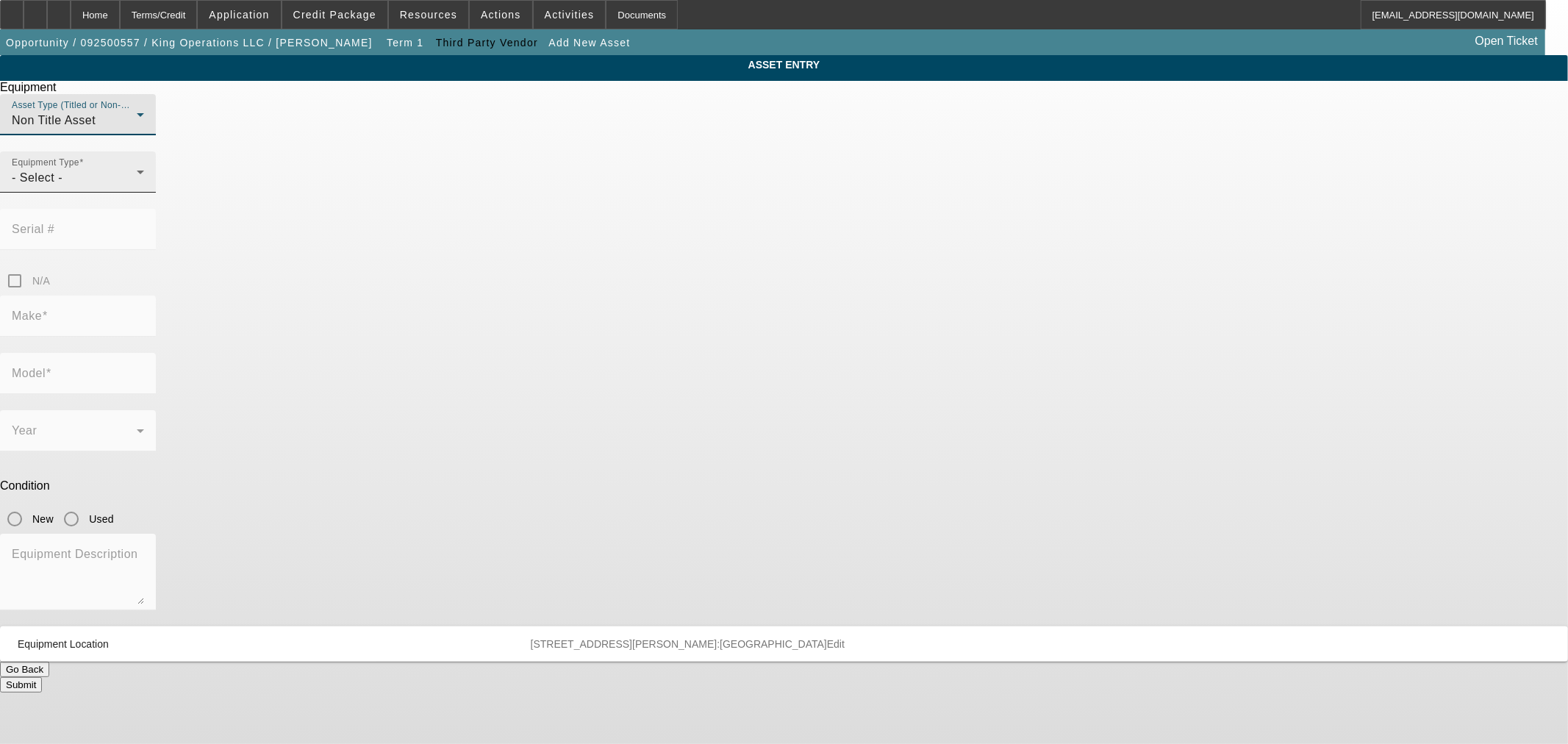
click at [136, 187] on div "- Select -" at bounding box center [74, 178] width 125 height 17
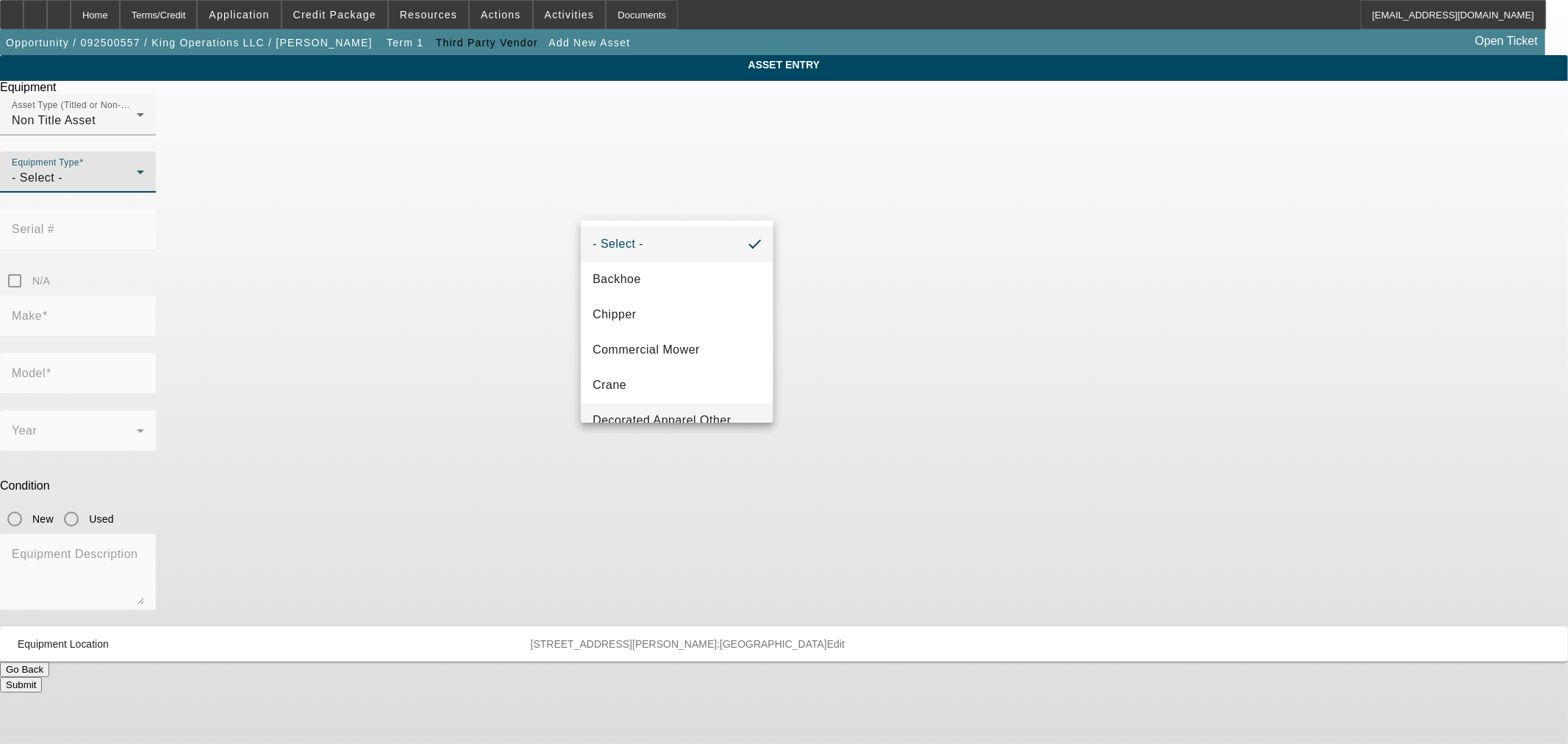
scroll to position [409, 0]
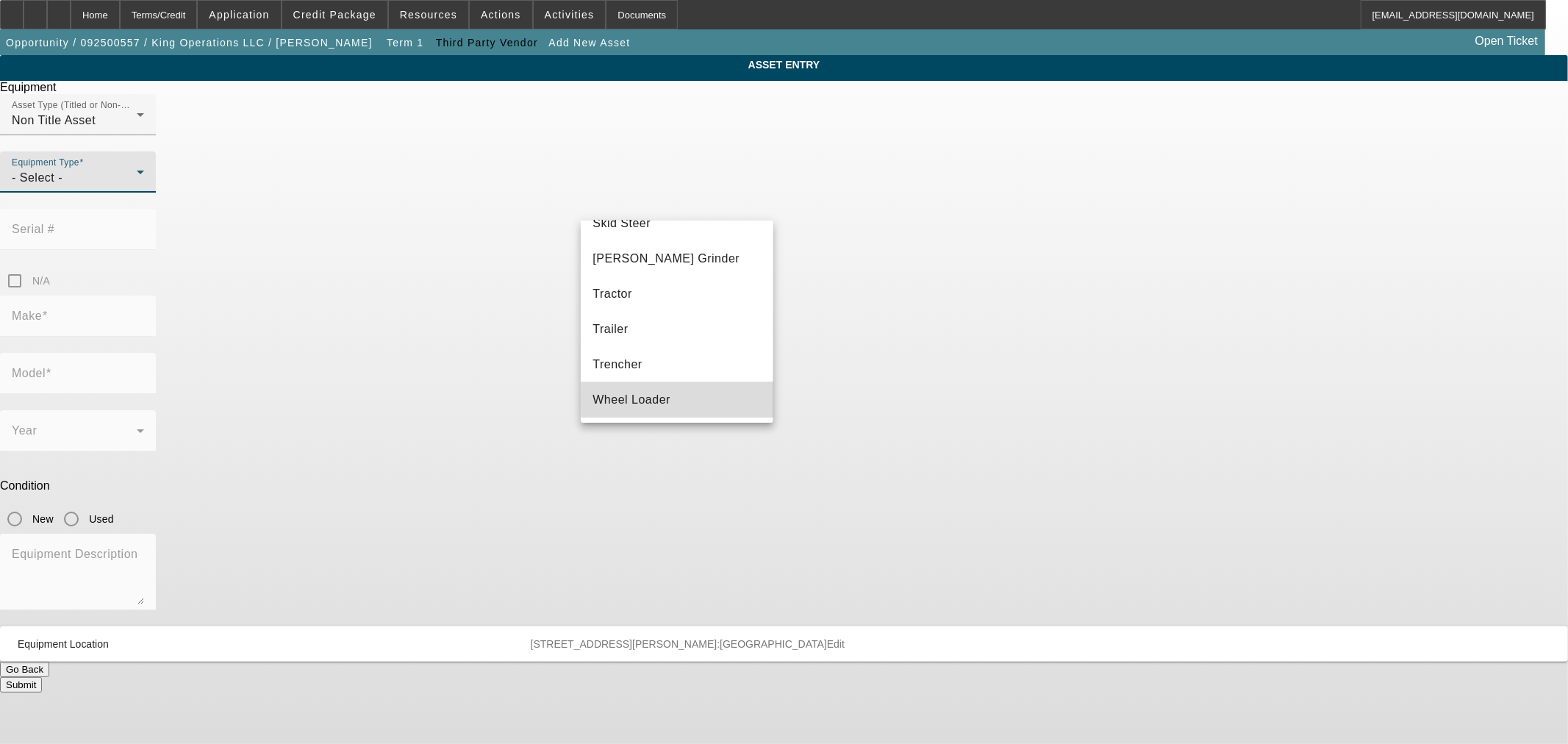
click at [685, 399] on mat-option "Wheel Loader" at bounding box center [676, 399] width 192 height 35
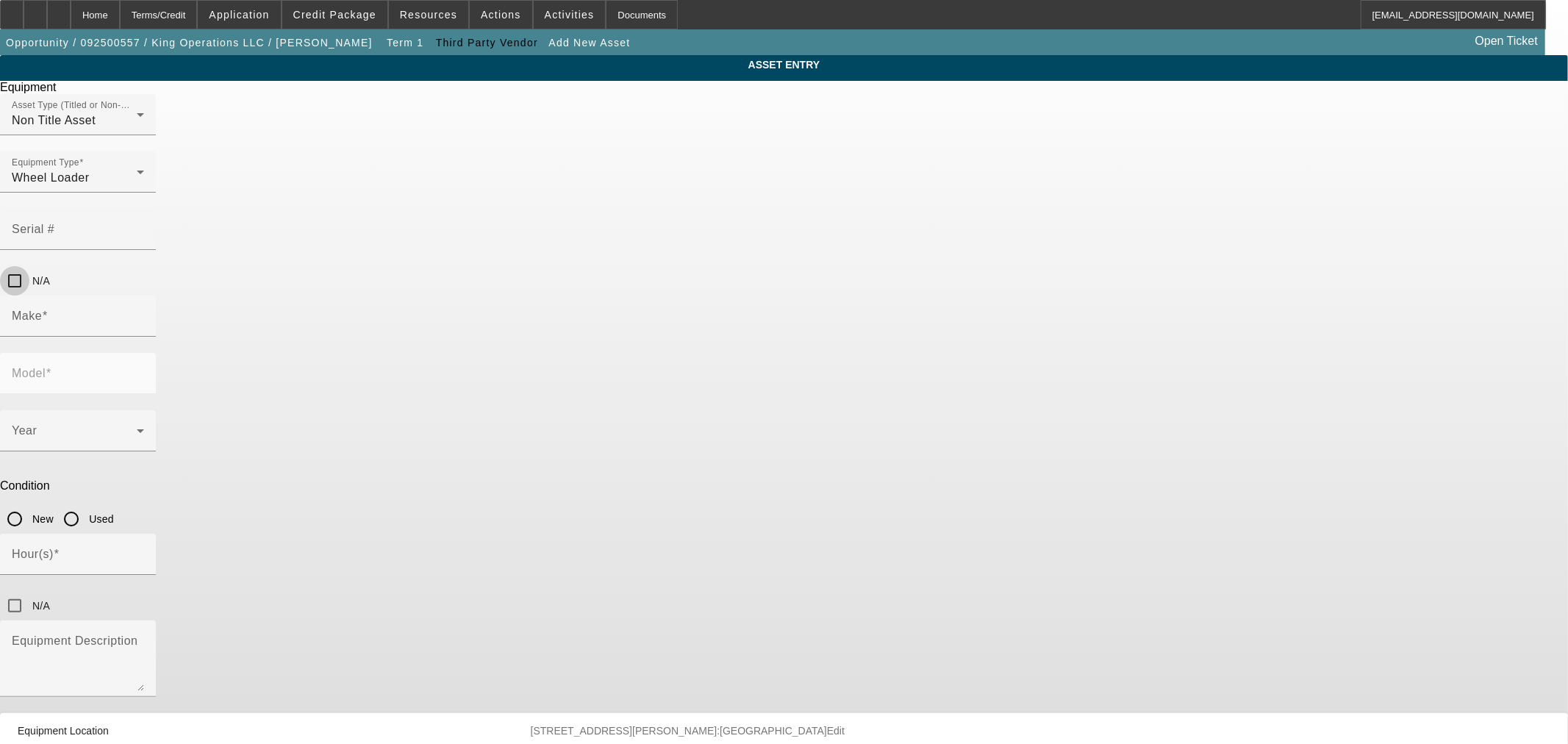
drag, startPoint x: 959, startPoint y: 192, endPoint x: 928, endPoint y: 205, distance: 33.6
click at [29, 266] on input "N/A" at bounding box center [15, 281] width 29 height 29
checkbox input "true"
click at [144, 313] on input "Make" at bounding box center [78, 321] width 132 height 17
type input "Supertrak"
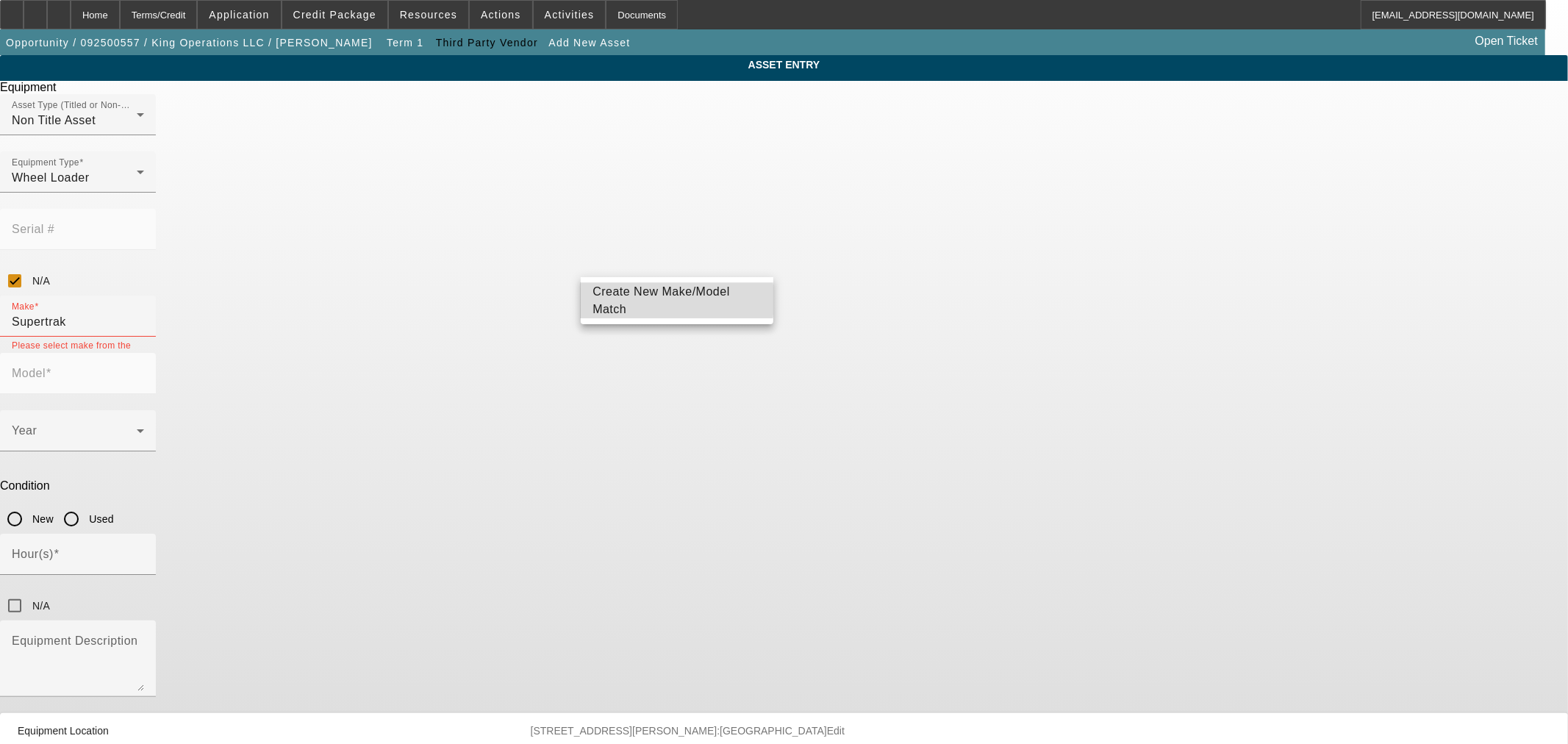
click at [623, 300] on span "Create New Make/Model Match" at bounding box center [661, 300] width 137 height 30
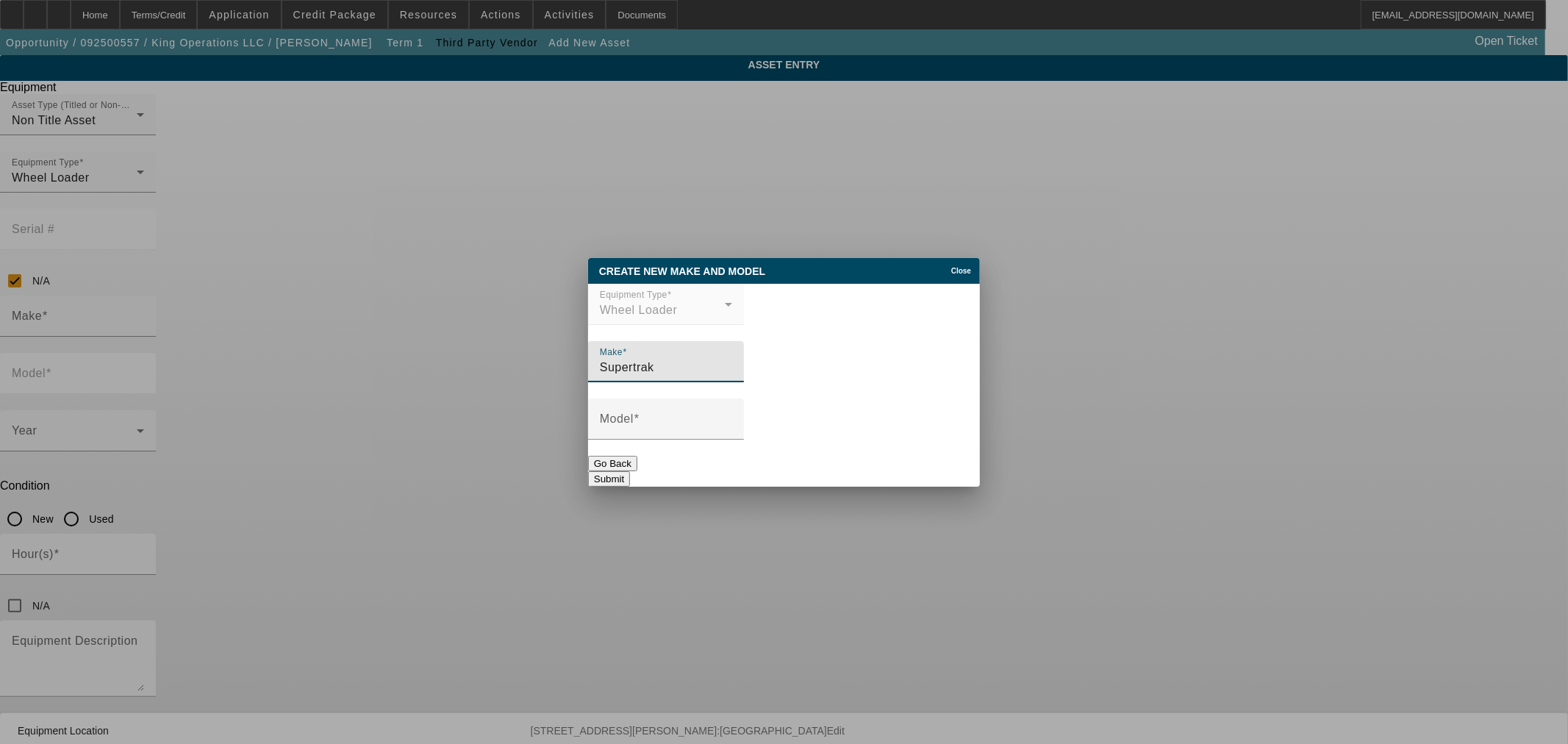
type input "Supertrak"
type input "SK190RTL"
click at [630, 471] on button "Submit" at bounding box center [609, 479] width 41 height 16
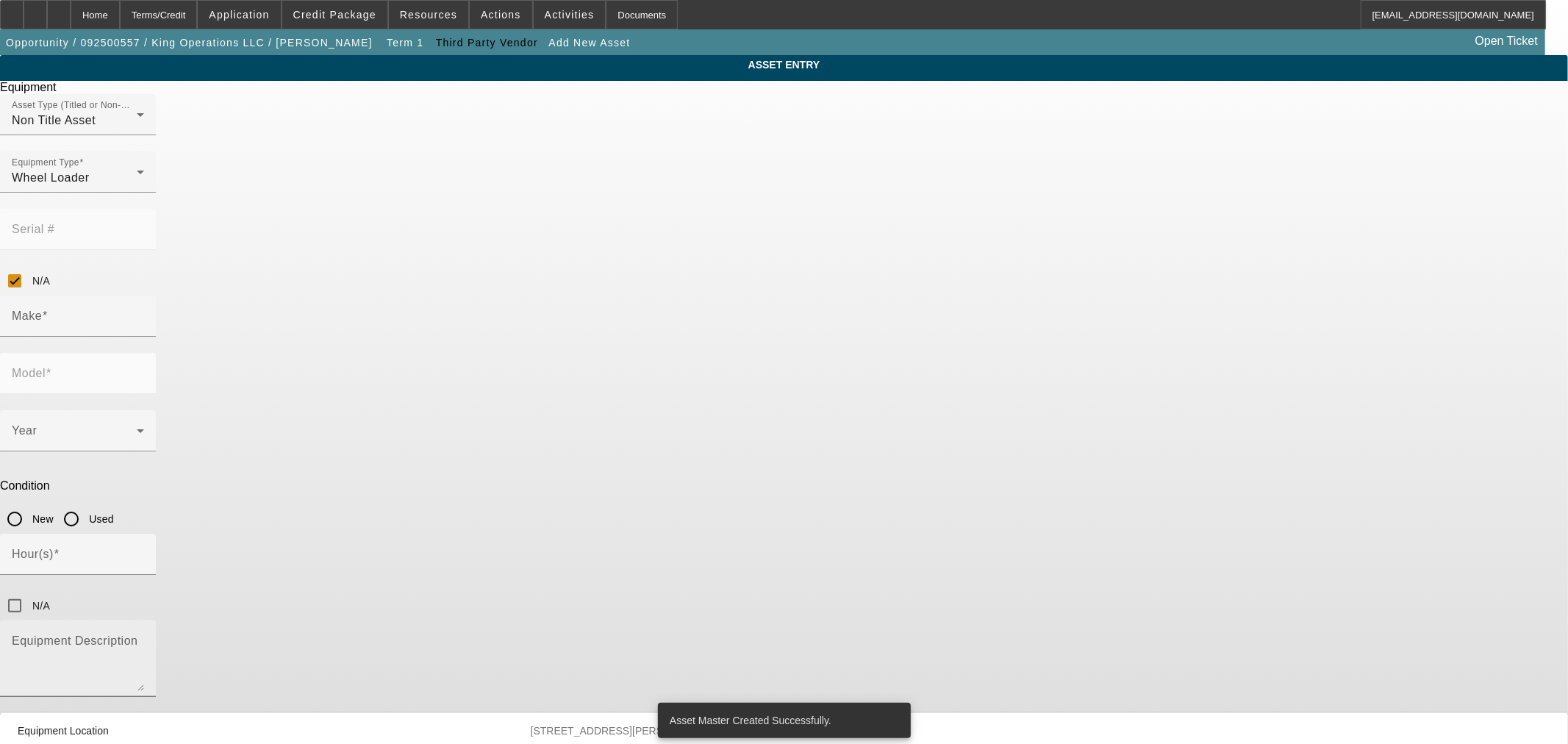
type input "Supertrak"
type input "SK190RTL"
click at [149, 422] on icon at bounding box center [140, 430] width 17 height 17
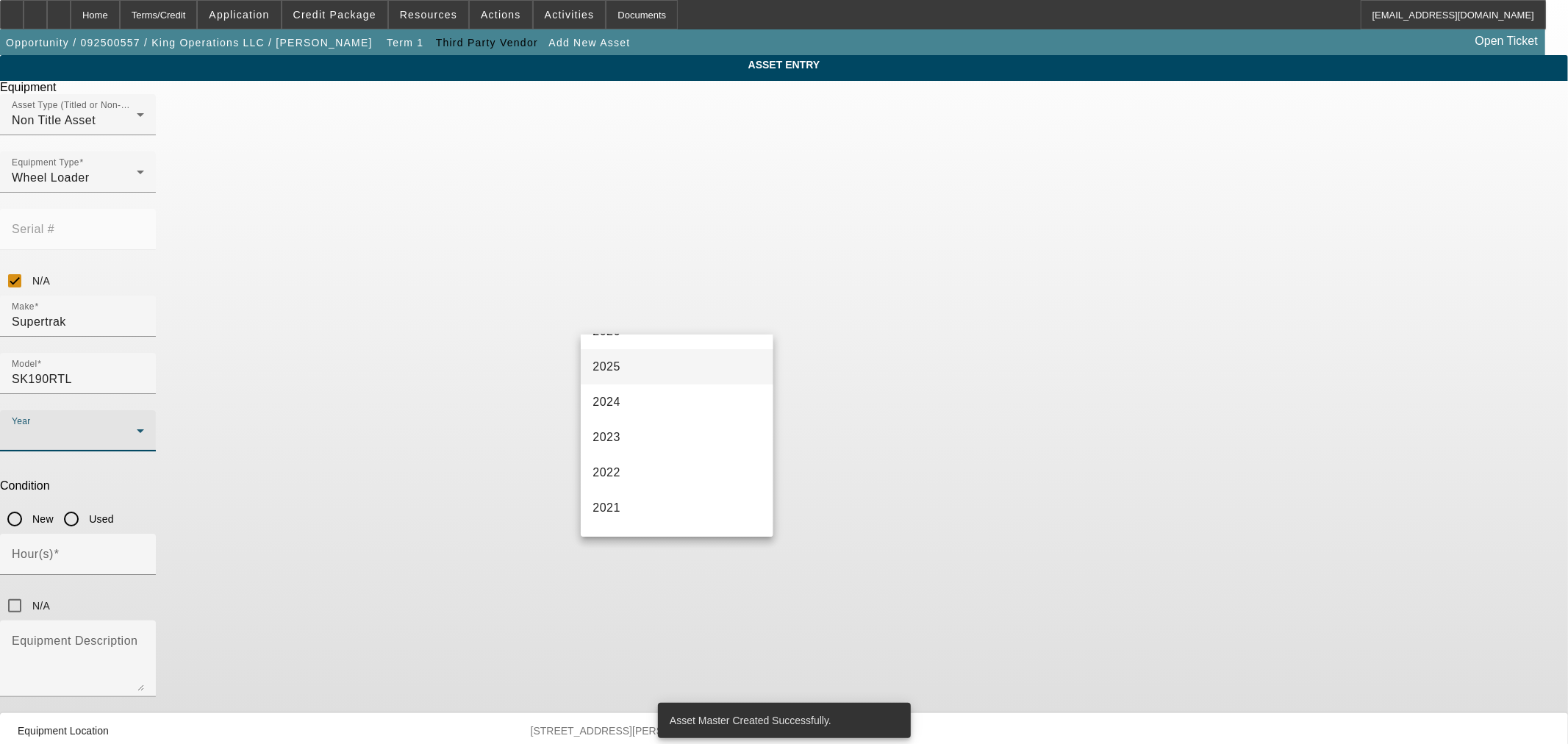
scroll to position [136, 0]
click at [700, 466] on mat-option "2021" at bounding box center [676, 468] width 192 height 35
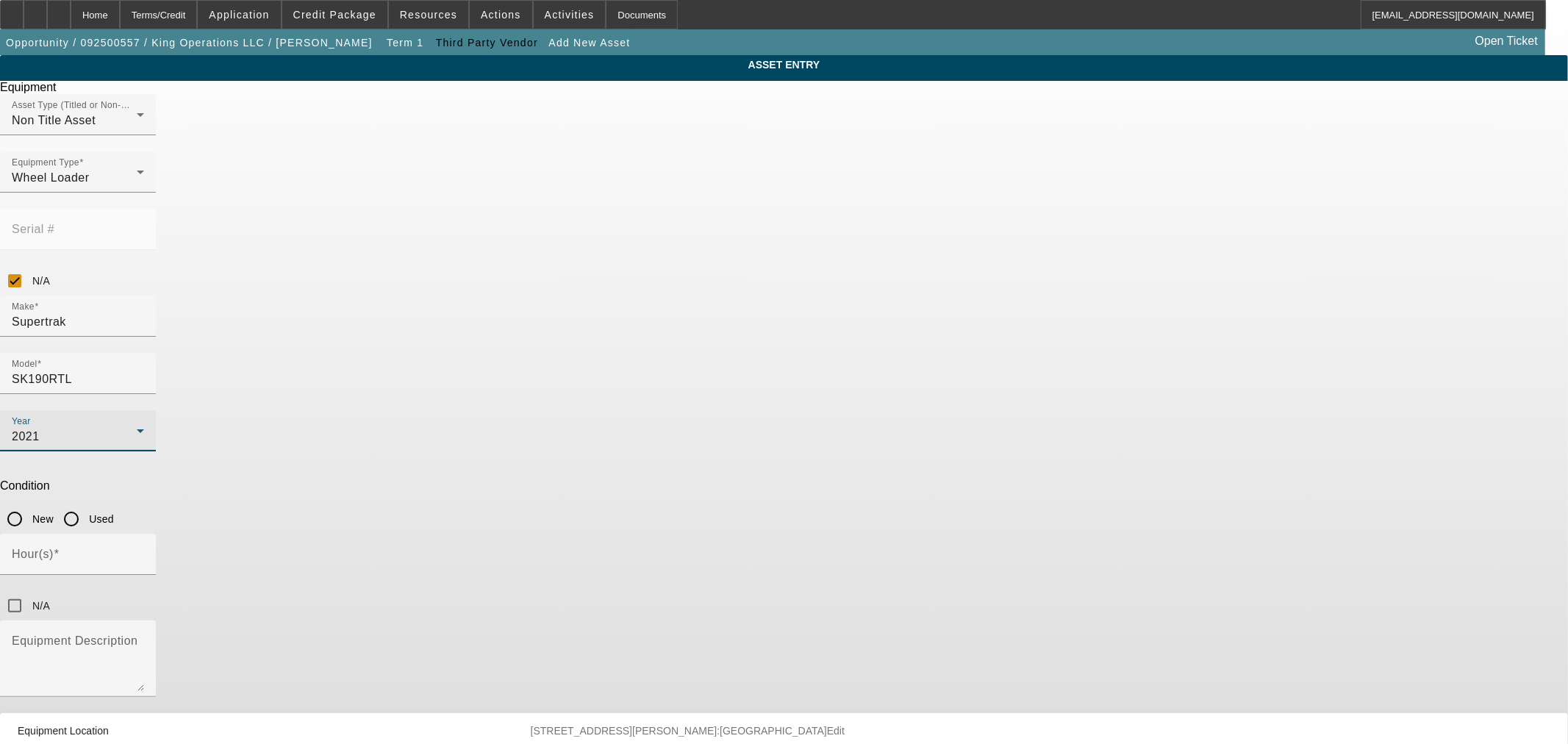
click at [86, 505] on input "Used" at bounding box center [72, 519] width 29 height 29
radio input "true"
click at [144, 551] on input "Hour(s)" at bounding box center [78, 560] width 132 height 17
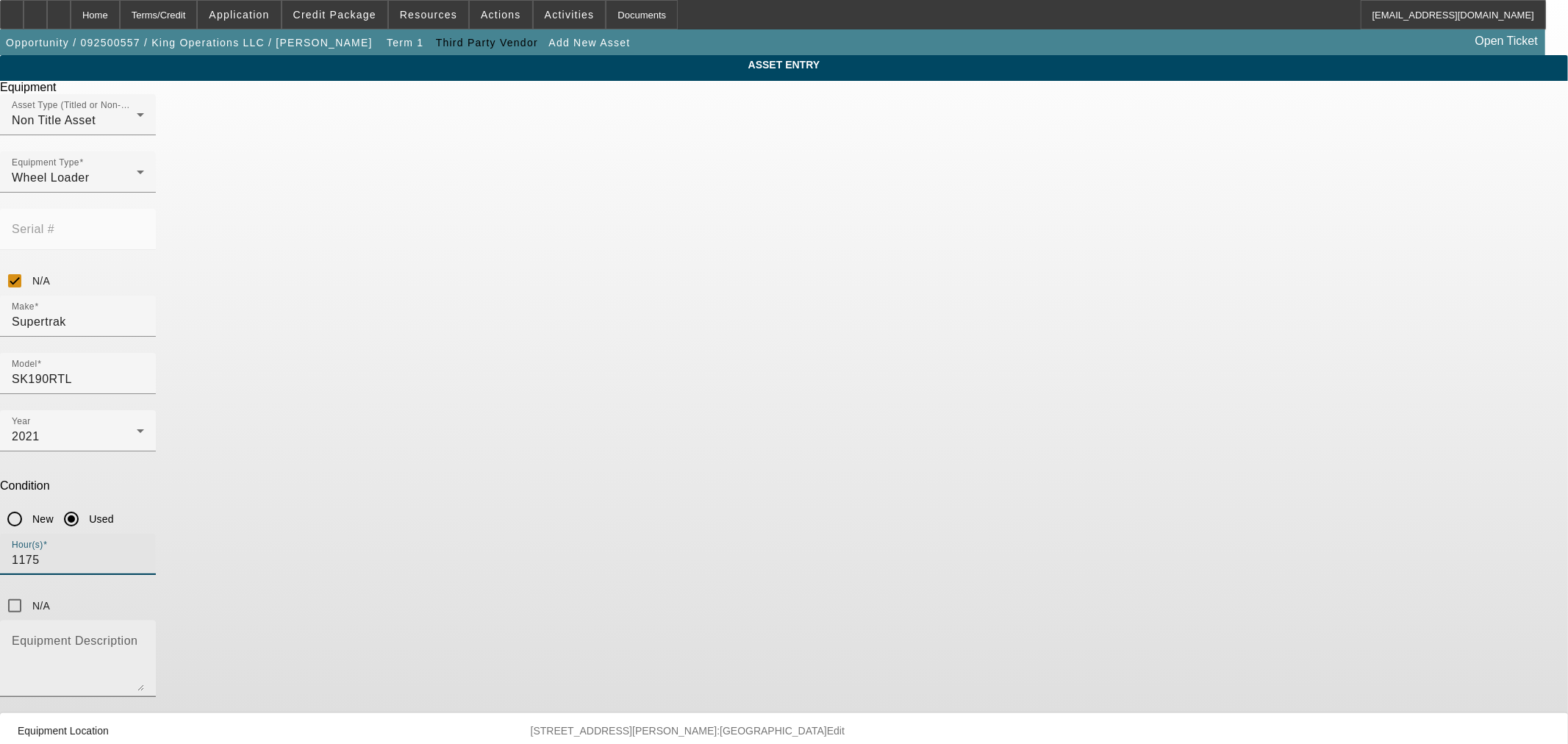
type input "1175"
click at [144, 638] on textarea "Equipment Description" at bounding box center [78, 664] width 132 height 53
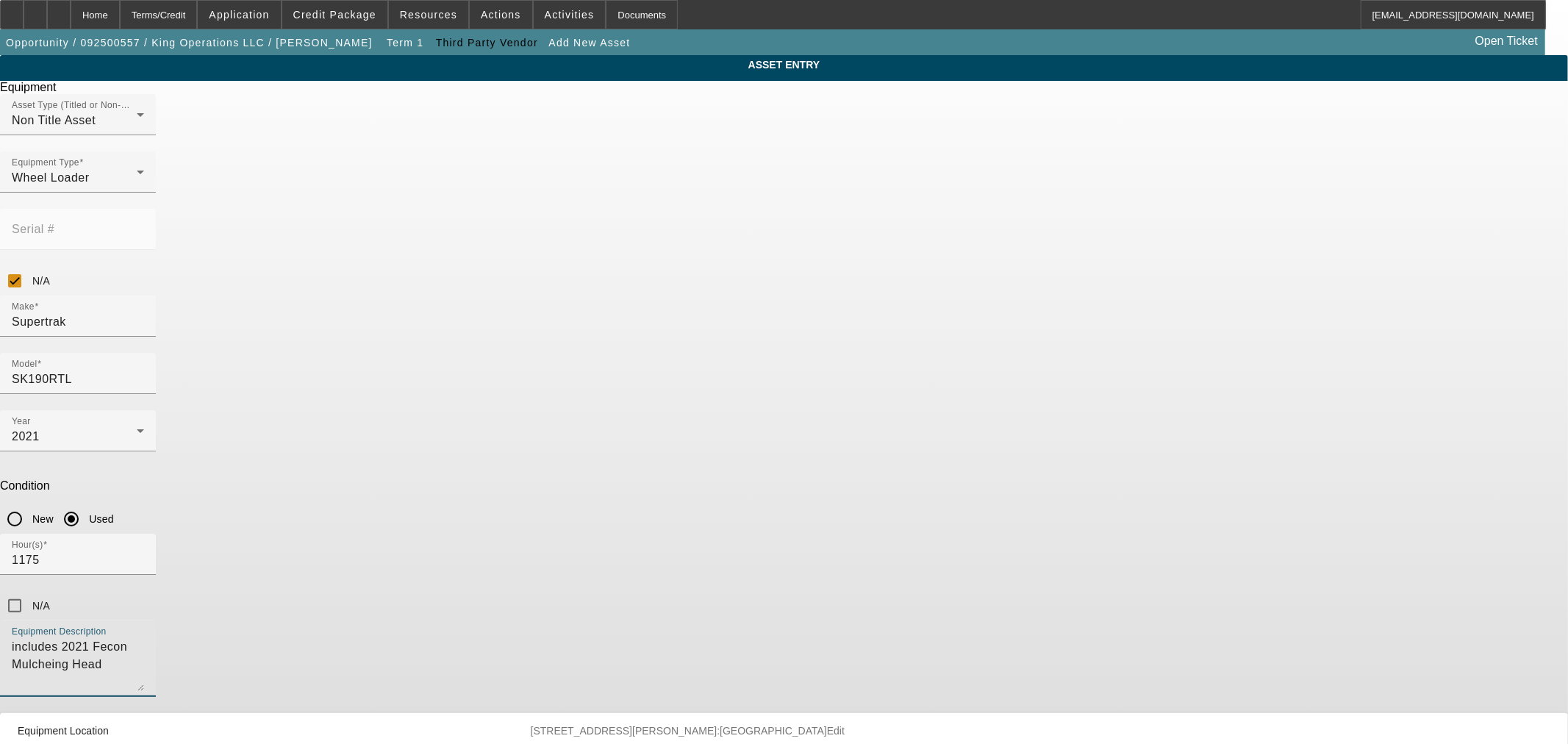
click at [144, 638] on textarea "includes 2021 Fecon Mulcheing Head" at bounding box center [78, 664] width 132 height 53
click at [144, 638] on textarea "includes 2021 Fecon Mulching Head" at bounding box center [78, 664] width 132 height 53
type textarea "includes 2021 Fecon Mulching Head."
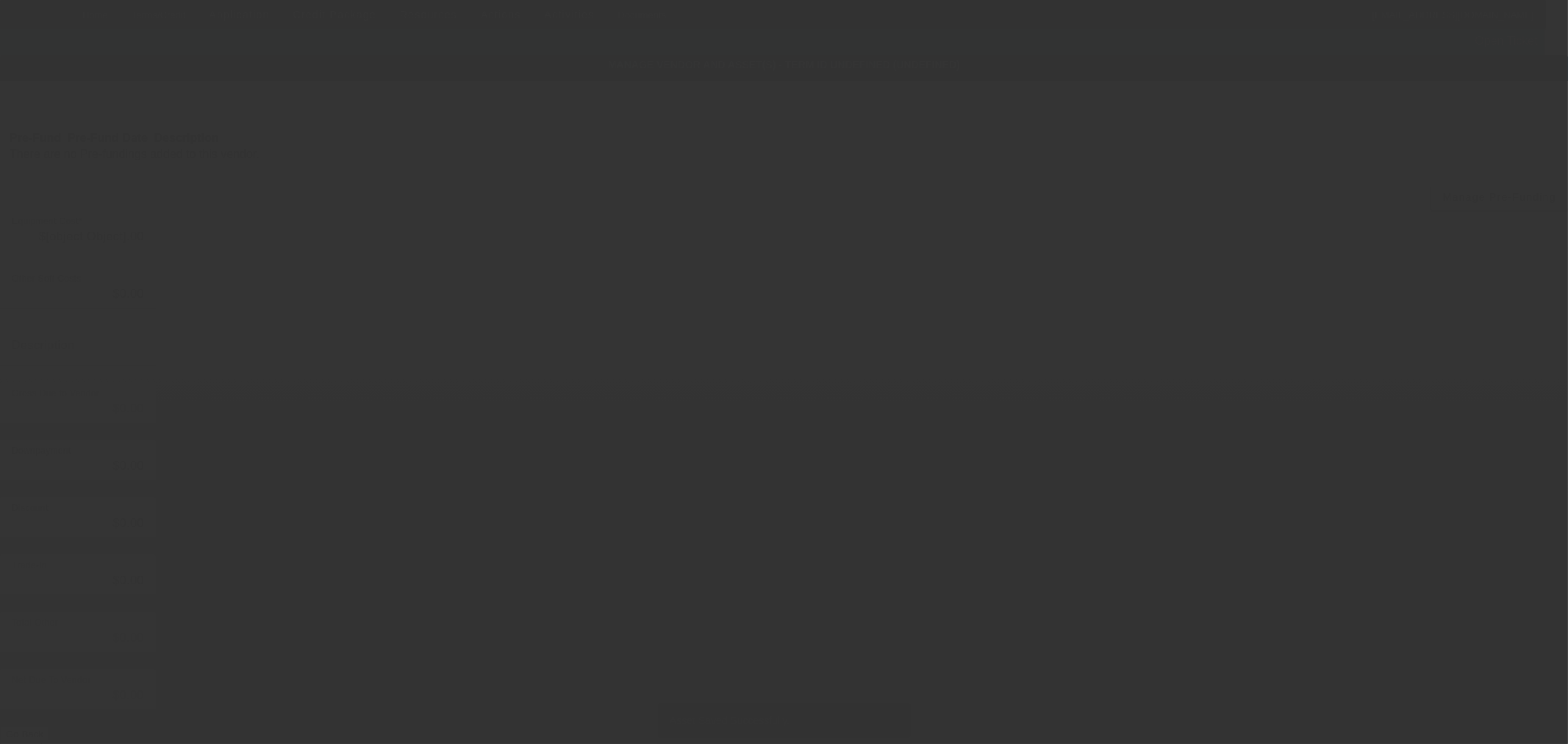
type input "$140,000.00"
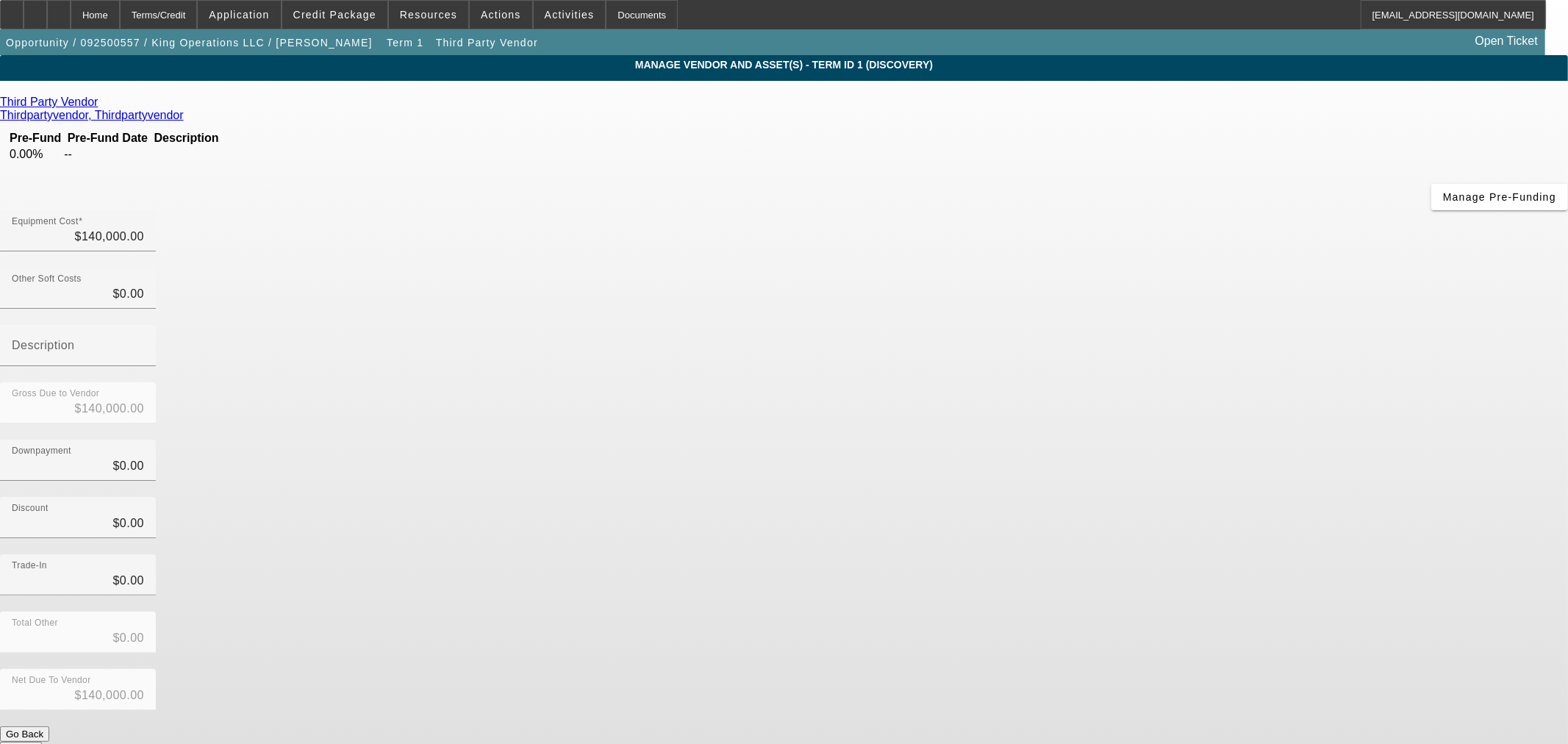
click at [41, 741] on button "Submit" at bounding box center [21, 749] width 41 height 16
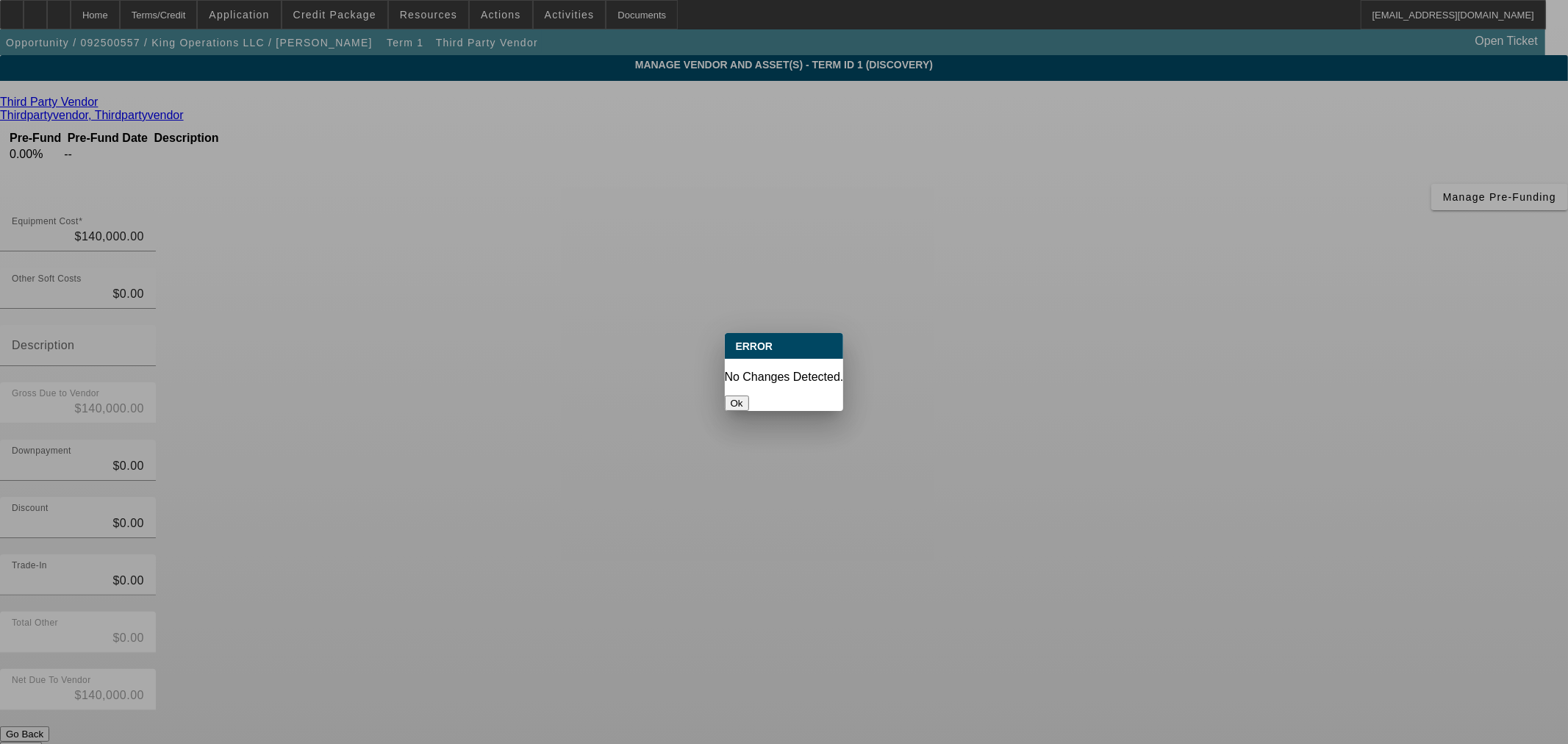
click at [749, 396] on button "Ok" at bounding box center [737, 404] width 24 height 16
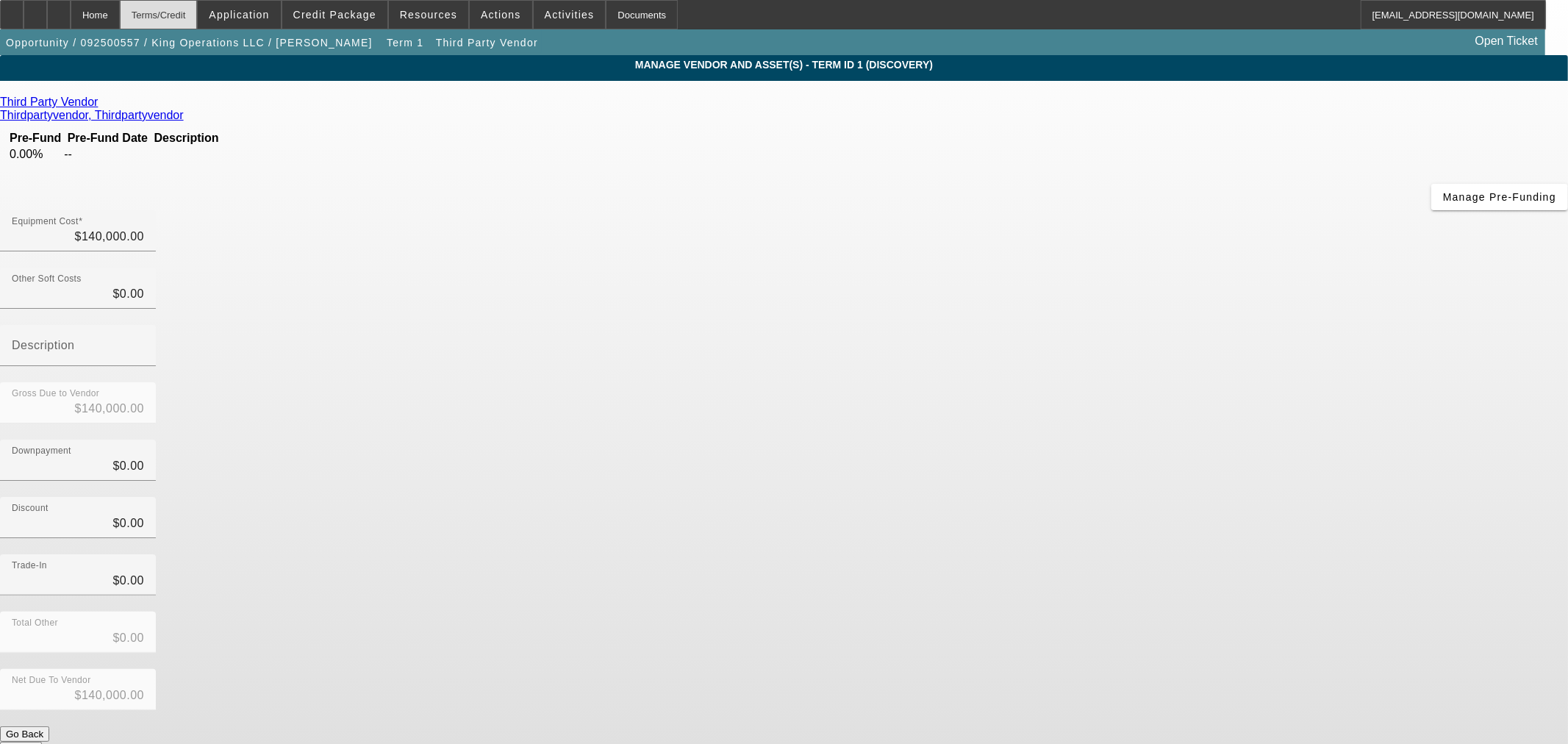
drag, startPoint x: 210, startPoint y: 10, endPoint x: 194, endPoint y: 17, distance: 17.5
click at [198, 10] on div "Terms/Credit" at bounding box center [159, 15] width 78 height 29
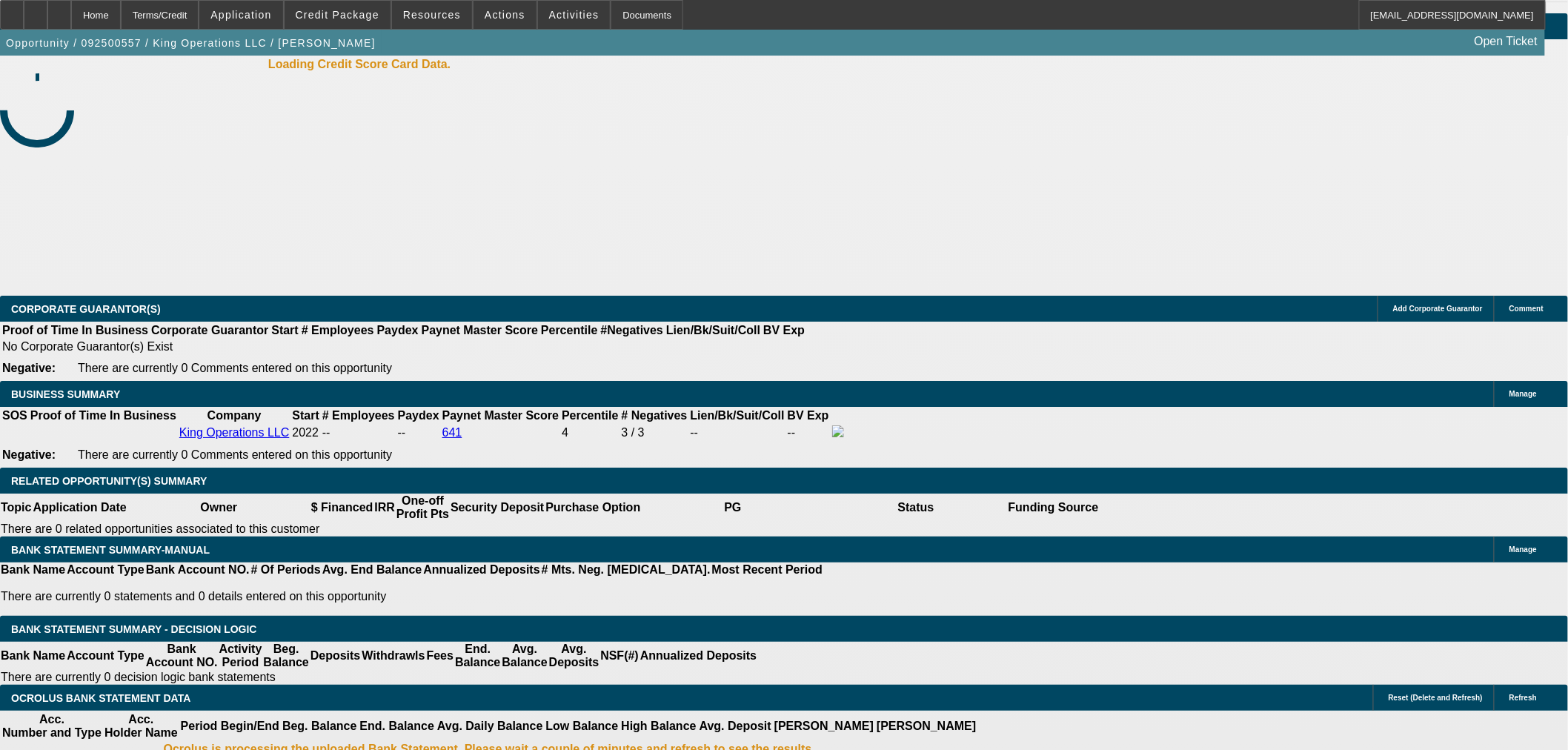
select select "0"
select select "2"
select select "0"
select select "6"
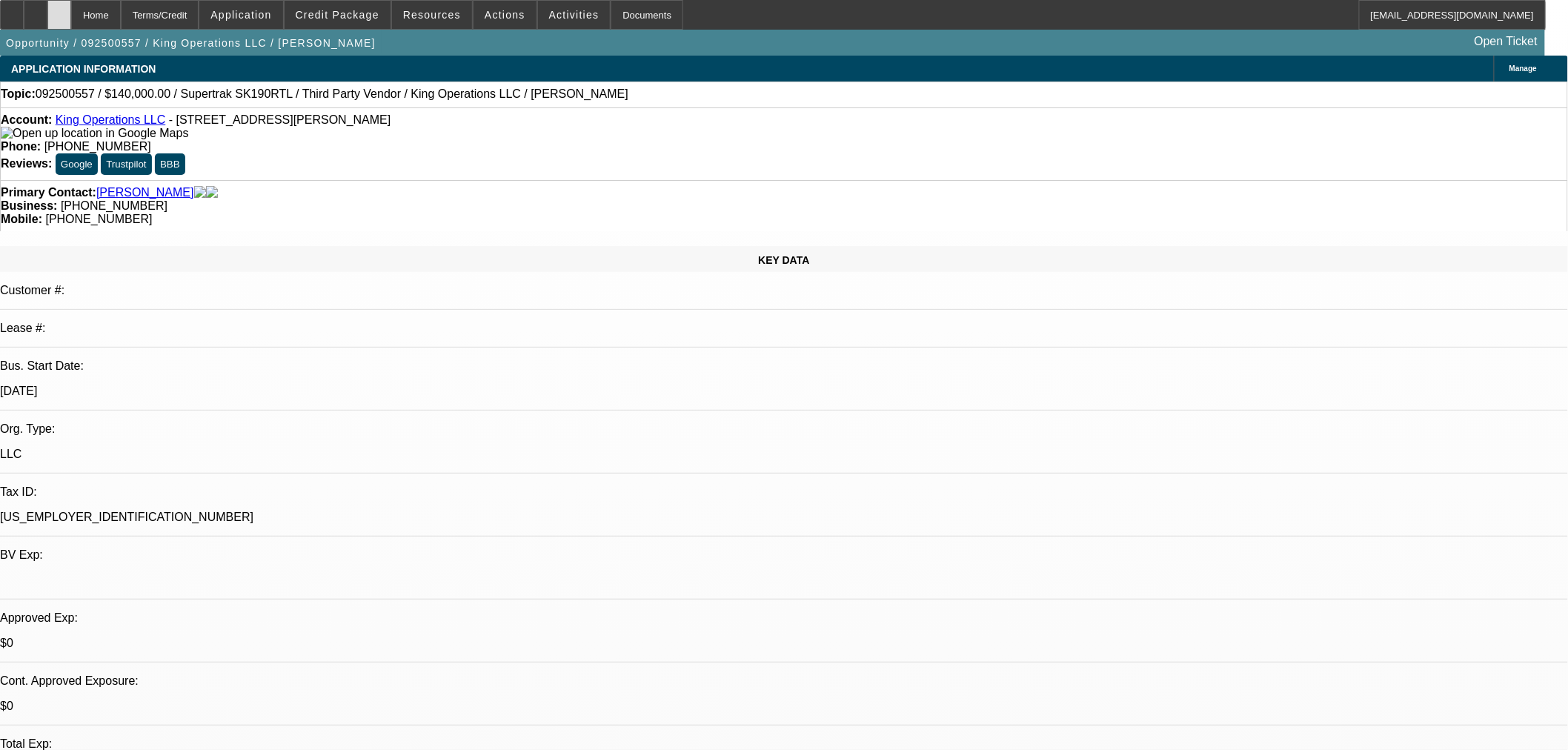
click at [71, 15] on div at bounding box center [58, 15] width 24 height 30
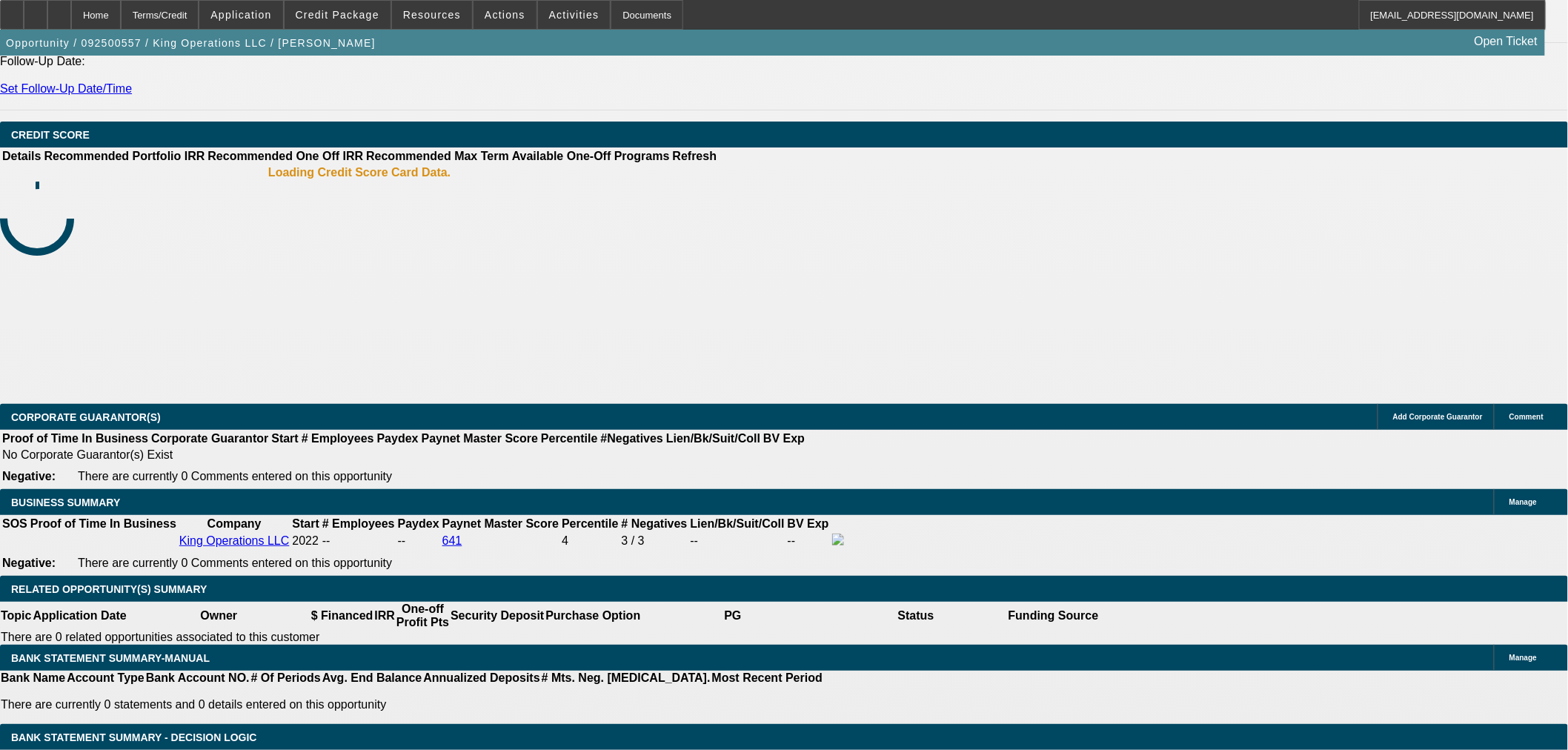
select select "0"
select select "2"
select select "0"
select select "6"
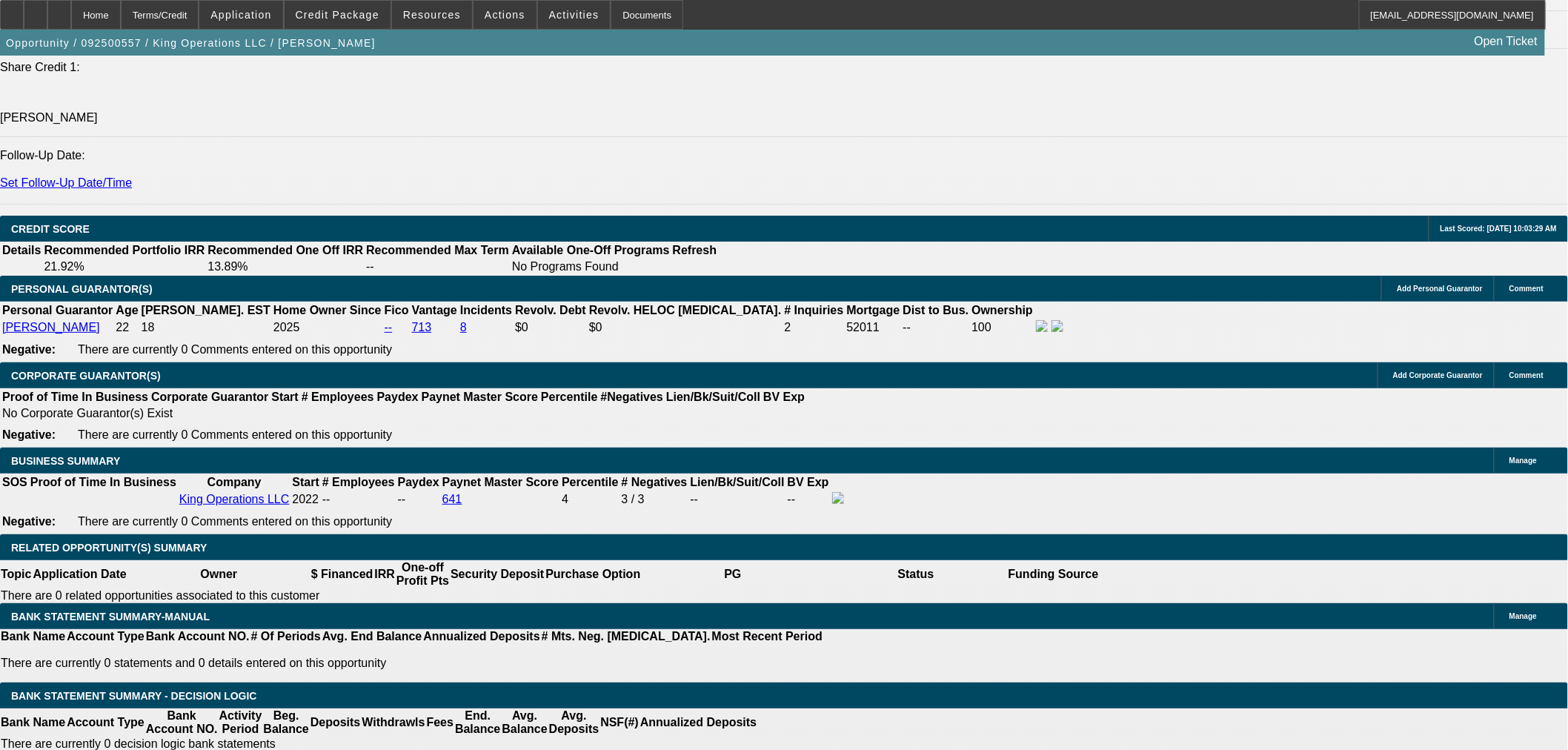
scroll to position [1998, 0]
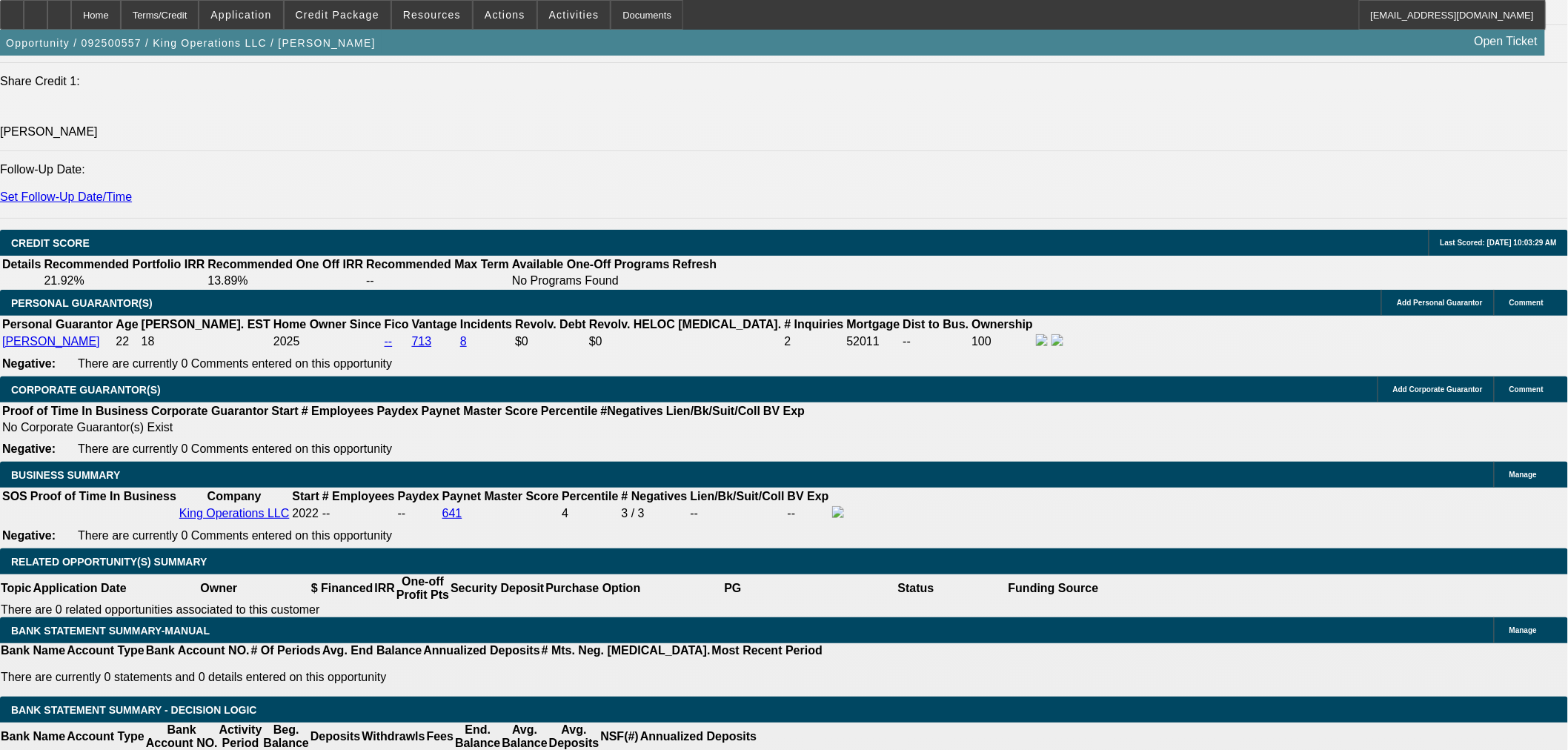
type input "UNKNOWN"
type input "48"
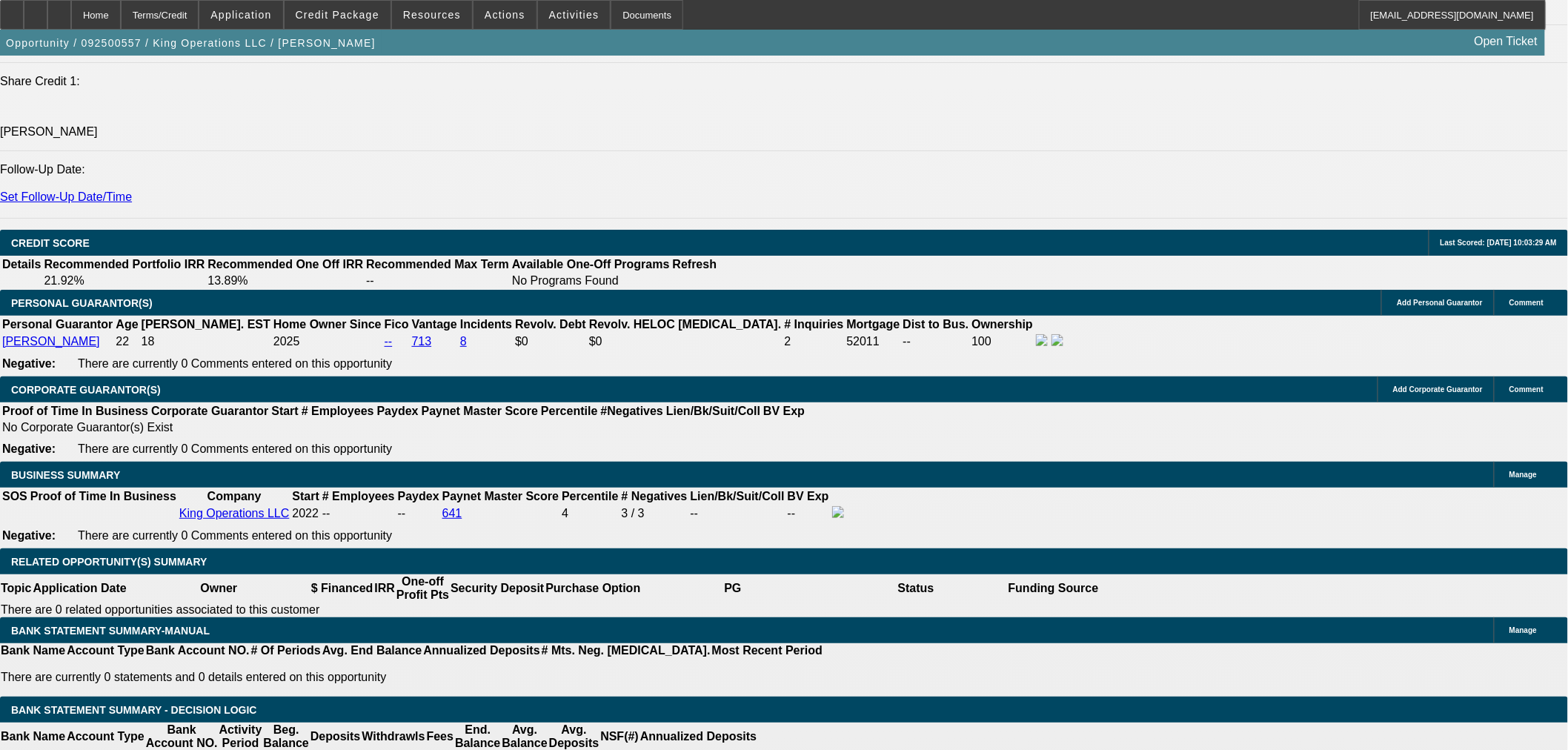
type input "2"
type input "$6,074.64"
type input "$3,037.32"
type input "20"
type input "$8,520.50"
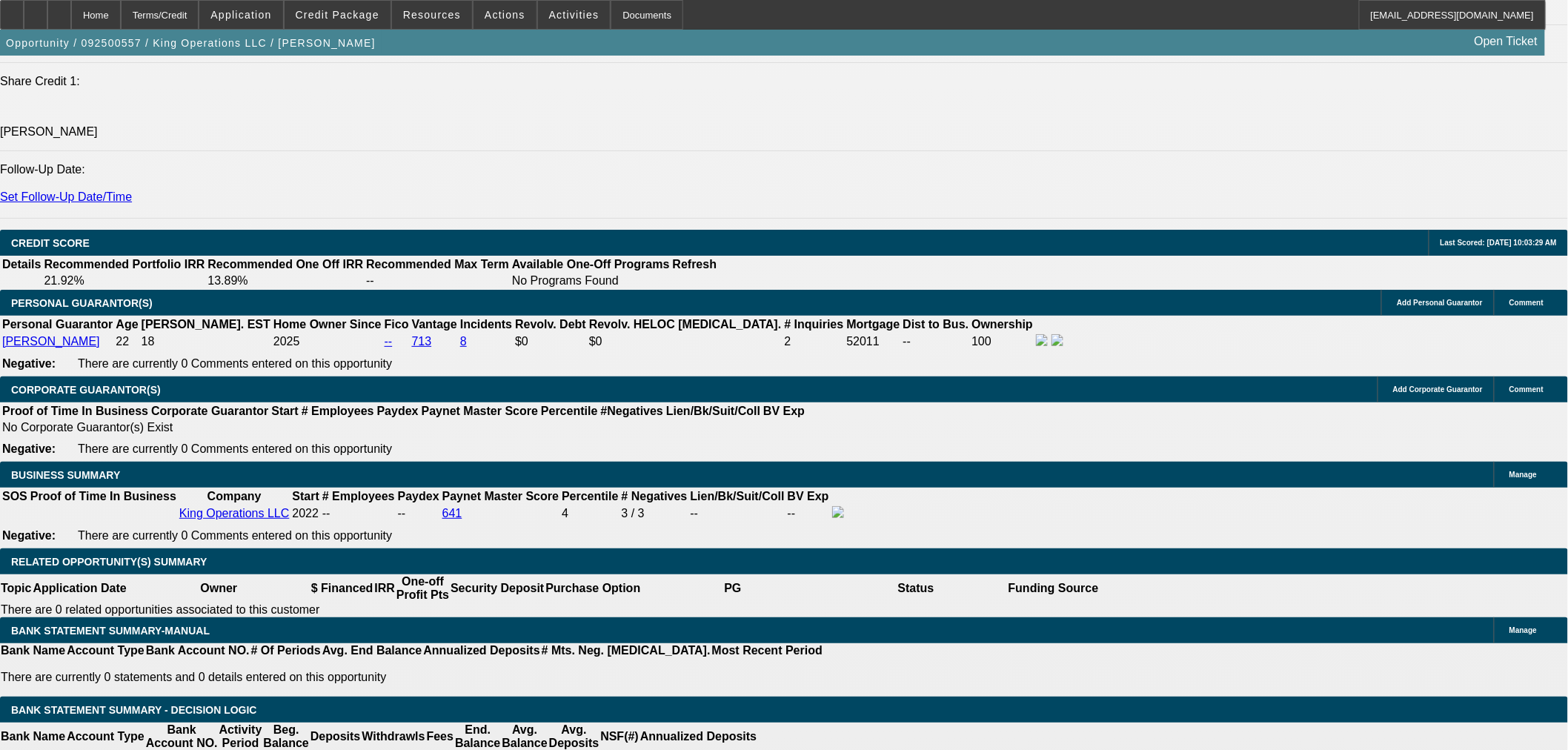
type input "$4,260.25"
type input "20"
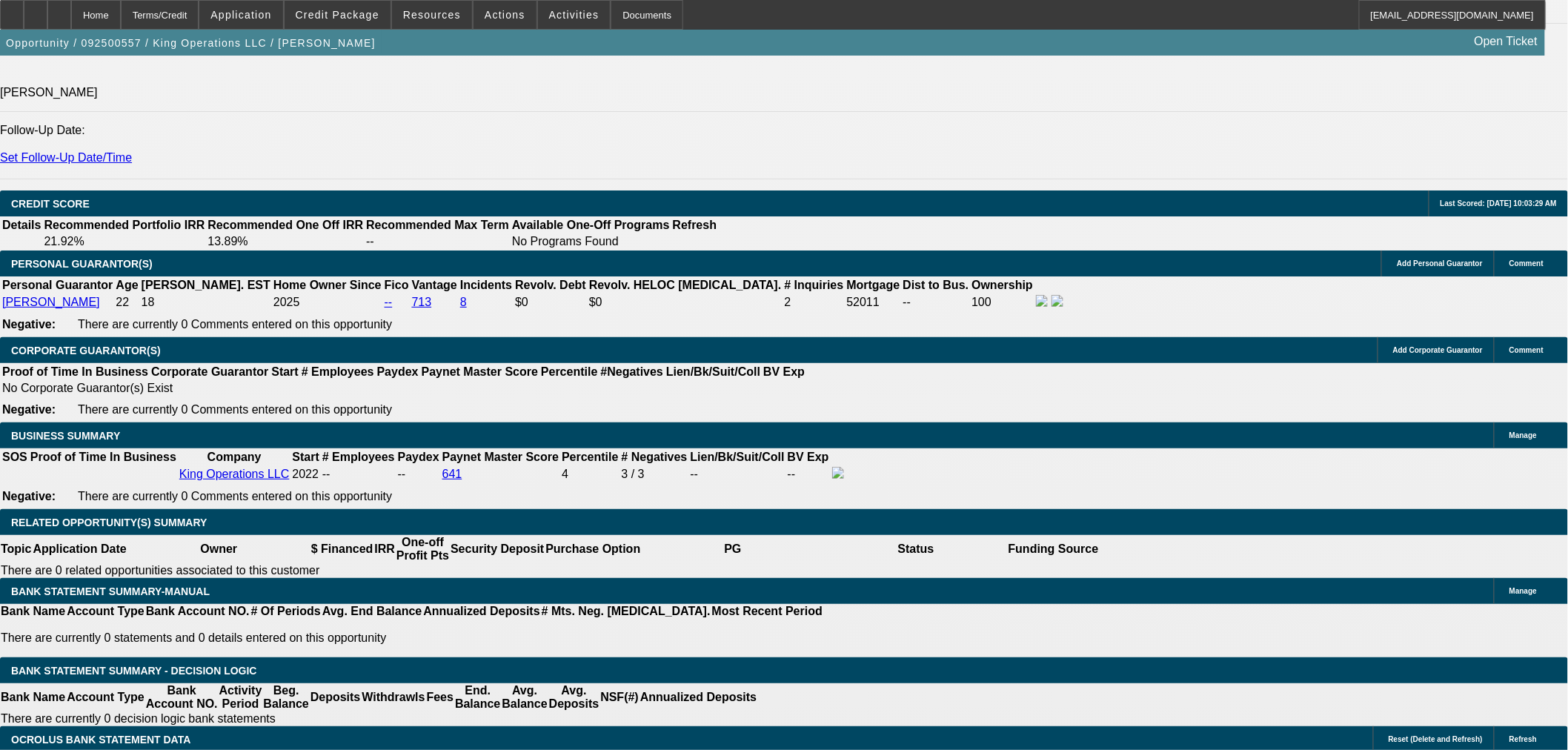
scroll to position [2058, 0]
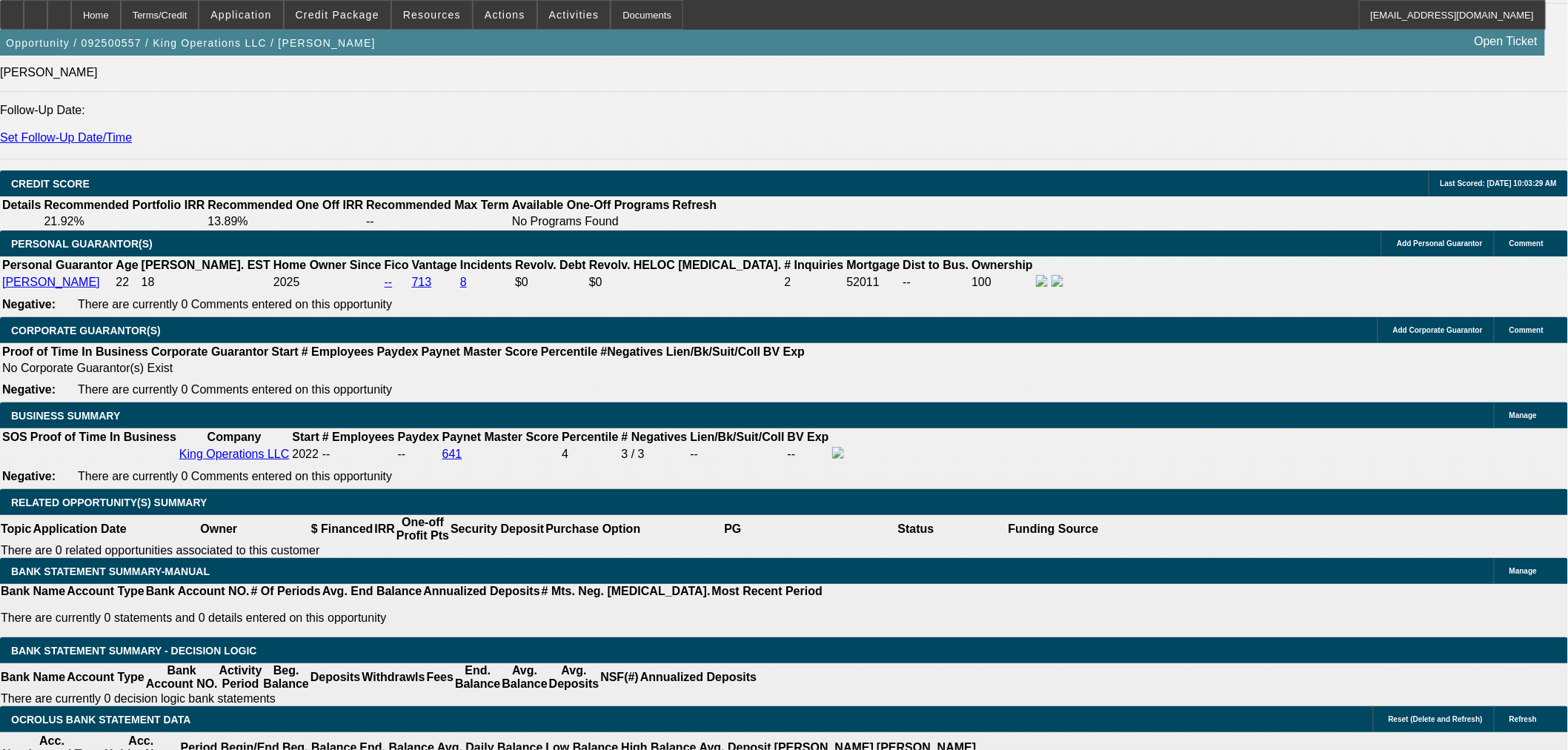
type input "$0.00"
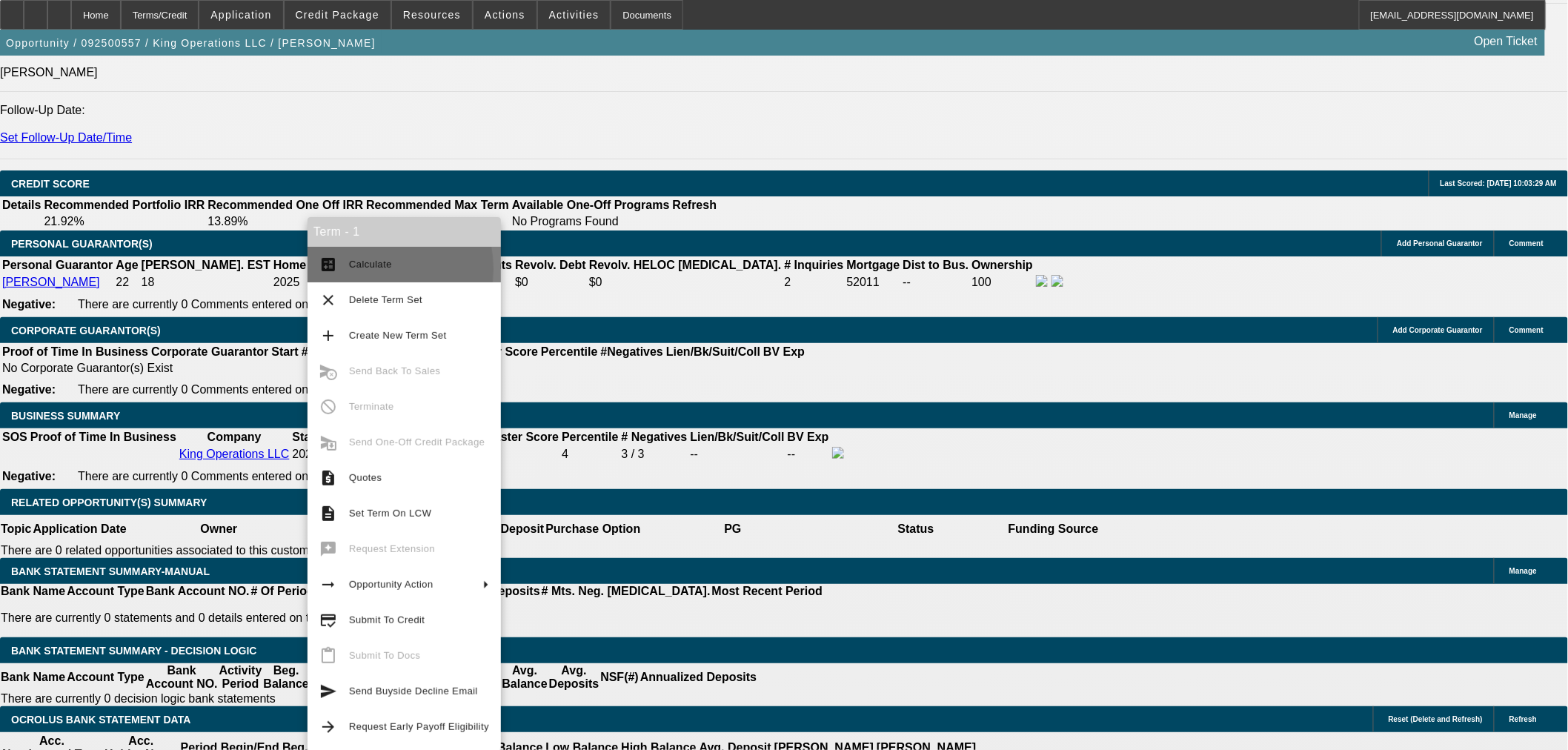
drag, startPoint x: 362, startPoint y: 269, endPoint x: 678, endPoint y: 331, distance: 322.0
click at [364, 269] on span "Calculate" at bounding box center [370, 264] width 43 height 11
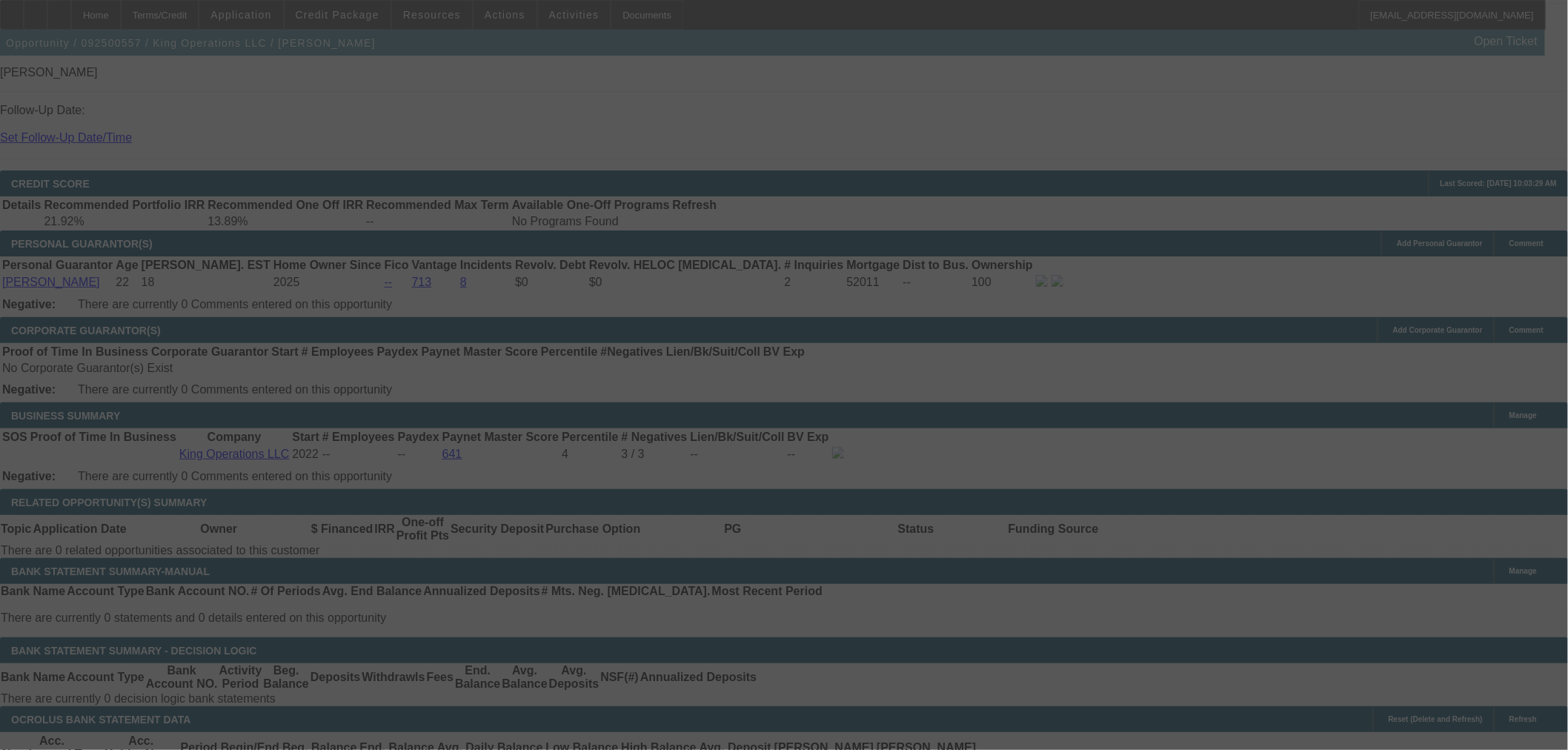
select select "0"
select select "2"
select select "0"
select select "6"
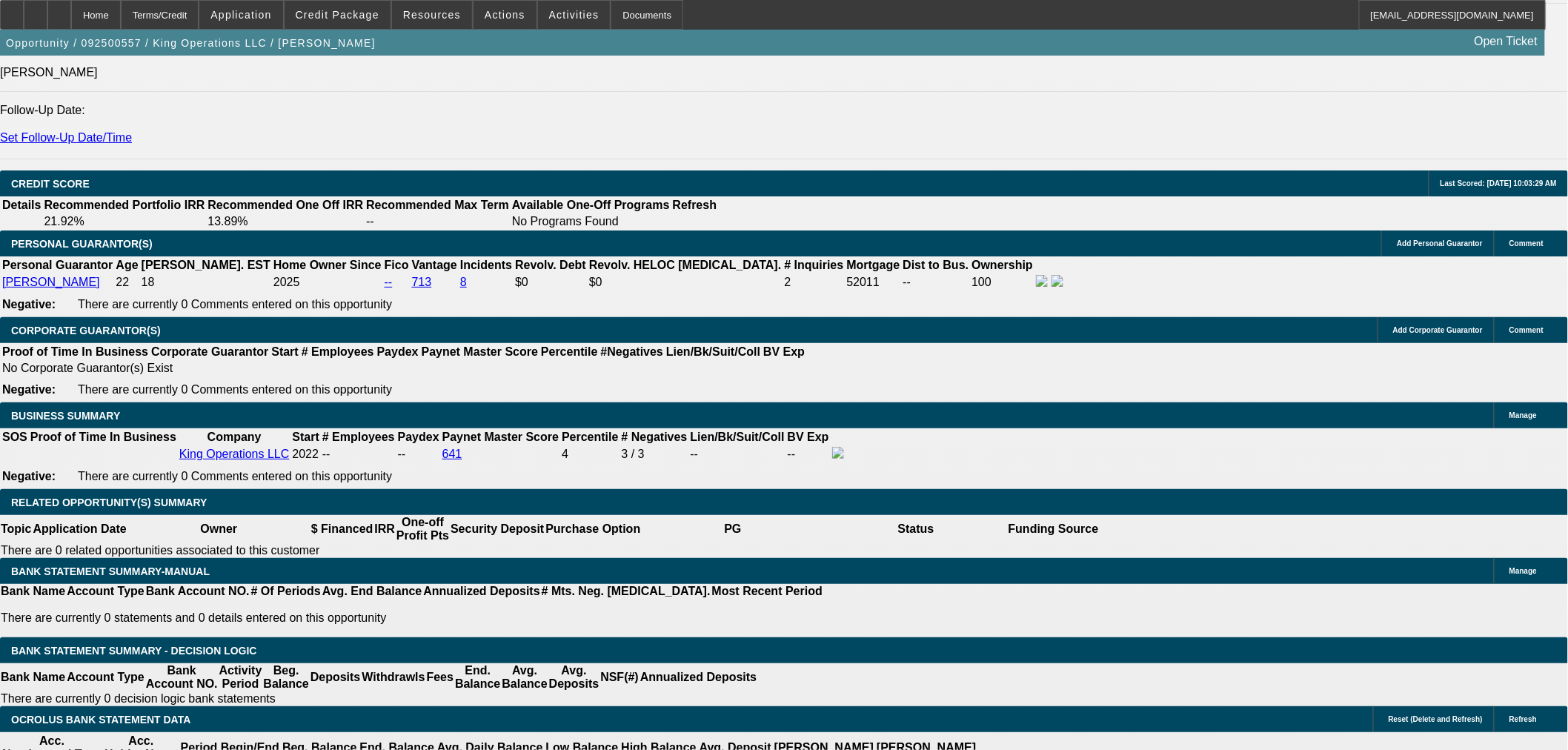
drag, startPoint x: 271, startPoint y: 484, endPoint x: 615, endPoint y: 485, distance: 344.0
type input "4265"
type input "$8,530.00"
type input "UNKNOWN"
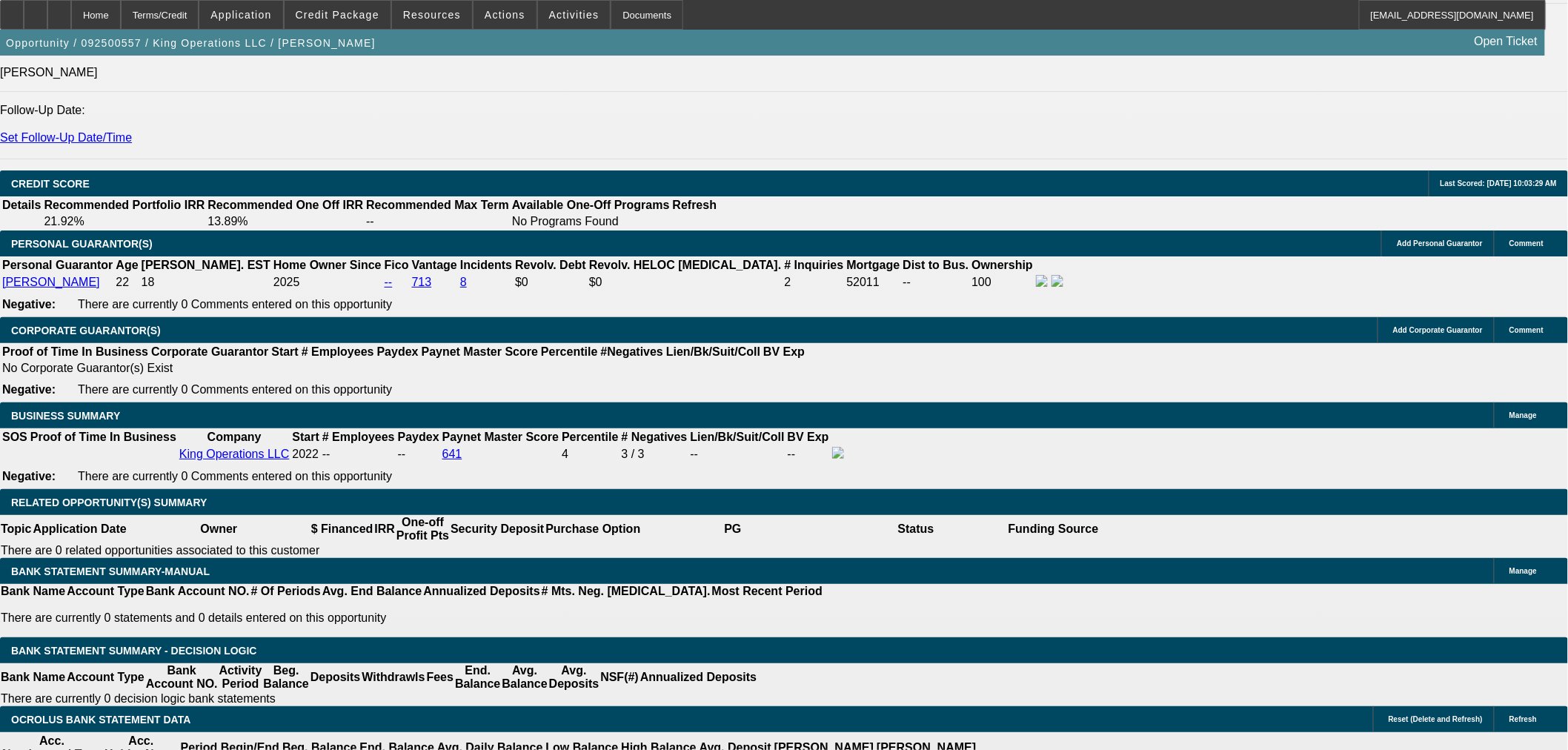
type input "20.1"
type input "$4,265.00"
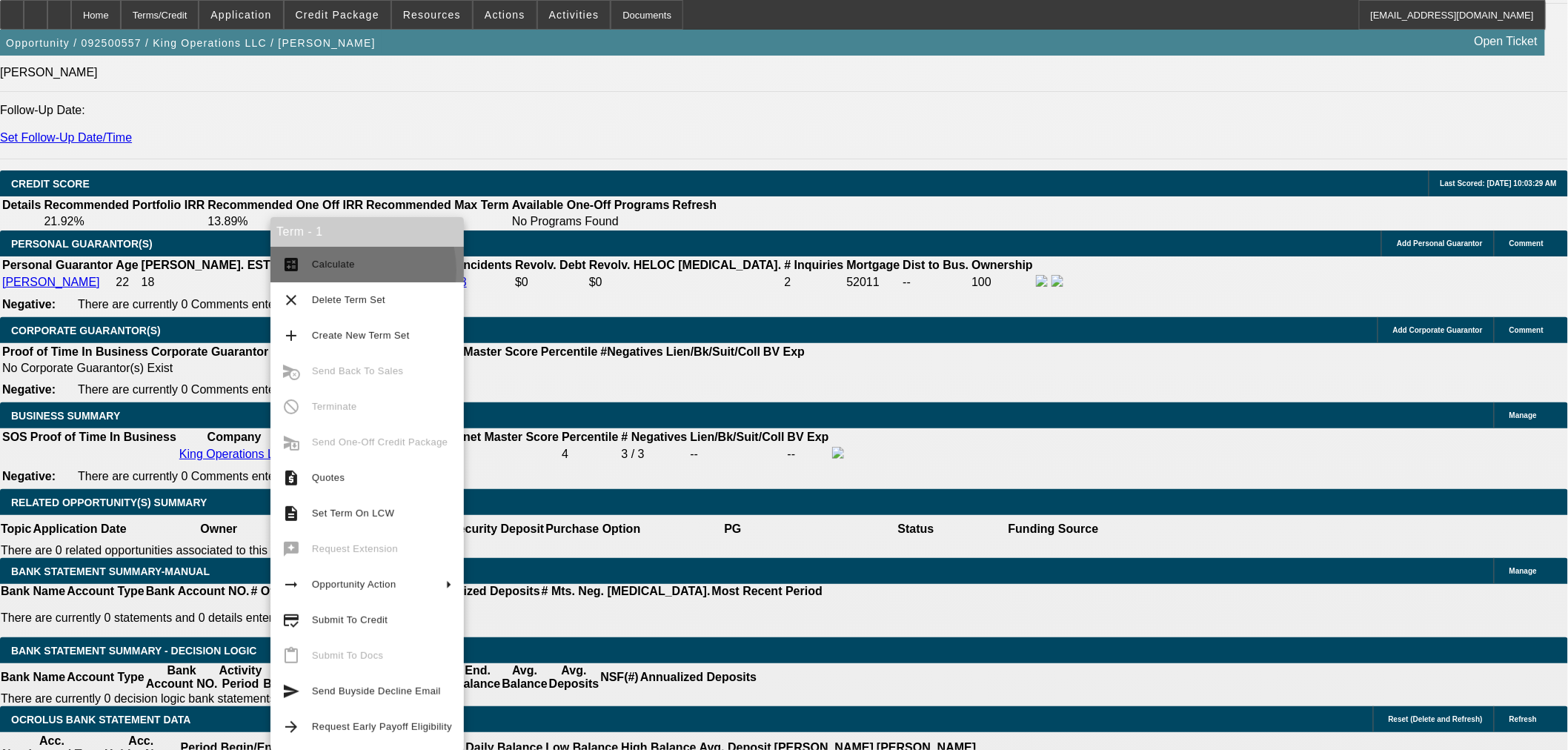
click at [337, 270] on span "Calculate" at bounding box center [382, 265] width 140 height 17
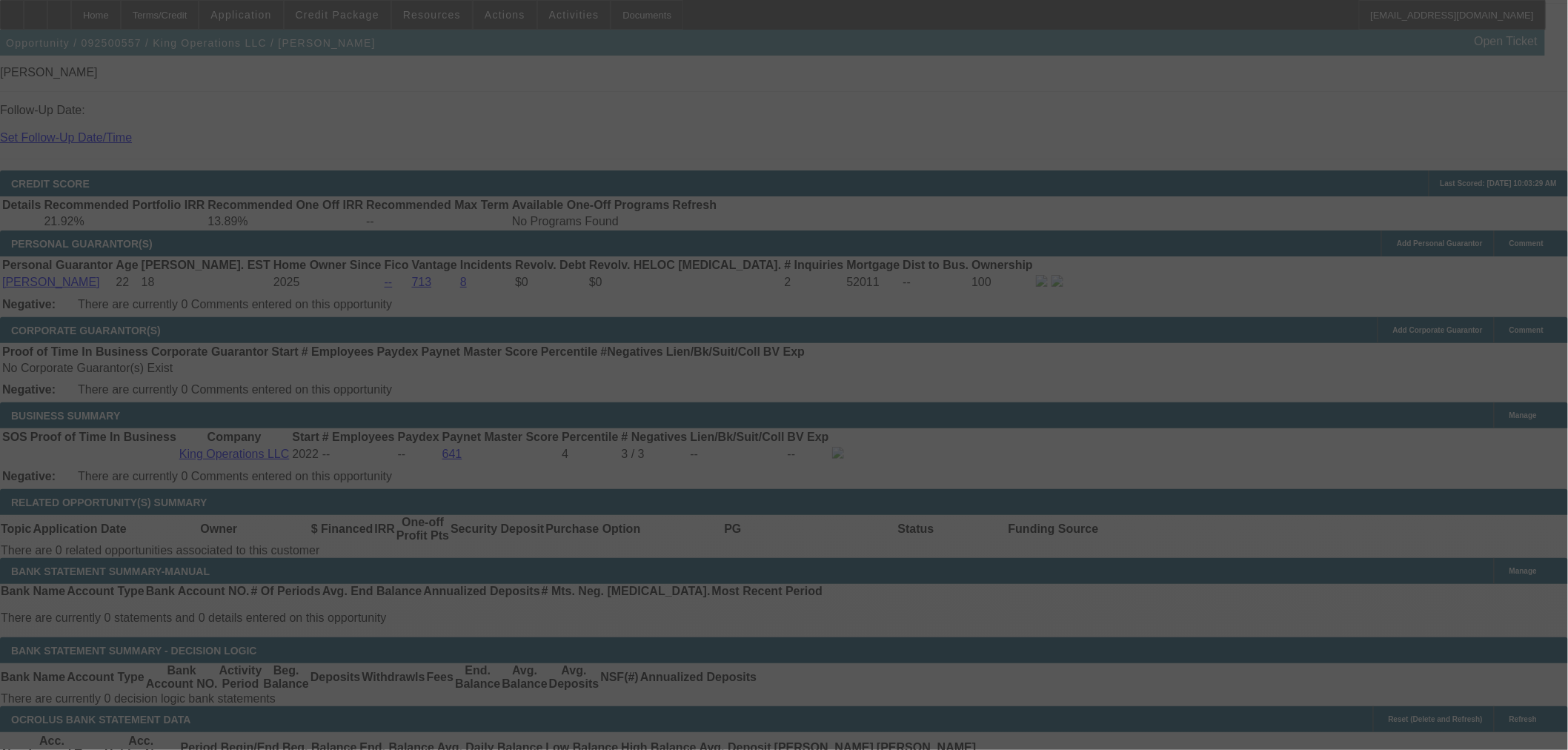
select select "0"
select select "2"
select select "0"
select select "6"
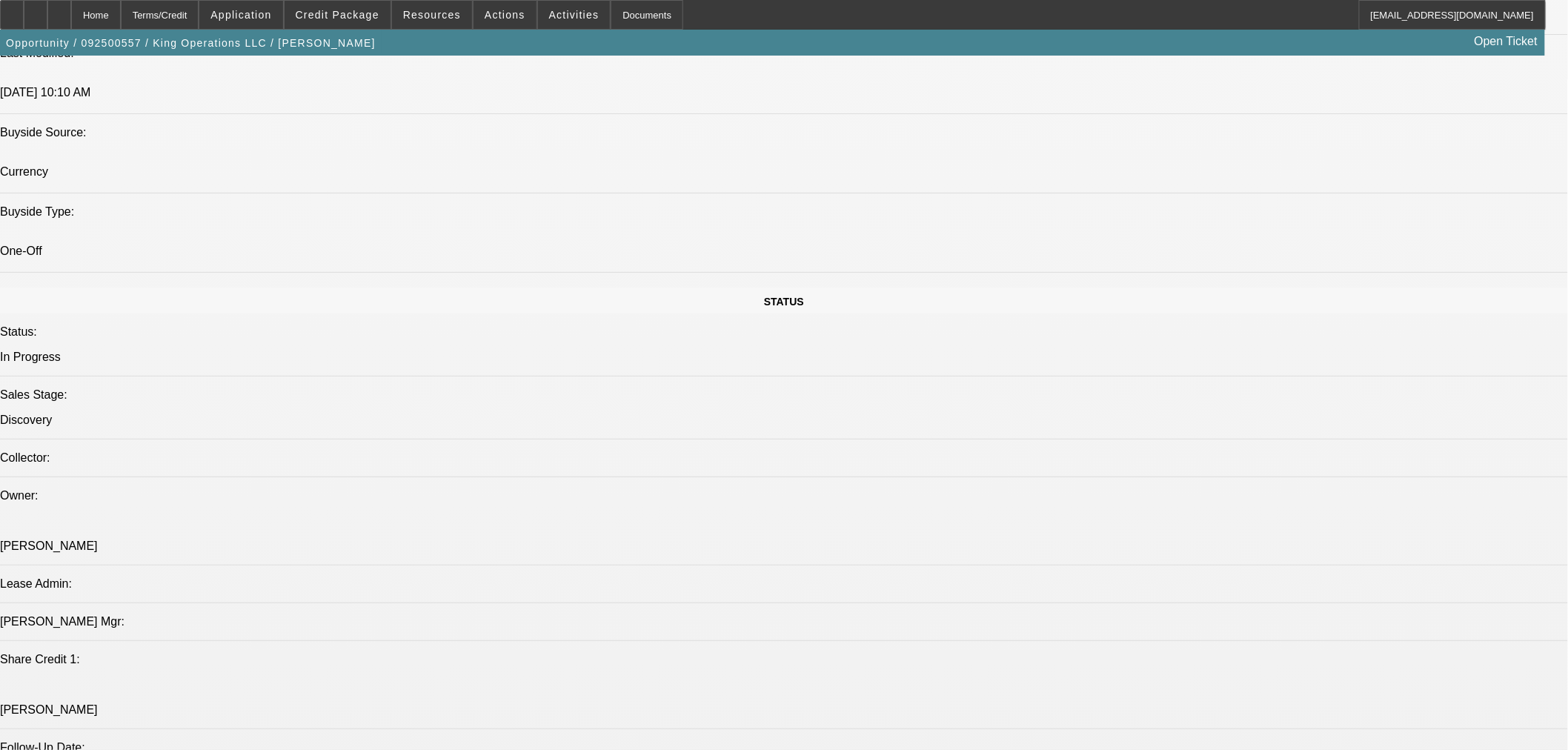
scroll to position [1373, 0]
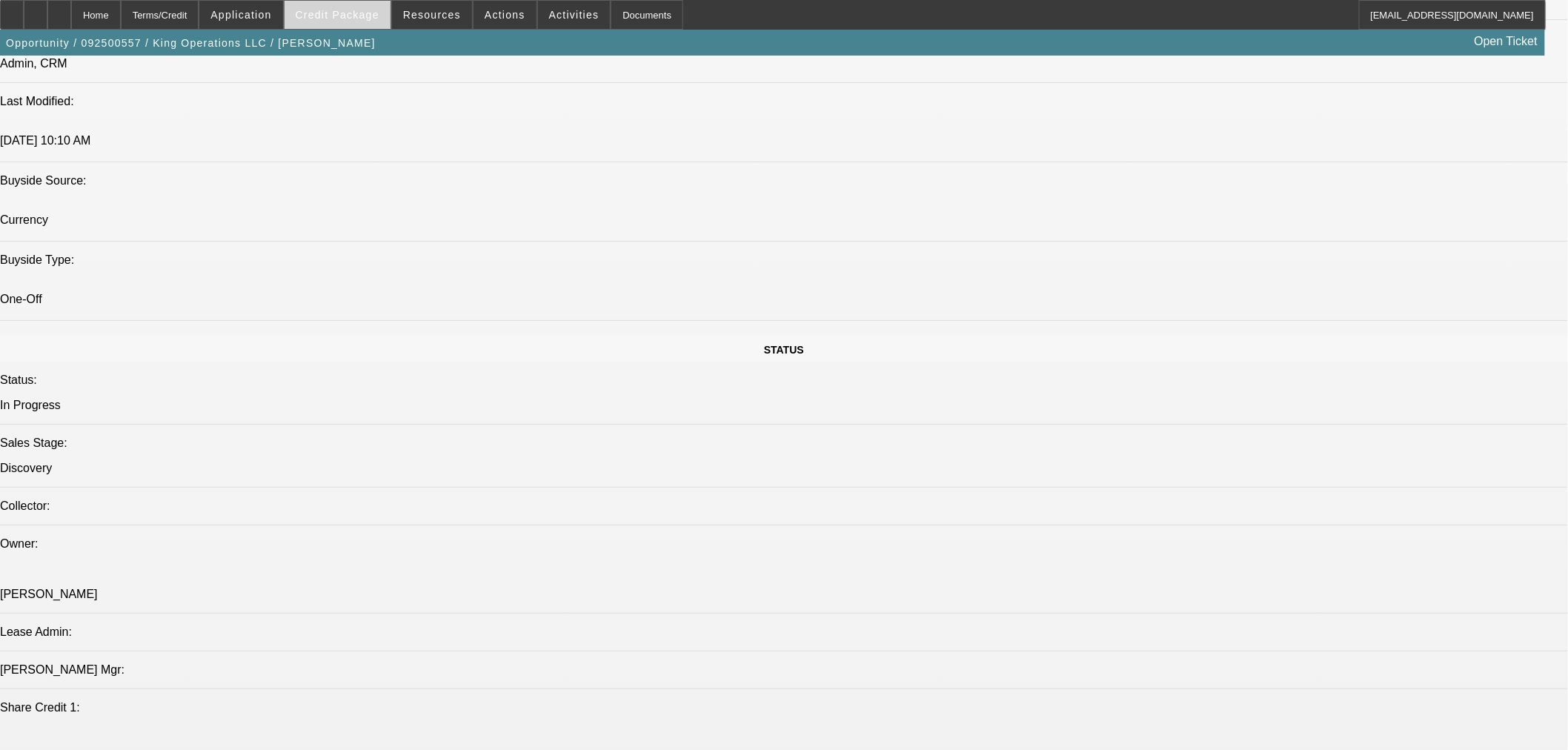
click at [355, 13] on span "Credit Package" at bounding box center [337, 15] width 84 height 12
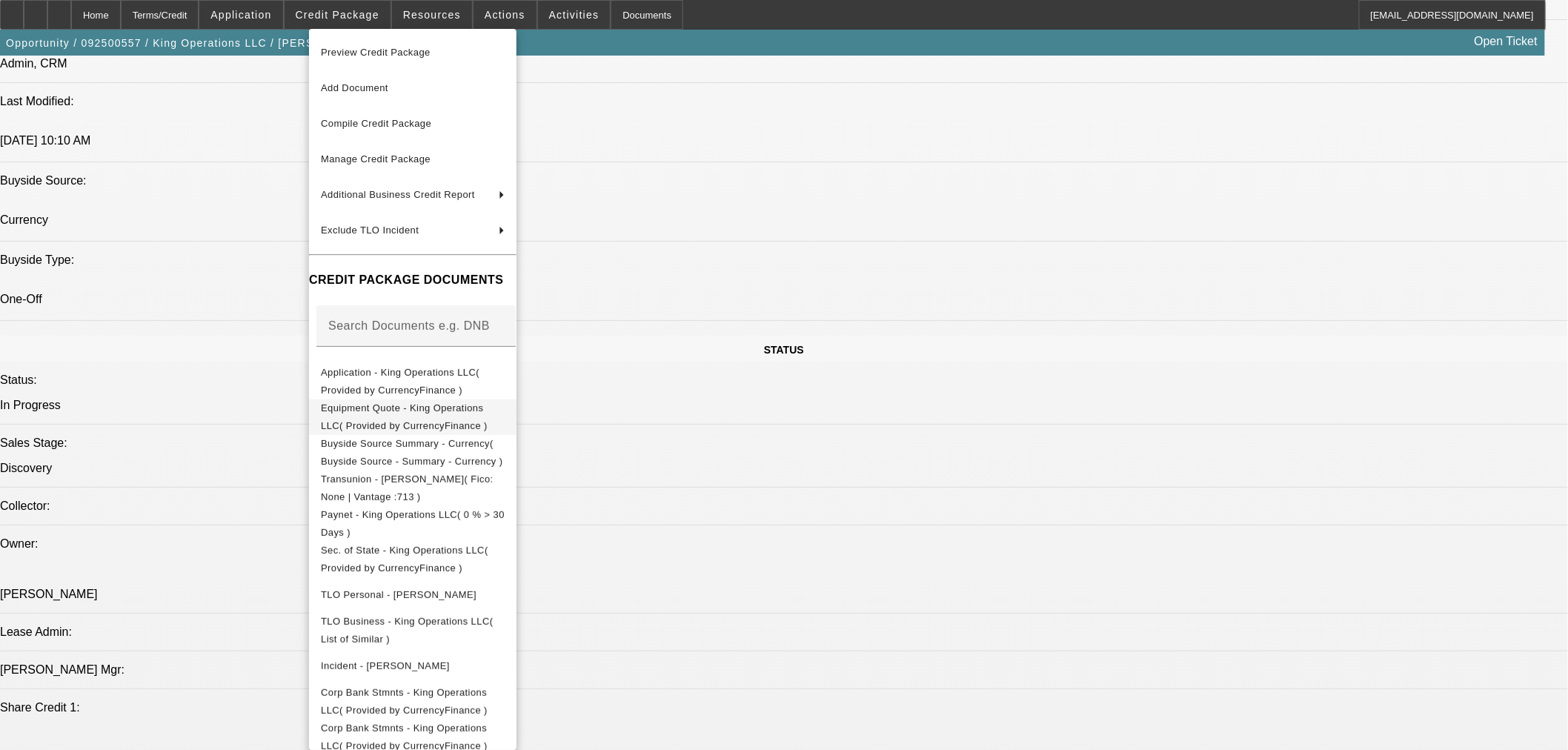
click at [478, 412] on span "Equipment Quote - King Operations LLC( Provided by CurrencyFinance )" at bounding box center [403, 416] width 166 height 29
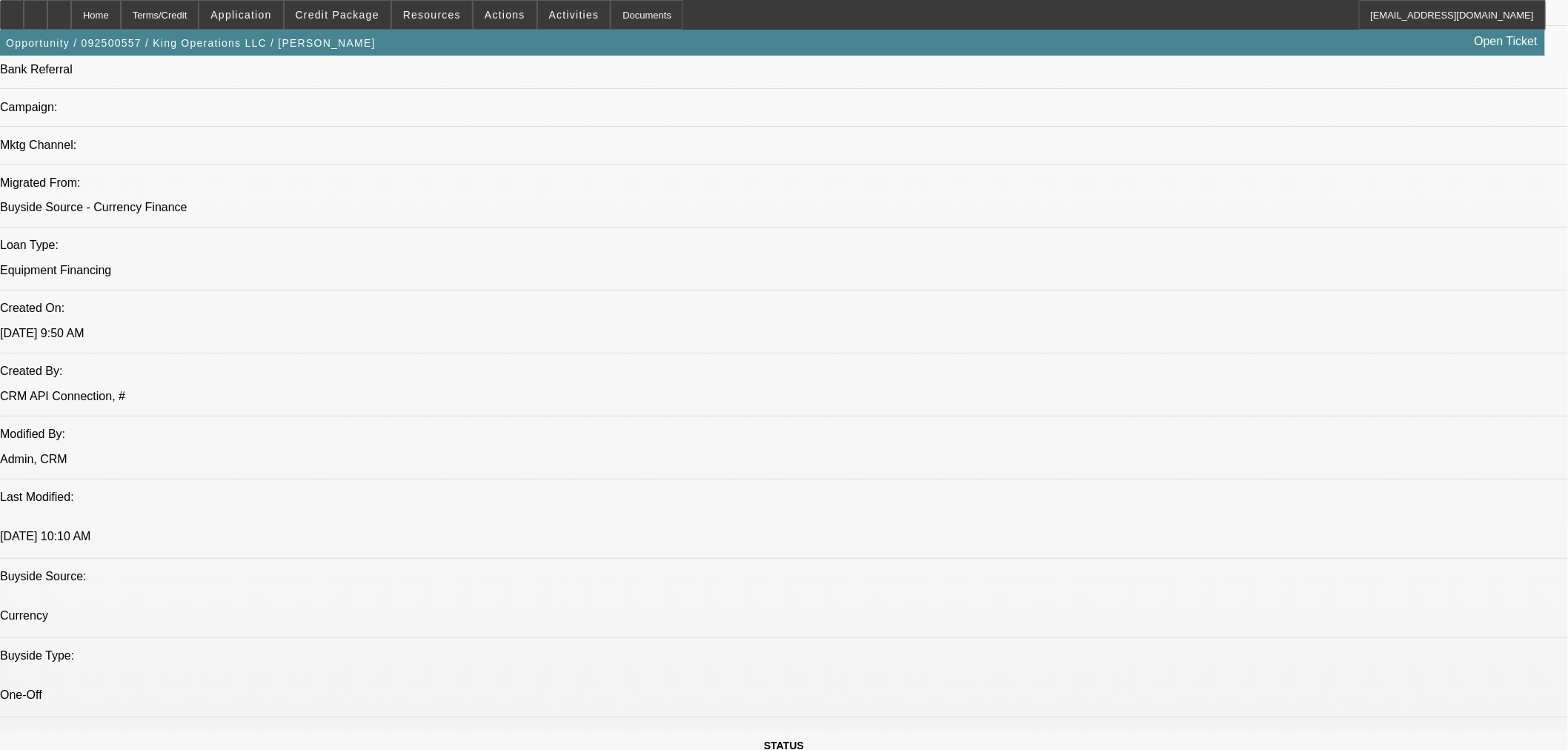
scroll to position [823, 0]
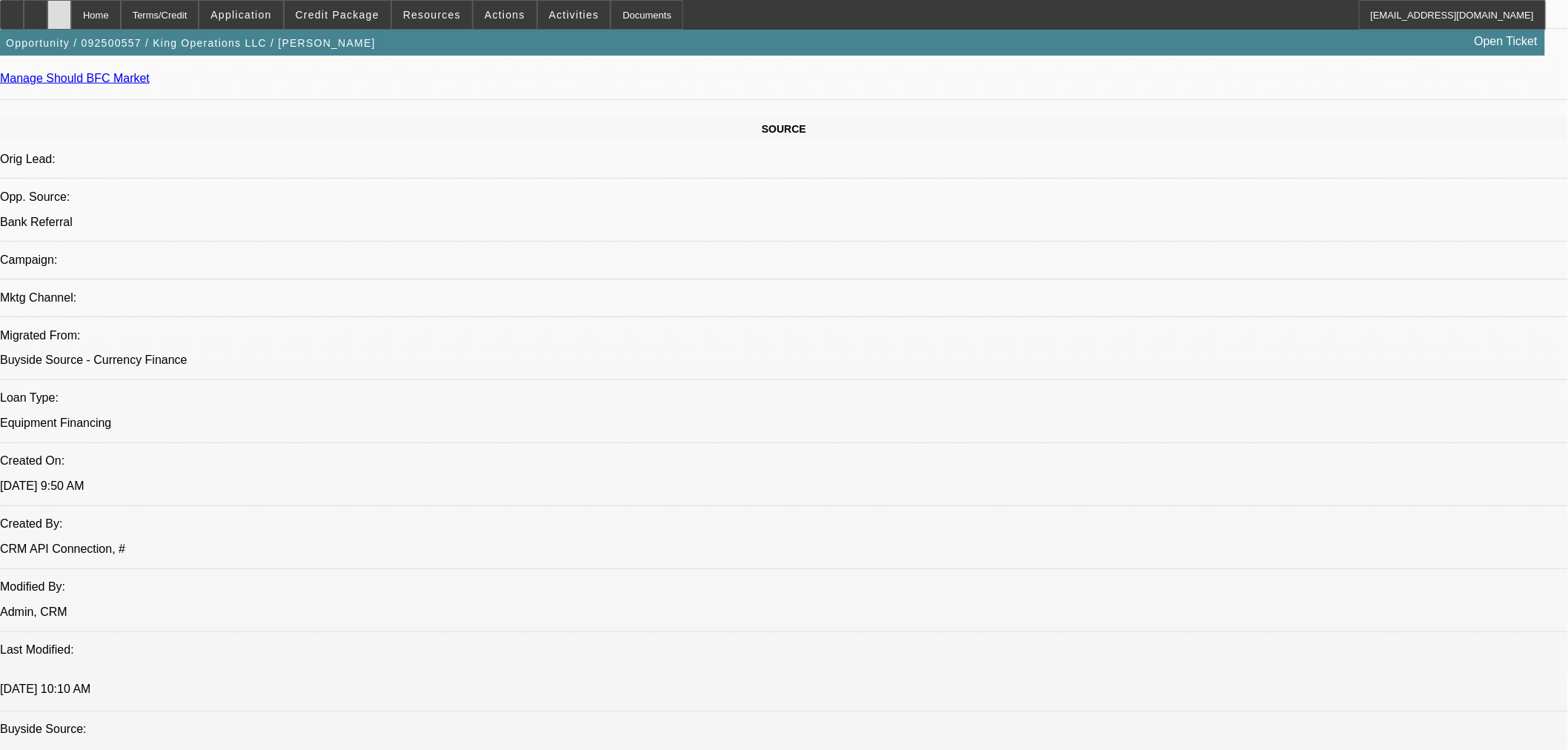
click at [71, 3] on div at bounding box center [58, 15] width 24 height 30
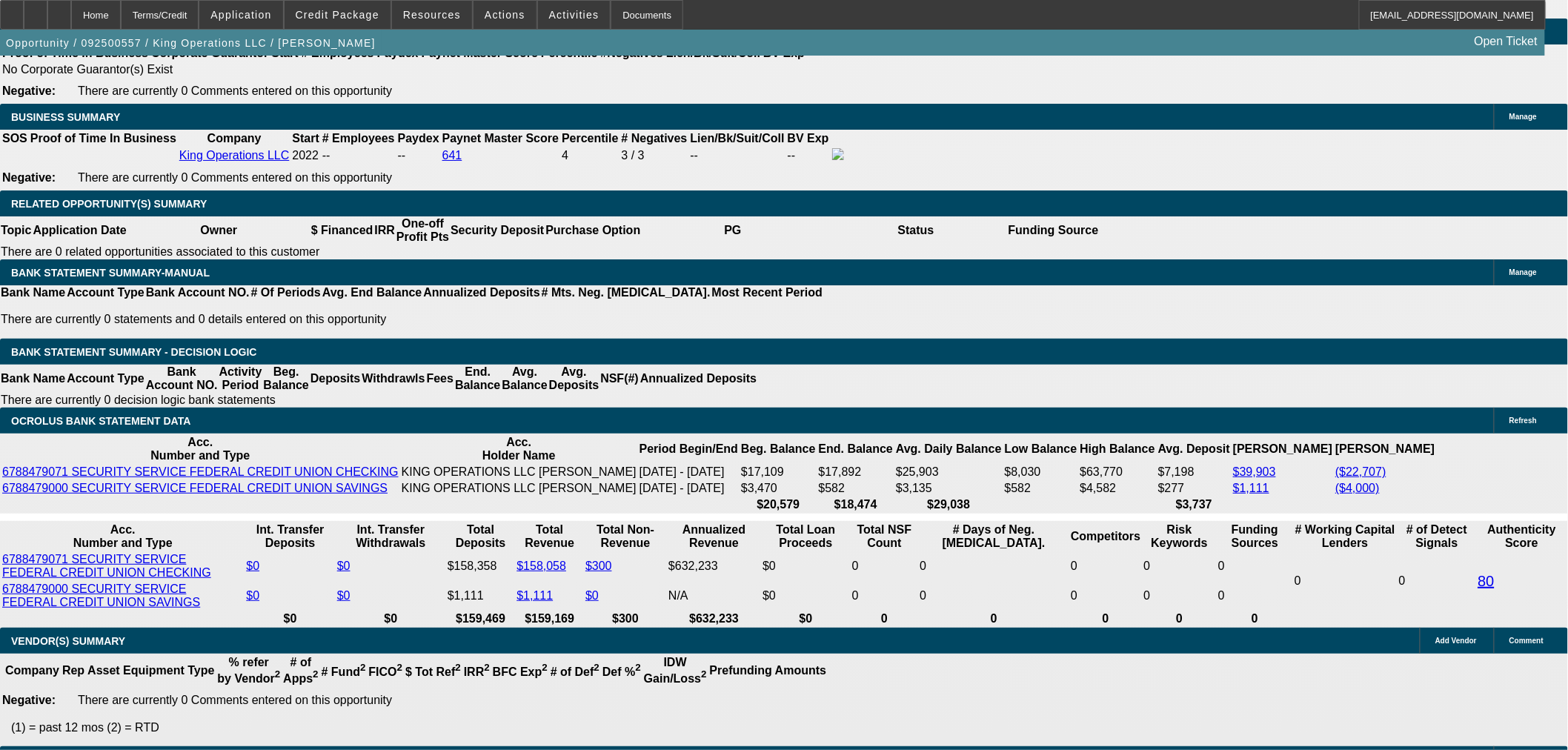
select select "0"
select select "2"
select select "0"
select select "6"
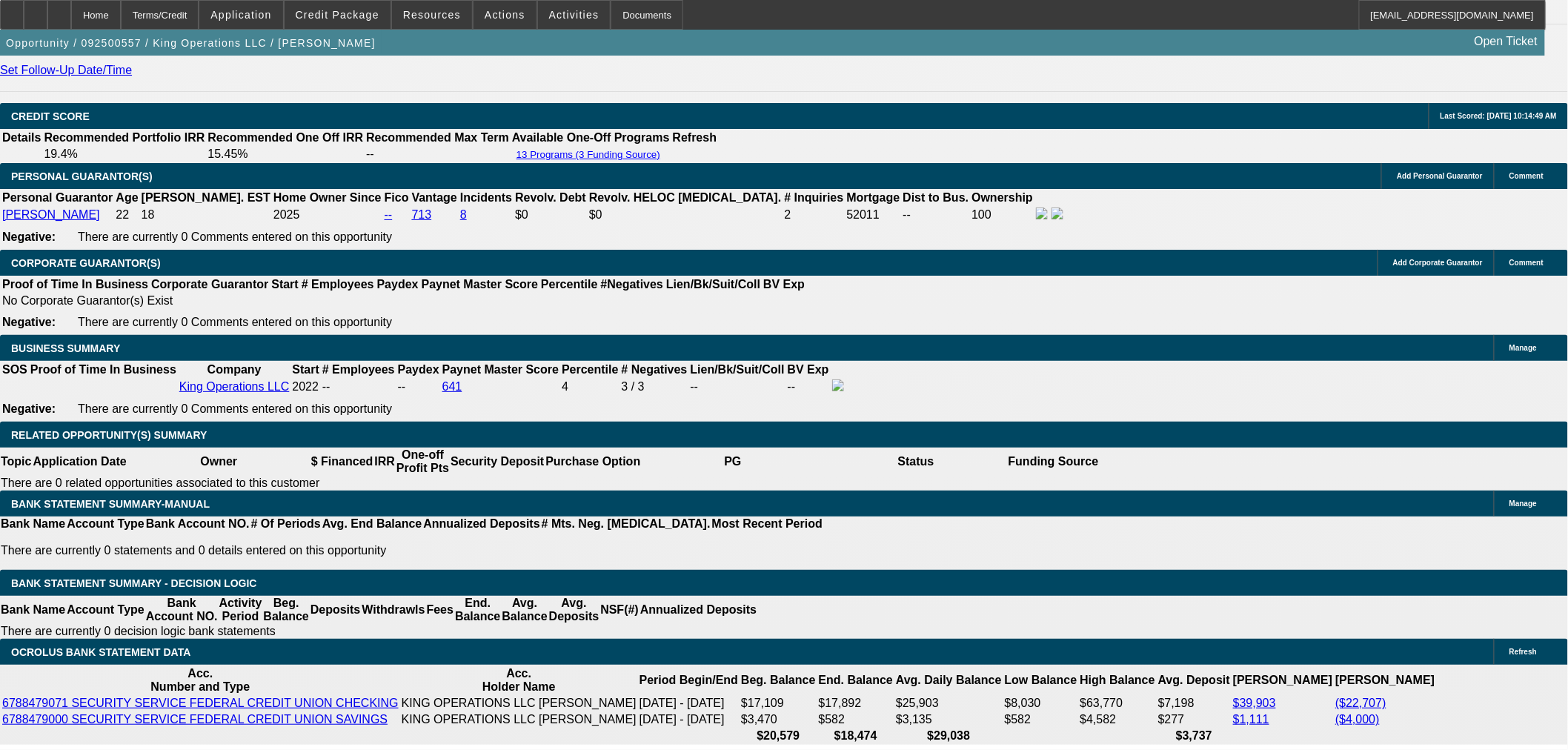
scroll to position [2143, 0]
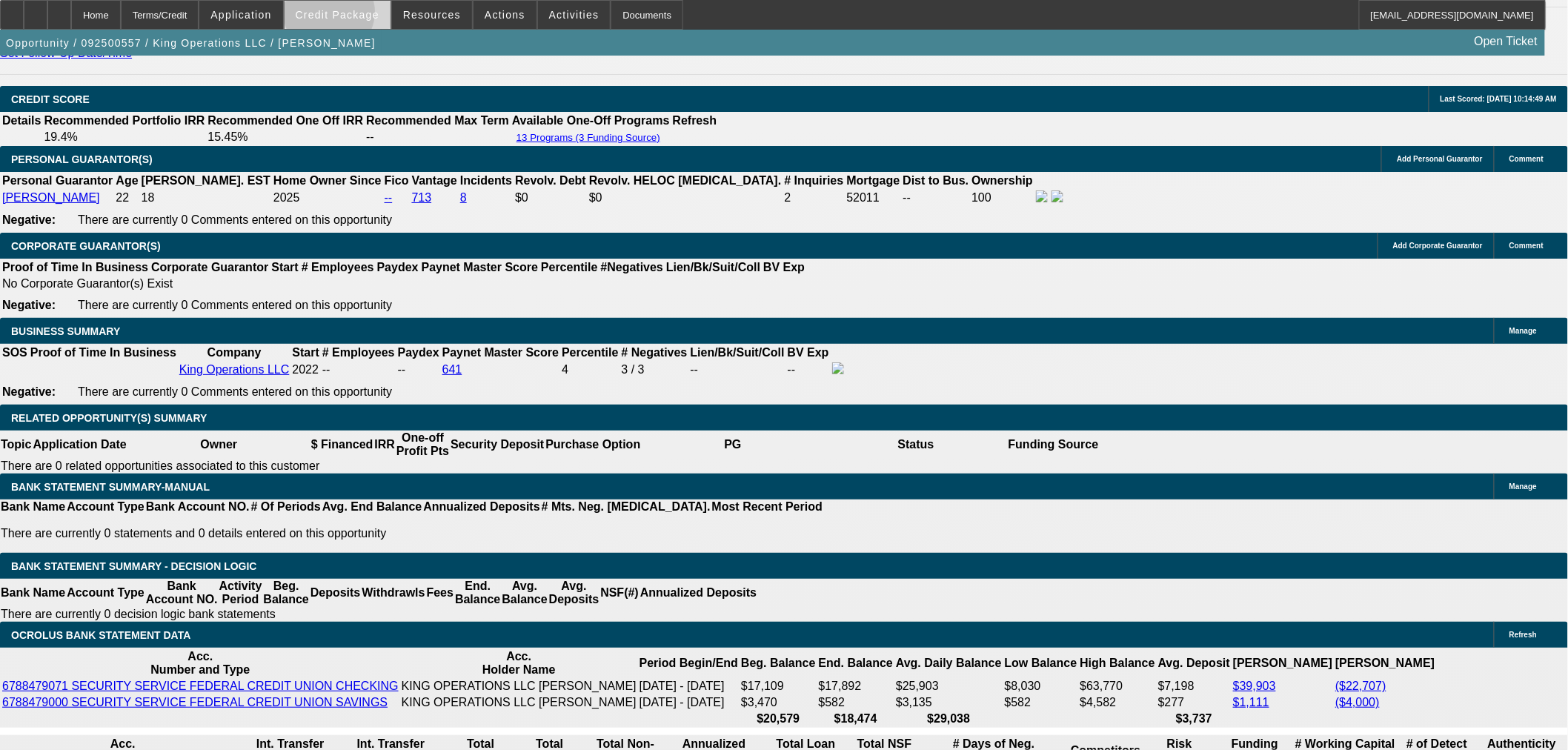
click at [354, 16] on span "Credit Package" at bounding box center [337, 15] width 84 height 12
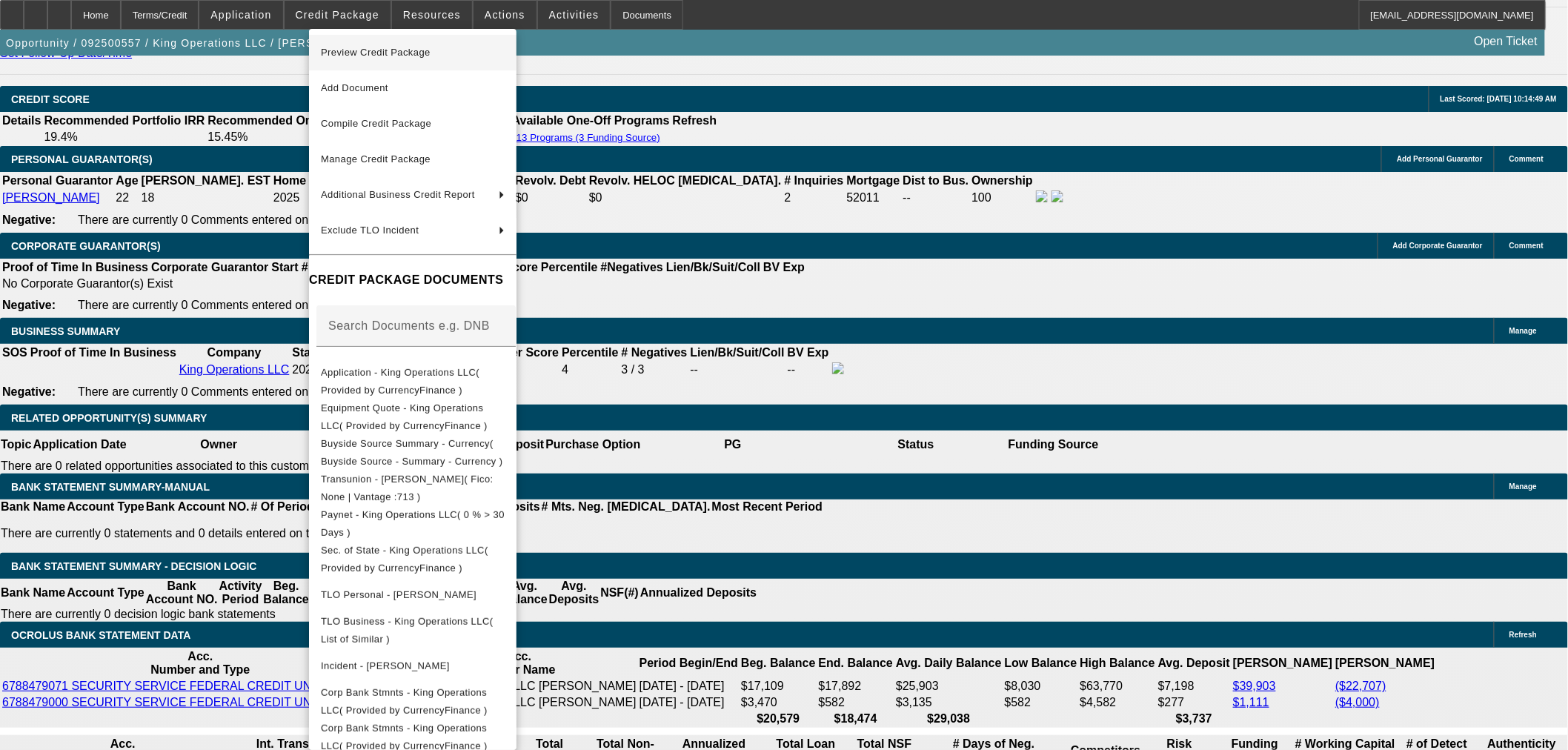
click at [417, 57] on span "Preview Credit Package" at bounding box center [375, 52] width 110 height 11
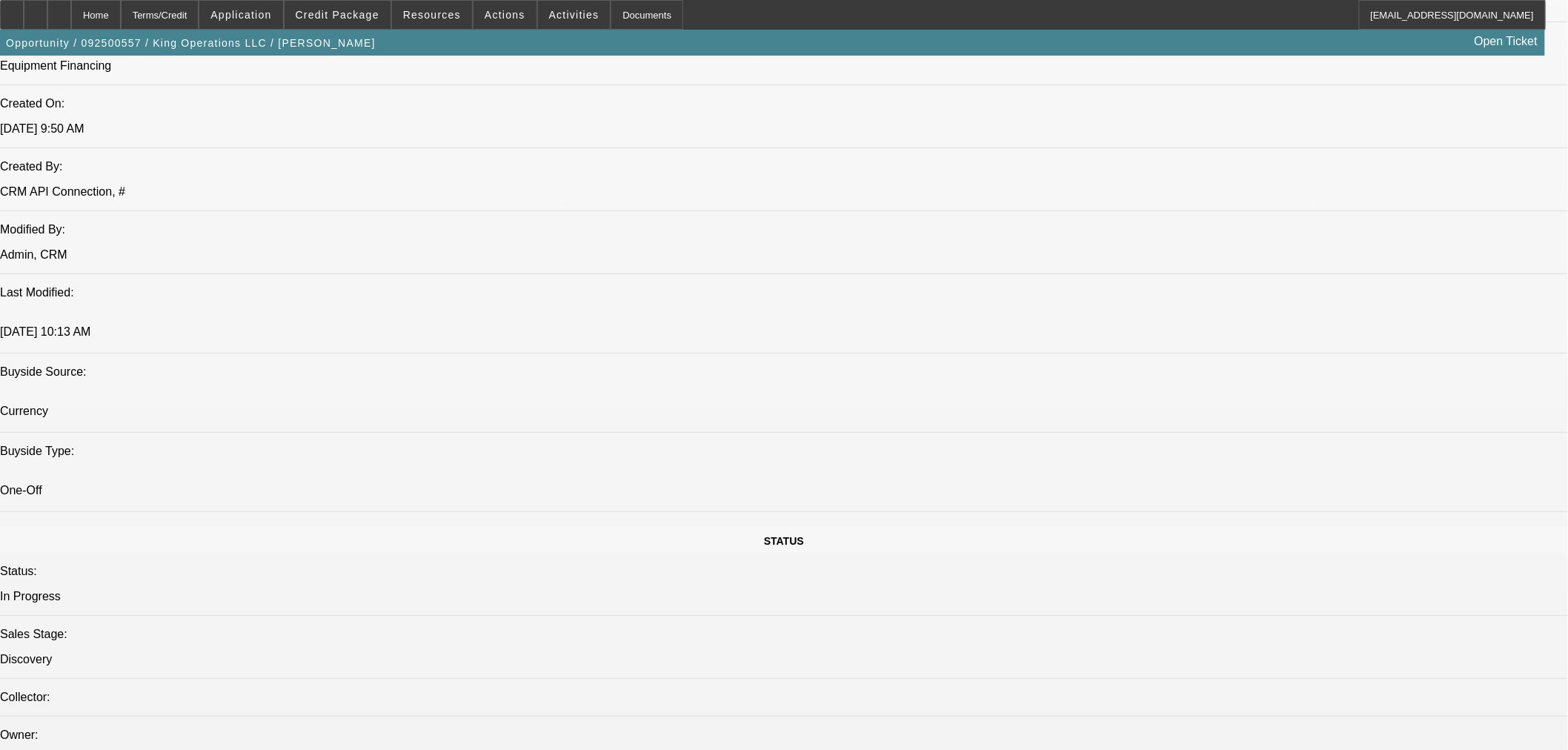
scroll to position [1045, 0]
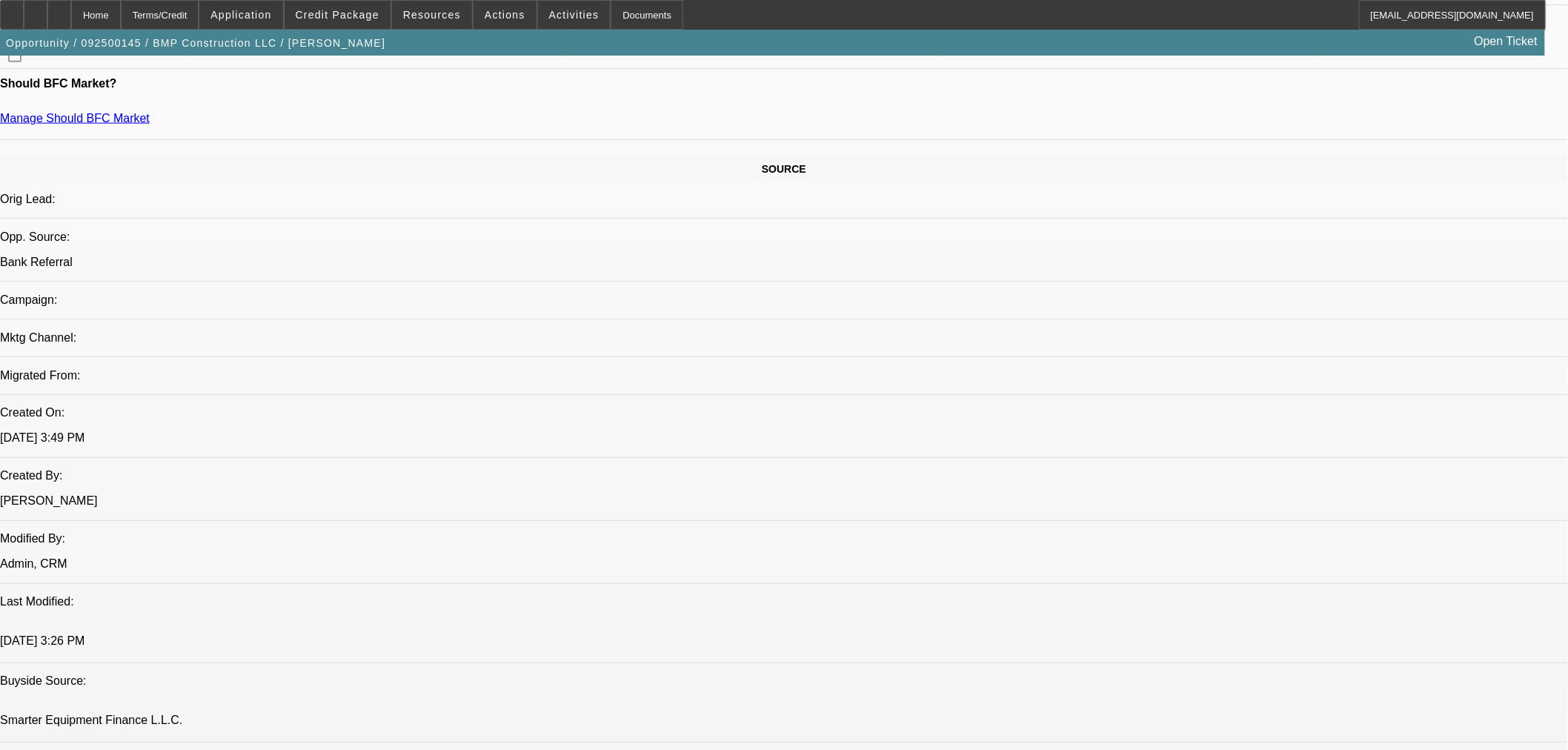
select select "0"
select select "2"
select select "0"
select select "6"
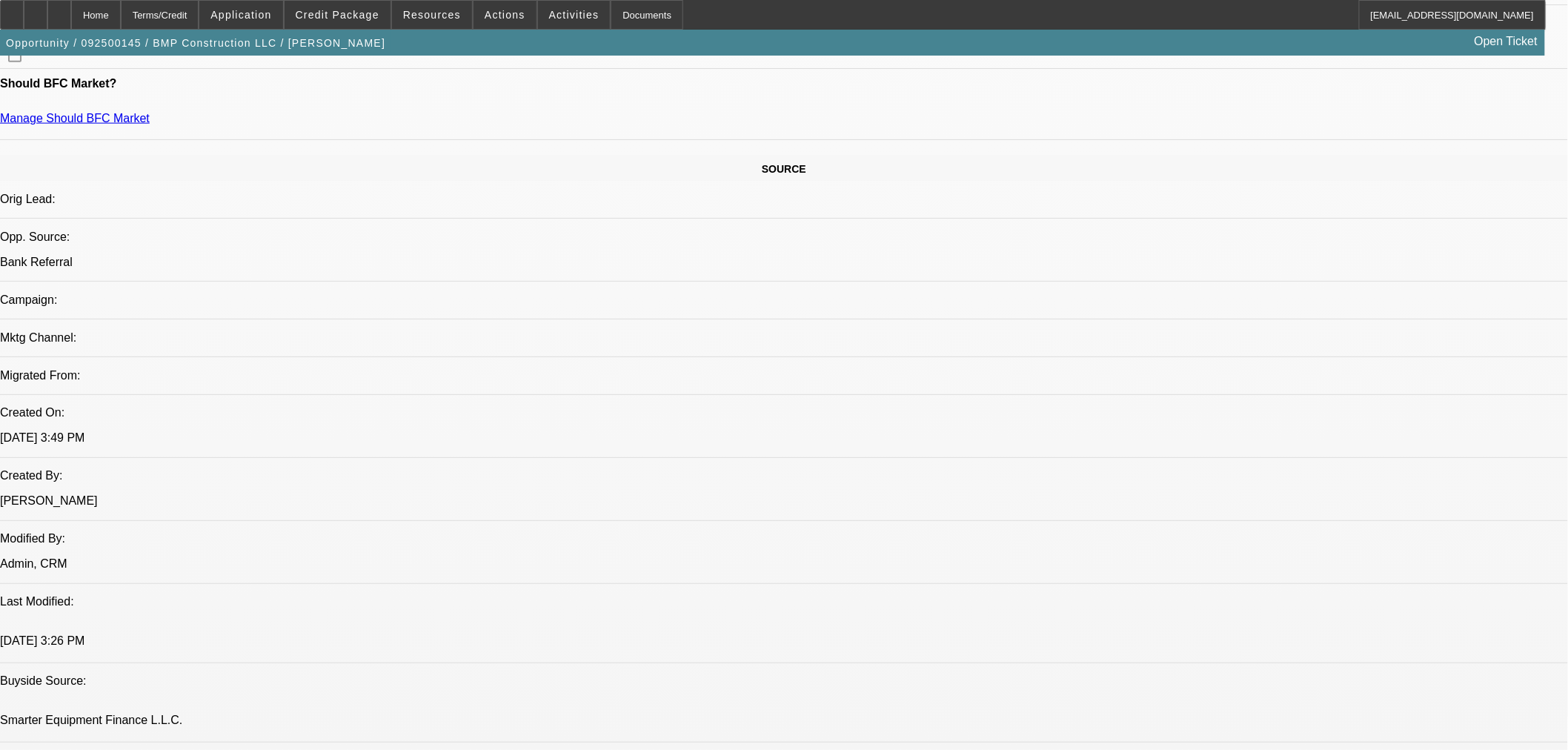
select select "0.1"
select select "2"
select select "0"
select select "6"
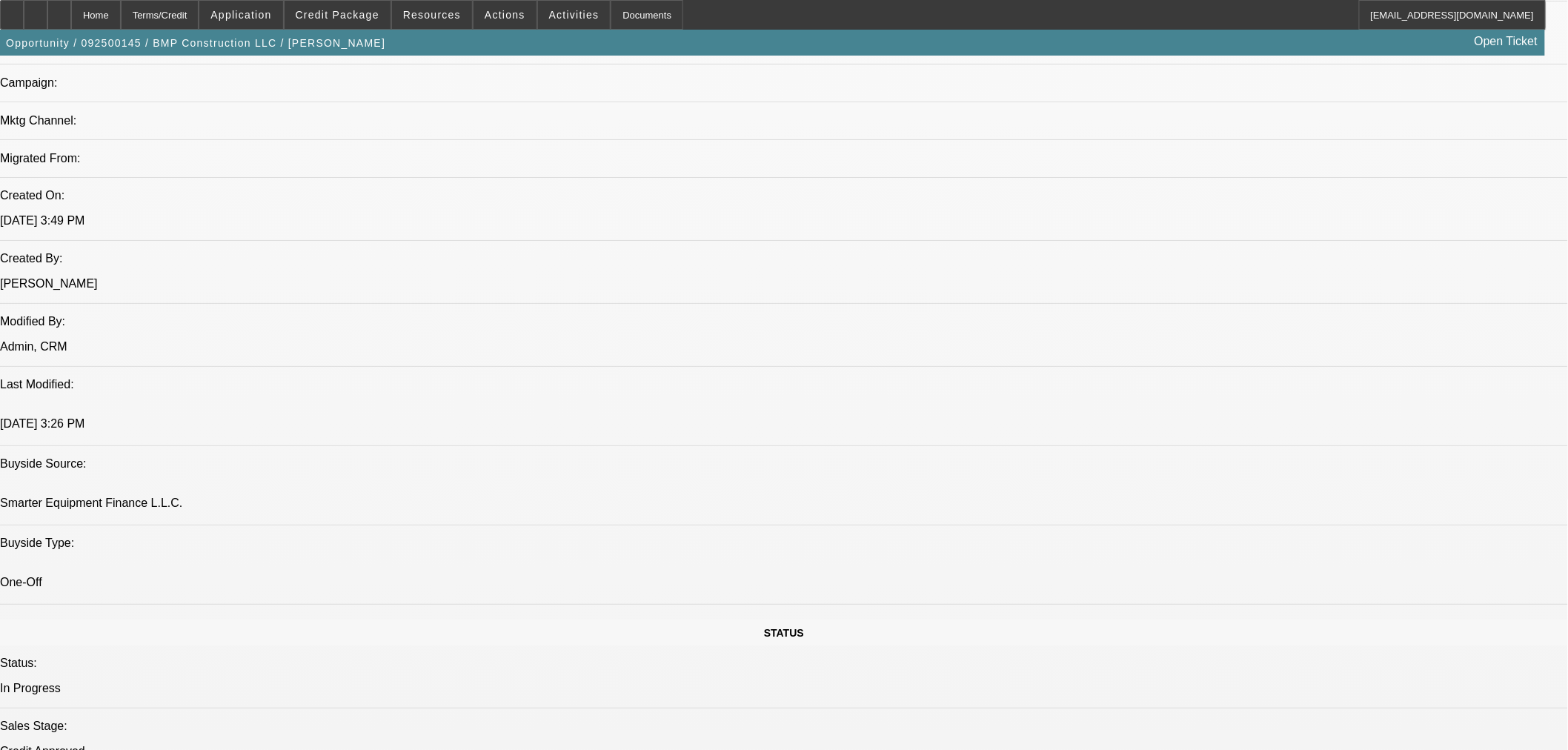
scroll to position [961, 0]
